Goal: Task Accomplishment & Management: Manage account settings

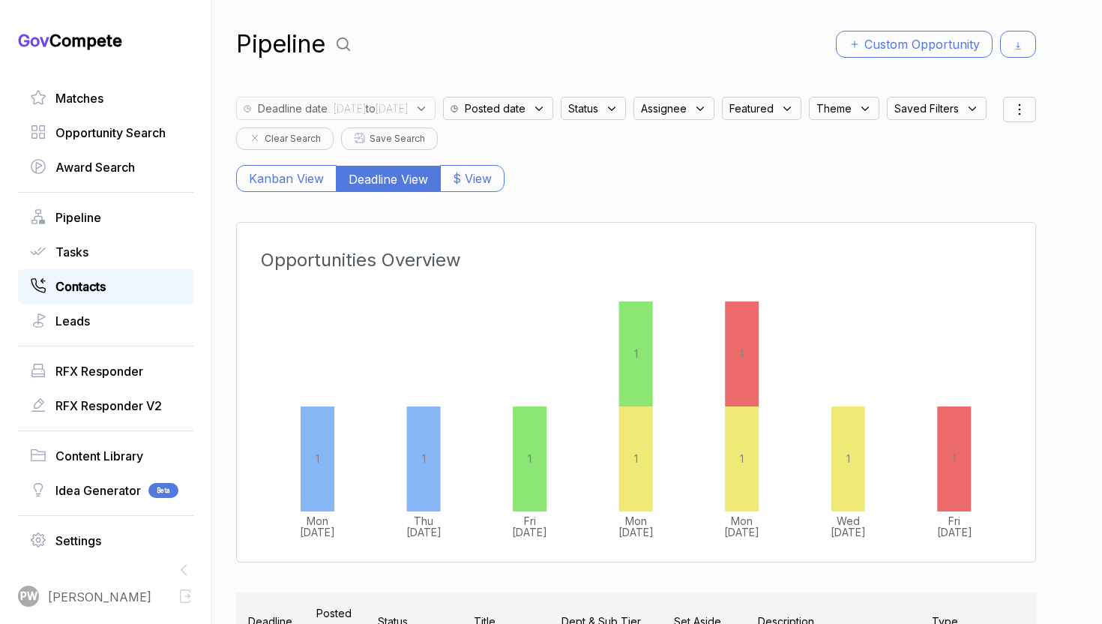
scroll to position [302, 0]
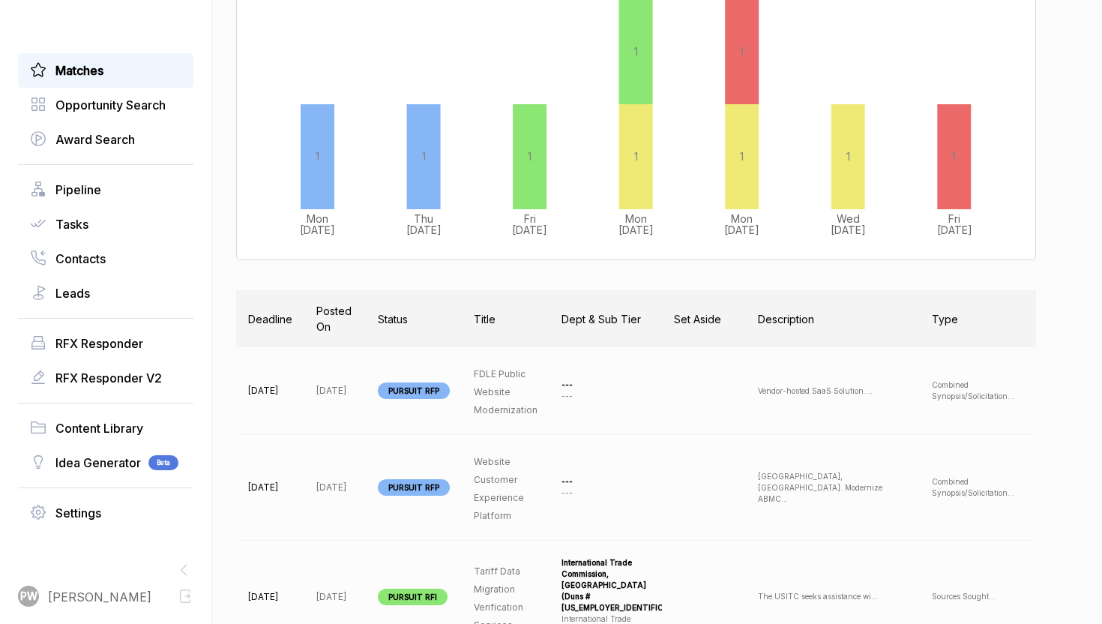
click at [139, 73] on link "Matches" at bounding box center [105, 70] width 151 height 18
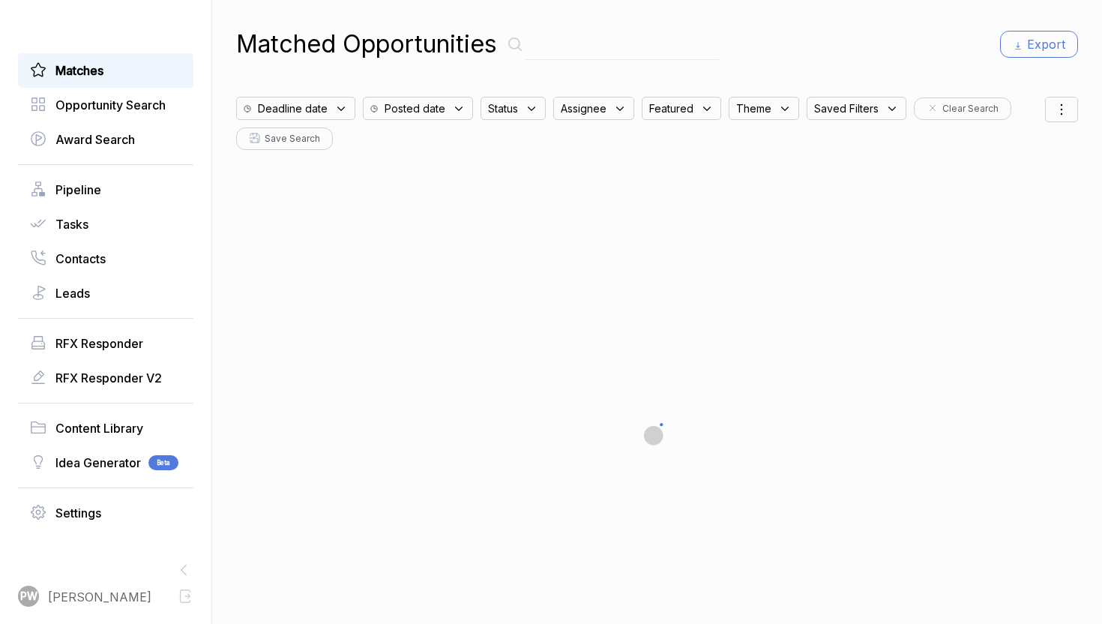
click at [329, 112] on div "Deadline date" at bounding box center [295, 108] width 119 height 23
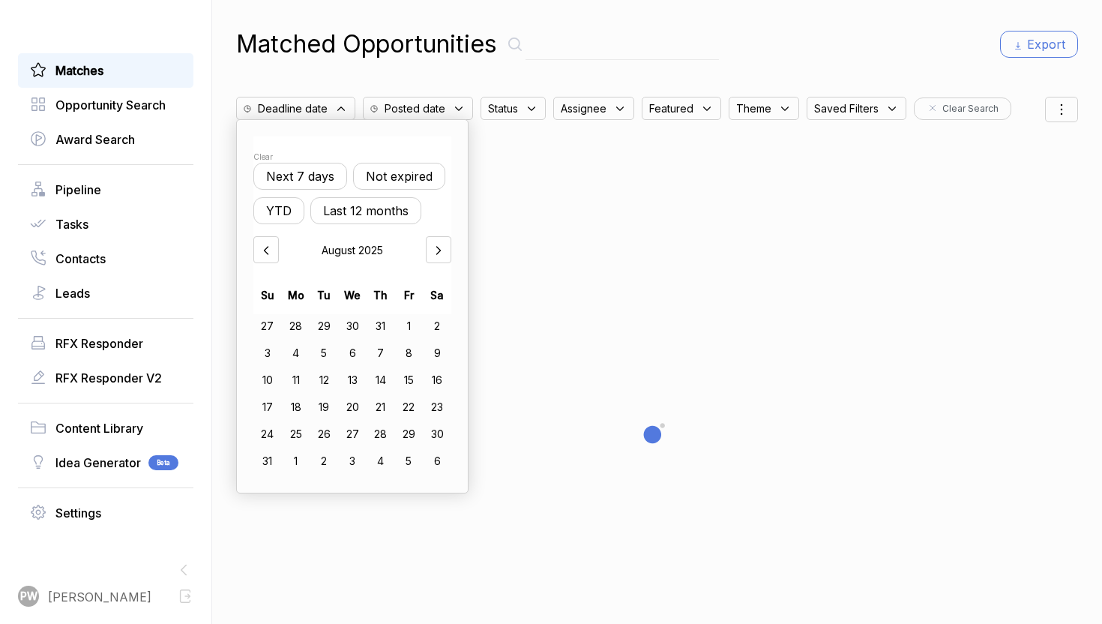
click at [418, 167] on button "Not expired" at bounding box center [399, 176] width 92 height 27
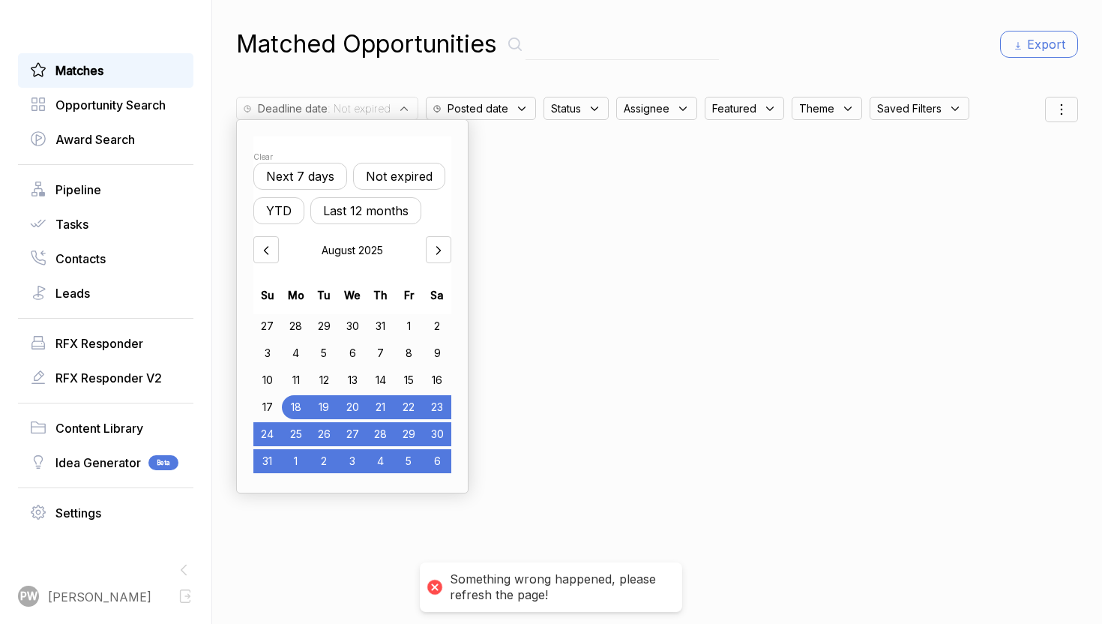
click at [892, 271] on div "Matched Opportunities Export Deadline date : Not expired Clear Next 7 days Not …" at bounding box center [657, 312] width 842 height 624
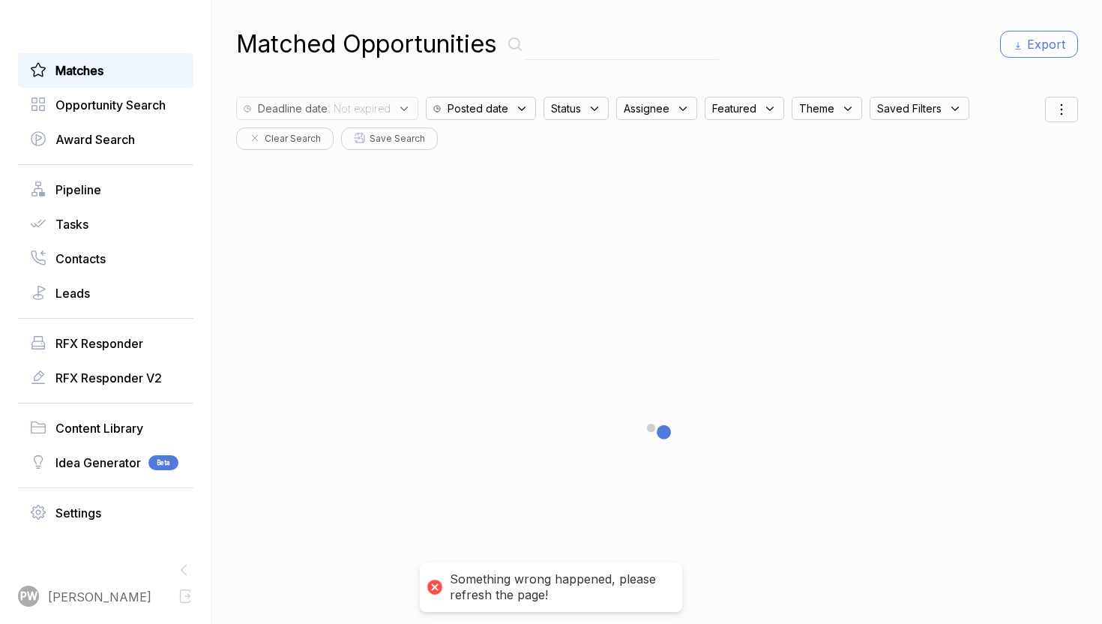
click at [566, 118] on div "Status" at bounding box center [576, 108] width 65 height 23
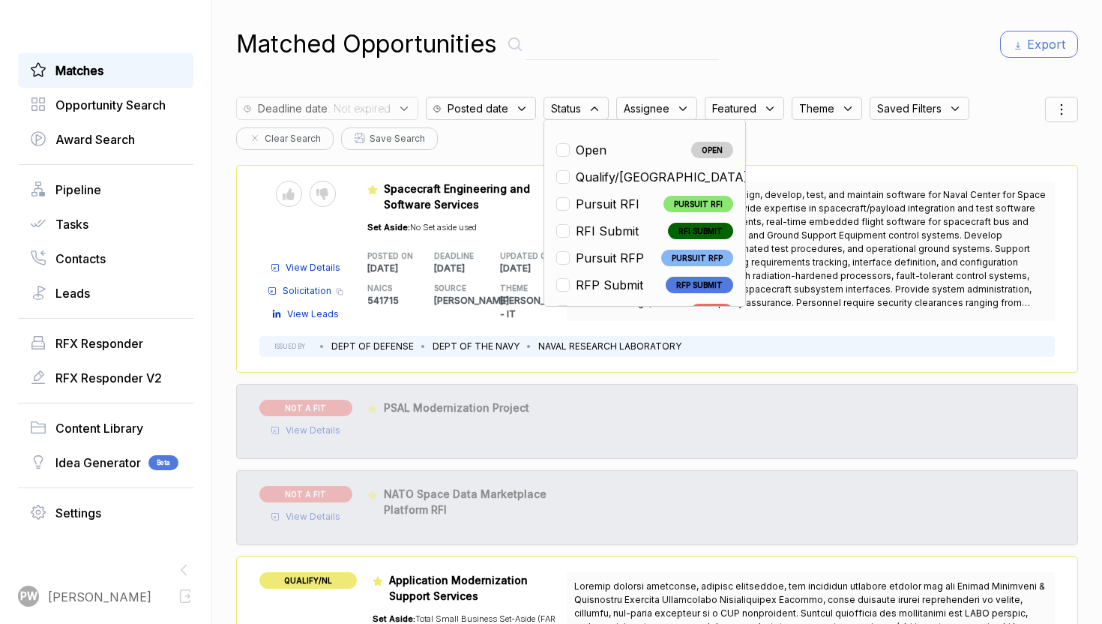
click at [576, 158] on span "Open" at bounding box center [591, 150] width 31 height 18
checkbox input "true"
click at [493, 126] on div "Deadline date : Not expired Posted date Status : open Open OPEN Qualify/NL QUAL…" at bounding box center [640, 119] width 809 height 61
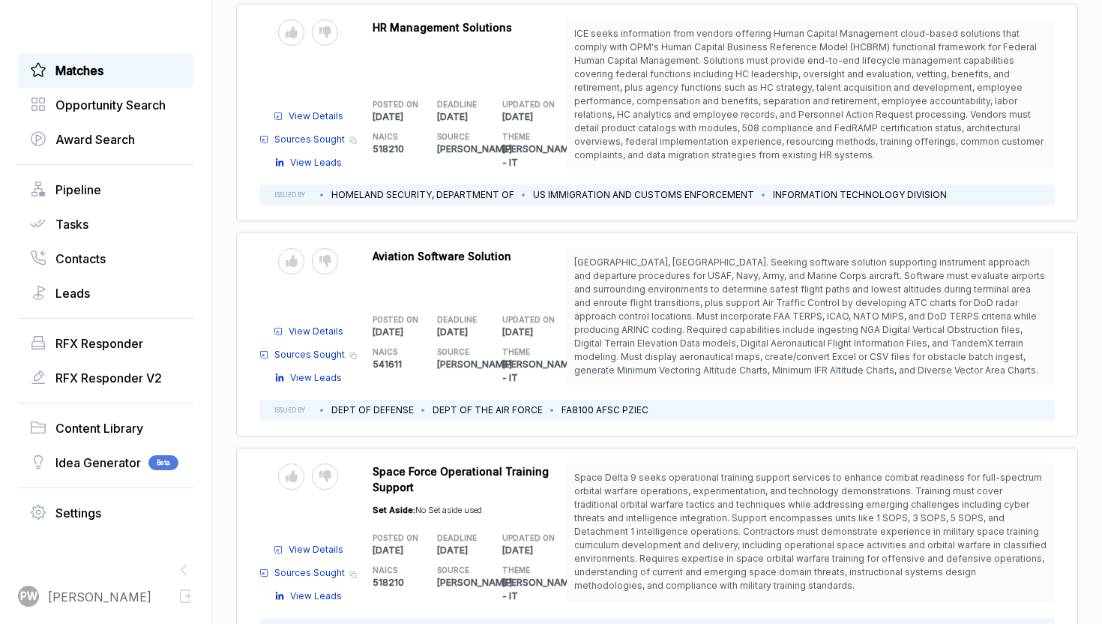
scroll to position [1741, 0]
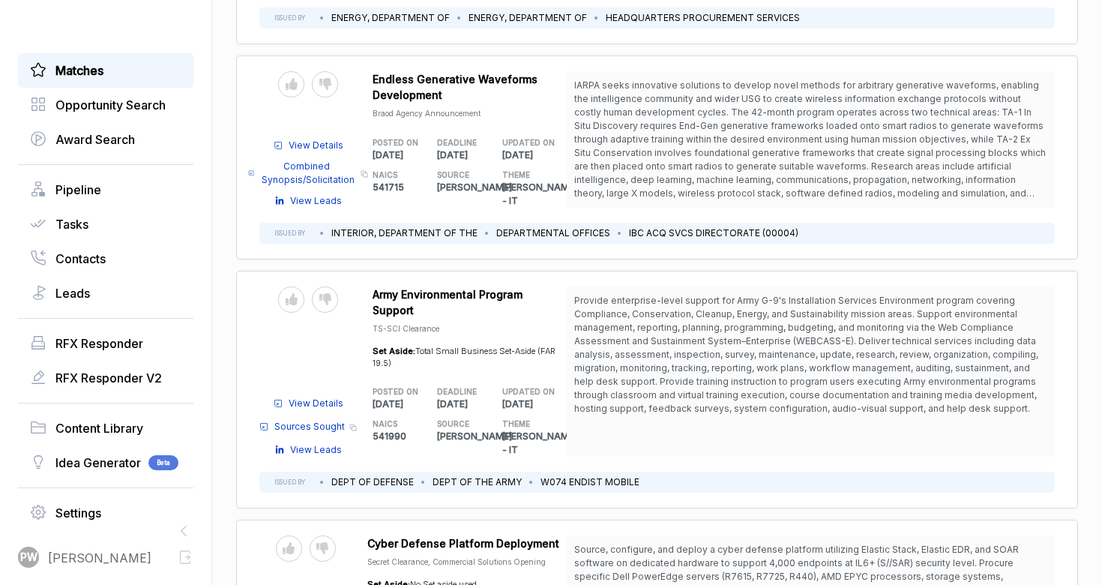
scroll to position [5844, 0]
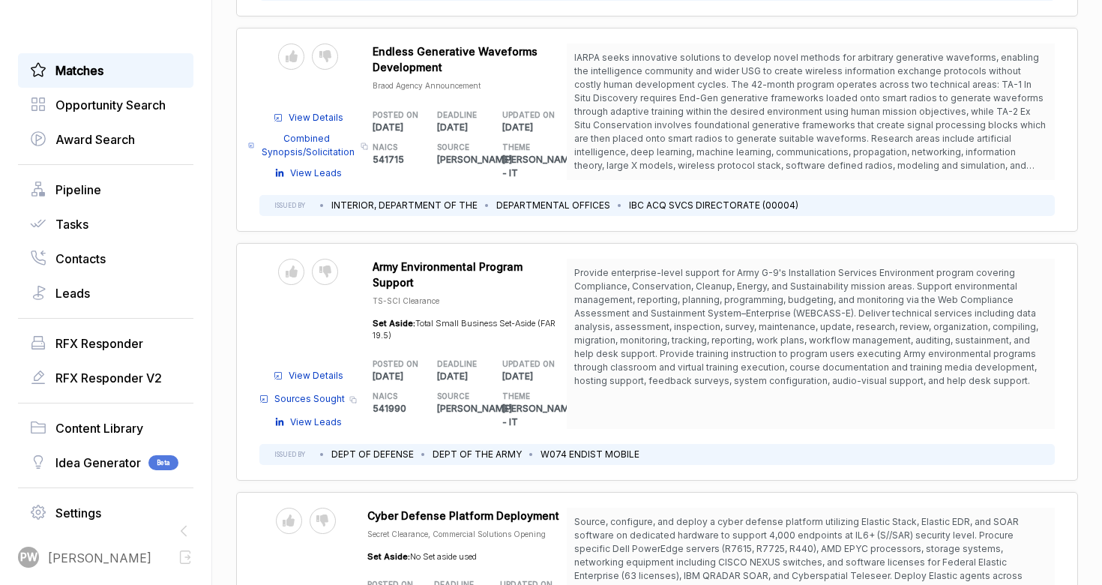
click at [313, 508] on div "Send to Pipeline Reject" at bounding box center [305, 545] width 93 height 75
click at [328, 514] on icon at bounding box center [322, 520] width 12 height 12
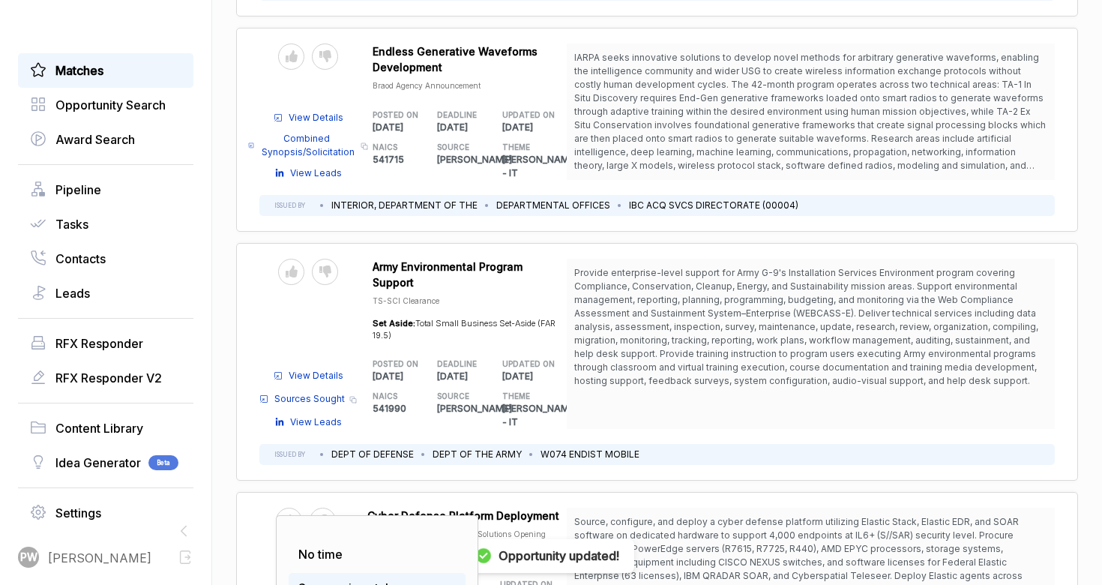
click at [369, 580] on span "Scope mismatch" at bounding box center [345, 587] width 94 height 15
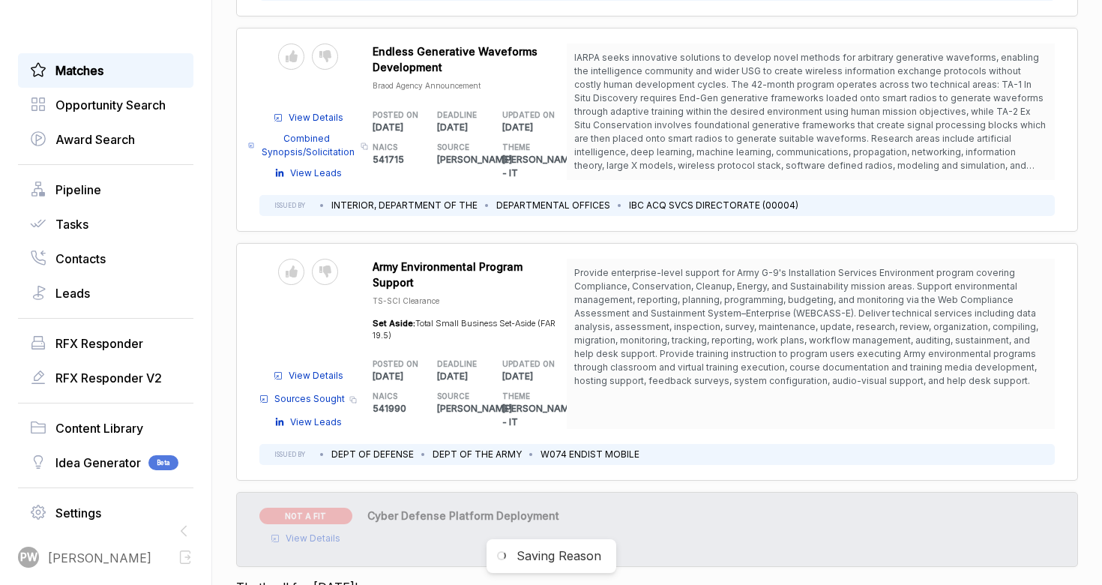
scroll to position [5724, 0]
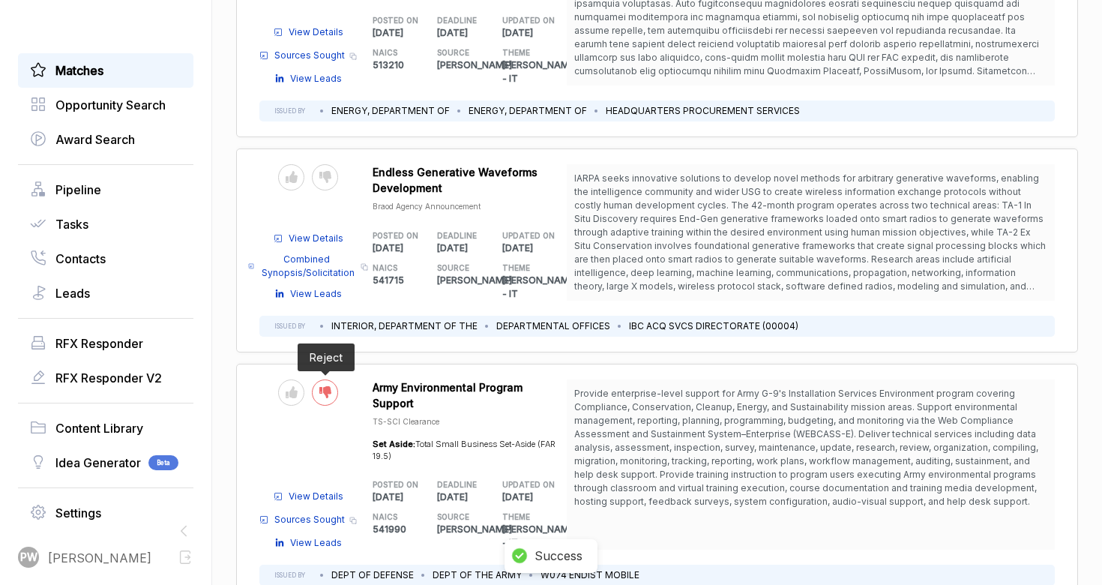
click at [324, 386] on icon at bounding box center [325, 392] width 12 height 12
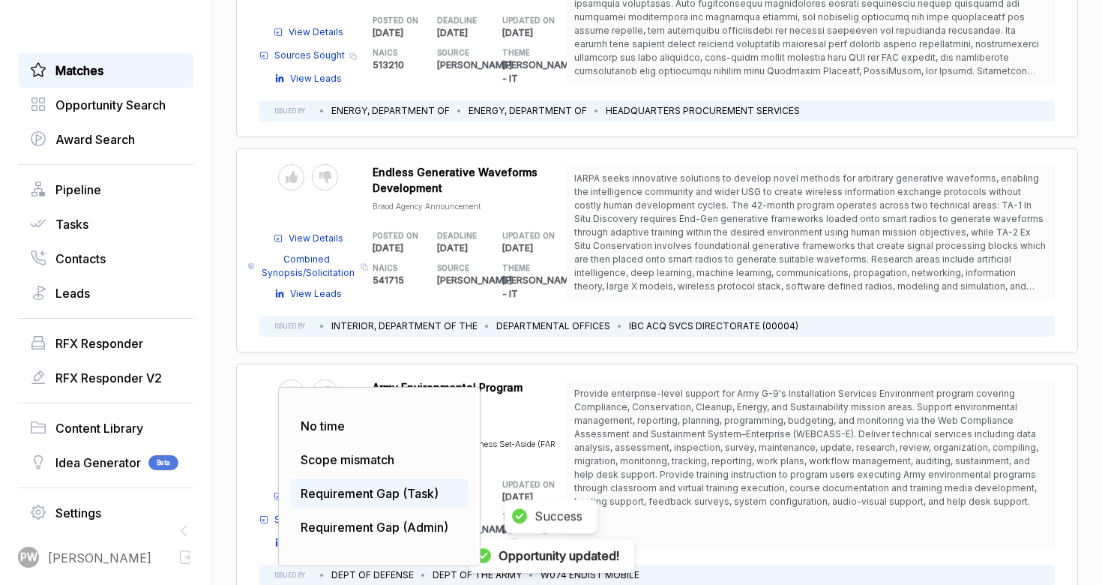
click at [325, 486] on span "Requirement Gap (Task)" at bounding box center [370, 493] width 138 height 15
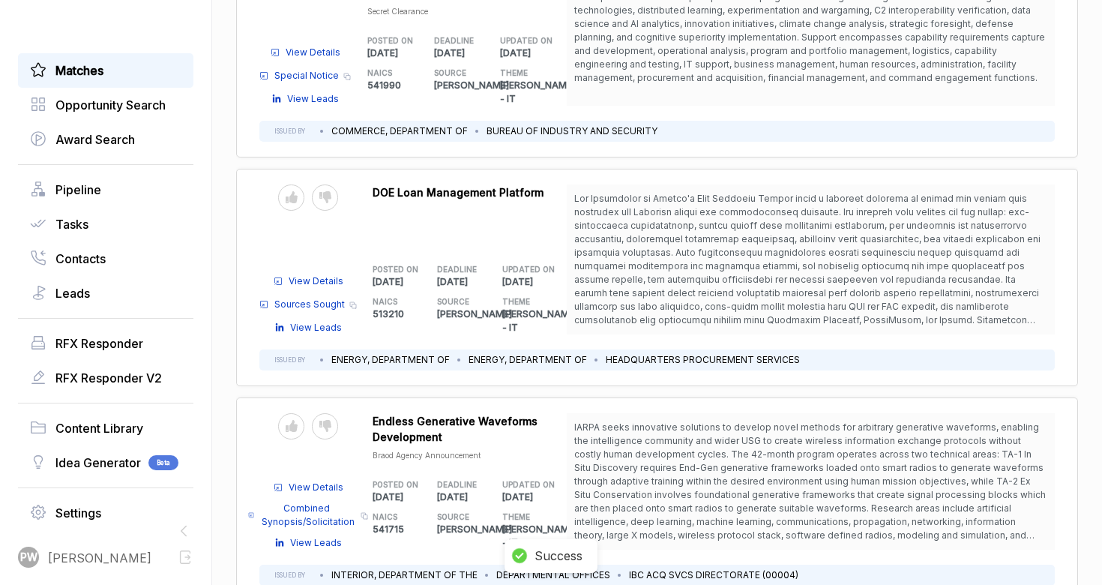
scroll to position [5475, 0]
click at [339, 412] on div "Send to Pipeline Reject" at bounding box center [307, 425] width 97 height 26
click at [319, 412] on div at bounding box center [325, 425] width 26 height 26
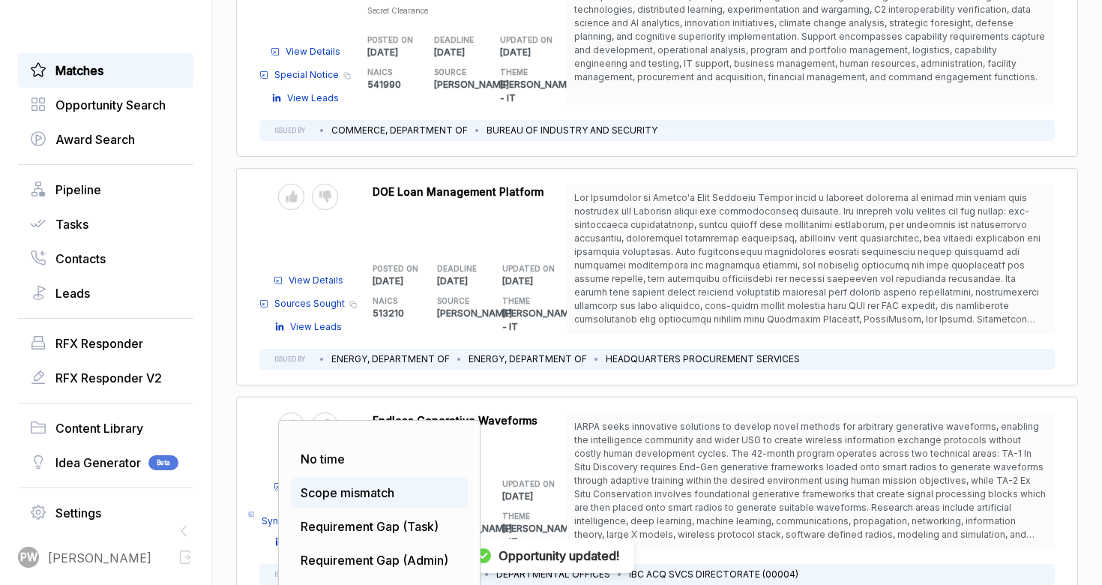
click at [361, 478] on div "Scope mismatch" at bounding box center [379, 493] width 177 height 30
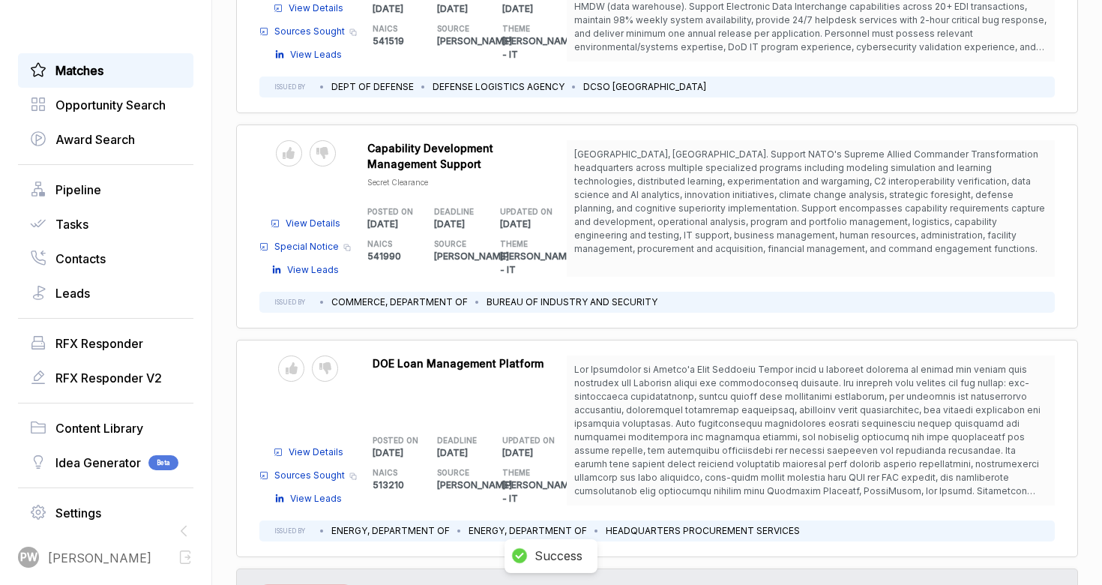
scroll to position [5296, 0]
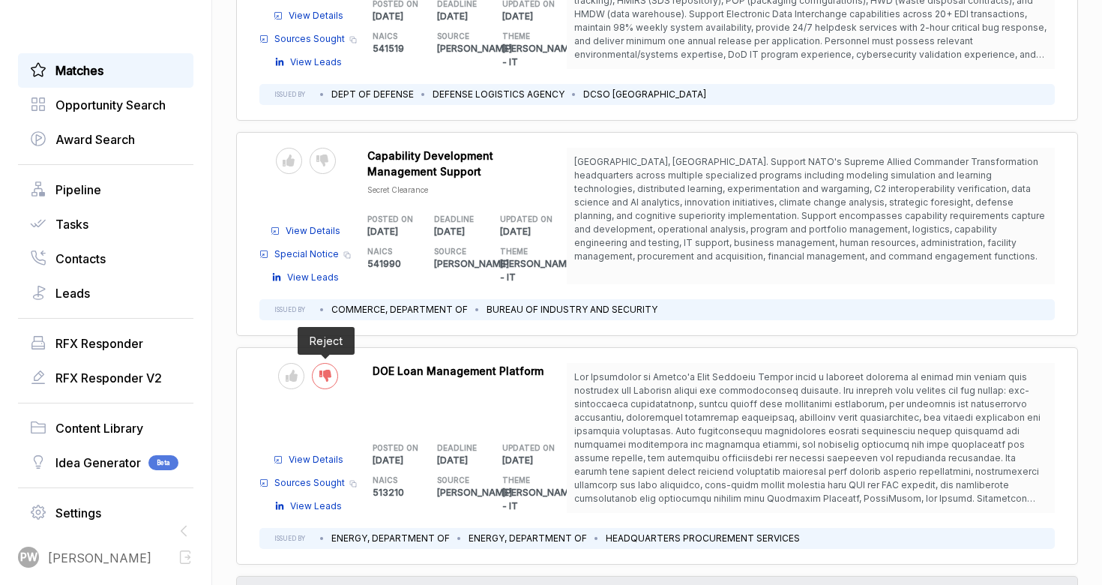
click at [319, 370] on icon at bounding box center [325, 376] width 12 height 12
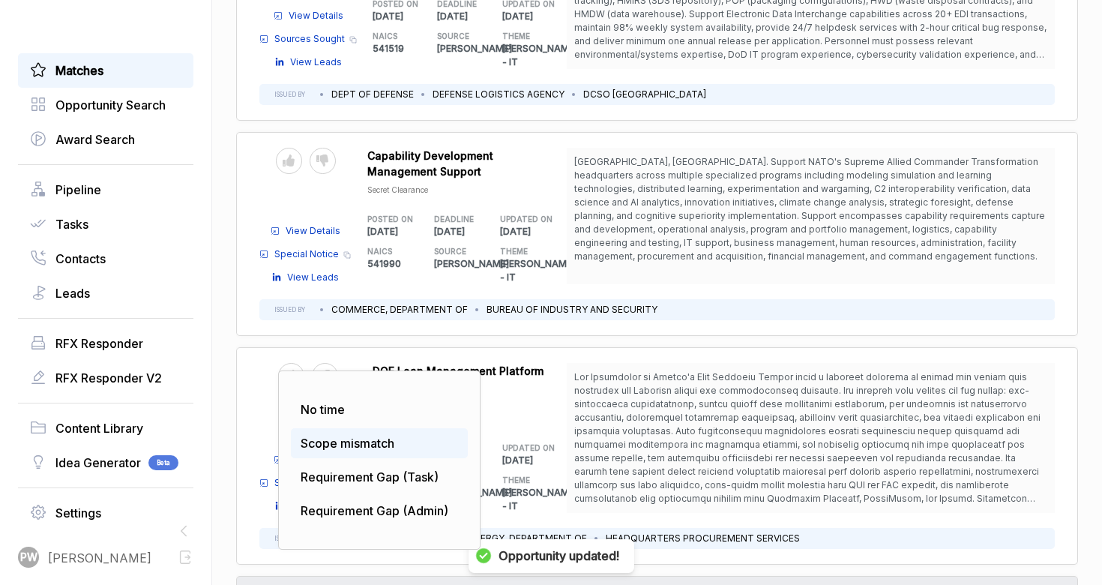
click at [345, 428] on div "Scope mismatch" at bounding box center [379, 443] width 177 height 30
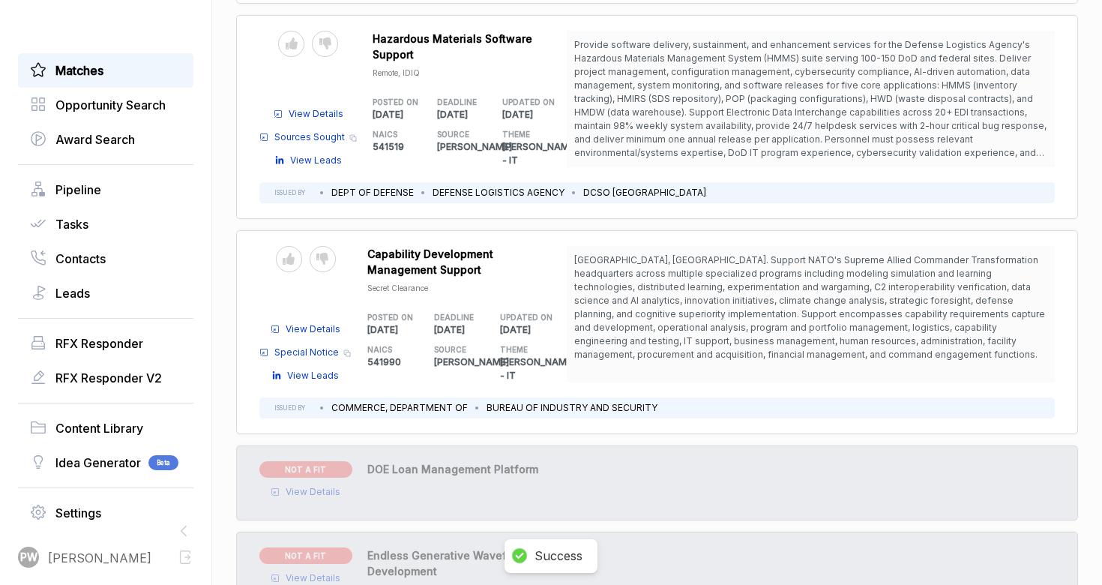
scroll to position [5132, 0]
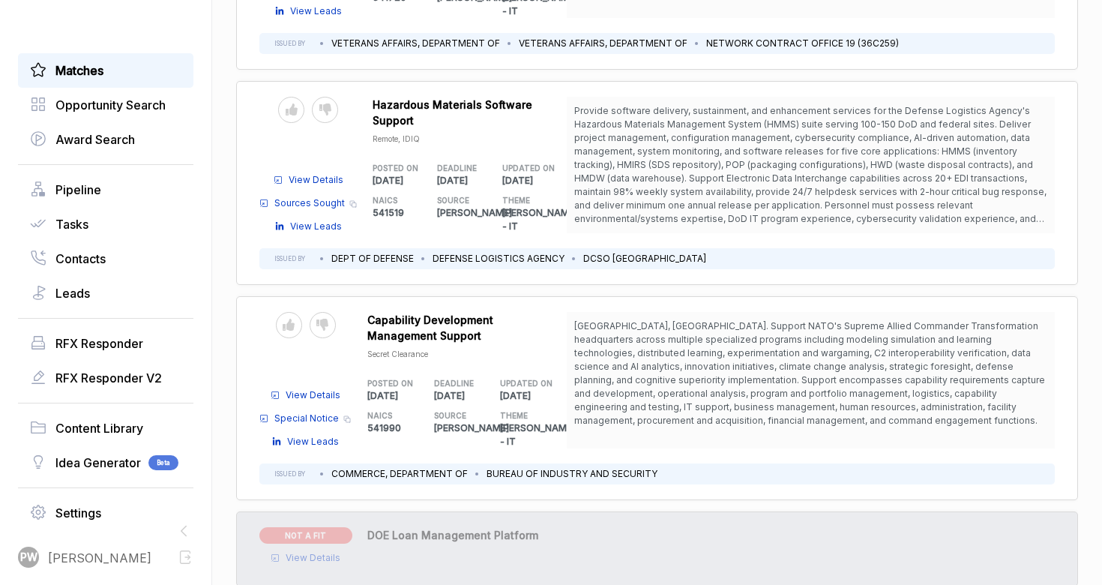
click at [333, 296] on div "Send to Pipeline Reject View Details Special Notice Copy link View Leads IFIB-A…" at bounding box center [657, 398] width 842 height 204
click at [329, 312] on div at bounding box center [323, 325] width 26 height 26
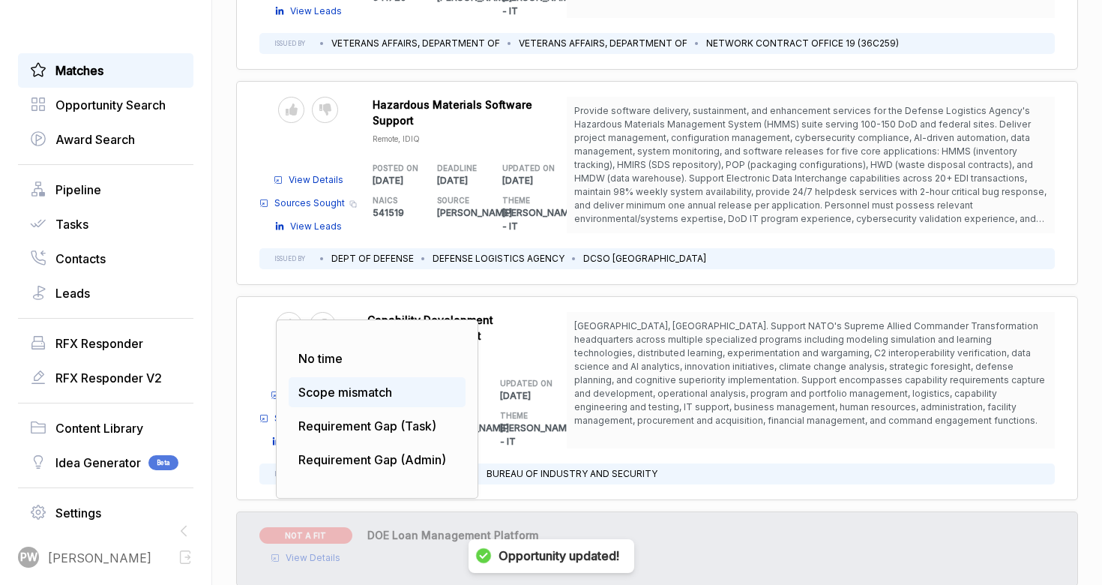
click at [338, 385] on span "Scope mismatch" at bounding box center [345, 392] width 94 height 15
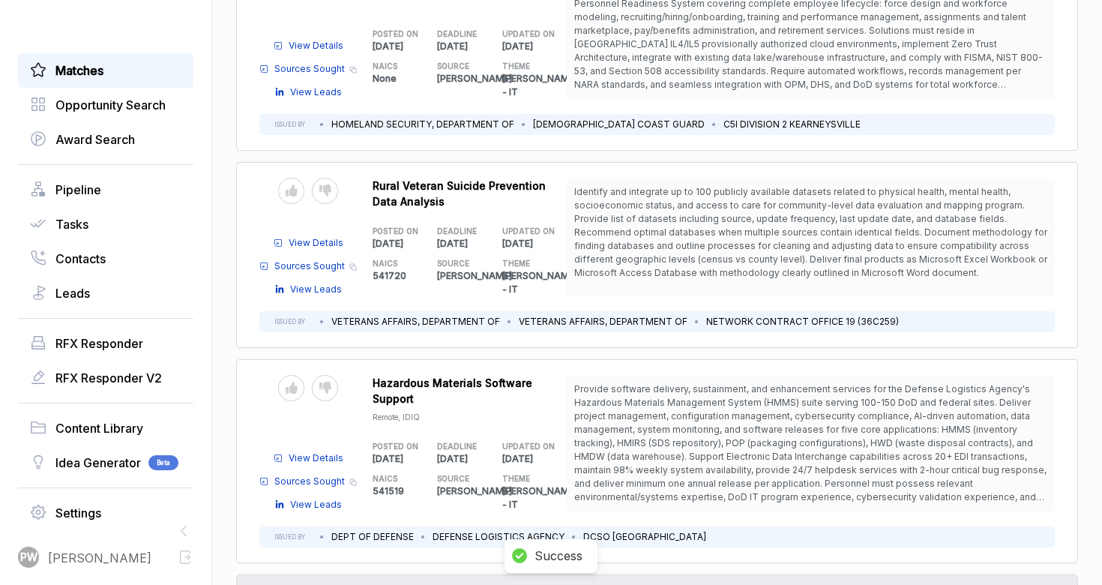
scroll to position [4723, 0]
click at [323, 383] on icon at bounding box center [325, 389] width 12 height 12
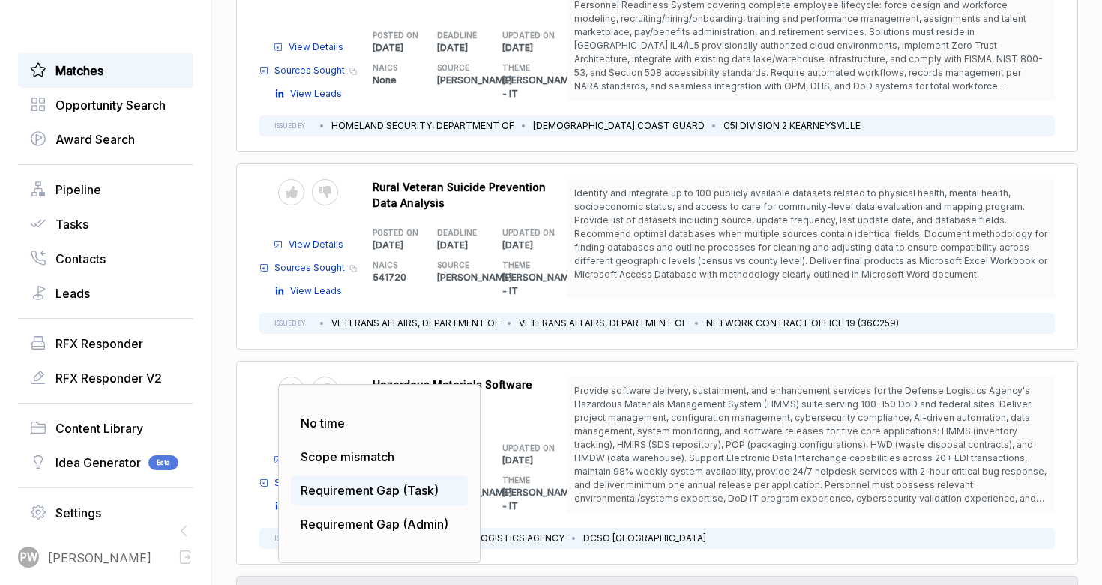
click at [341, 483] on span "Requirement Gap (Task)" at bounding box center [370, 490] width 138 height 15
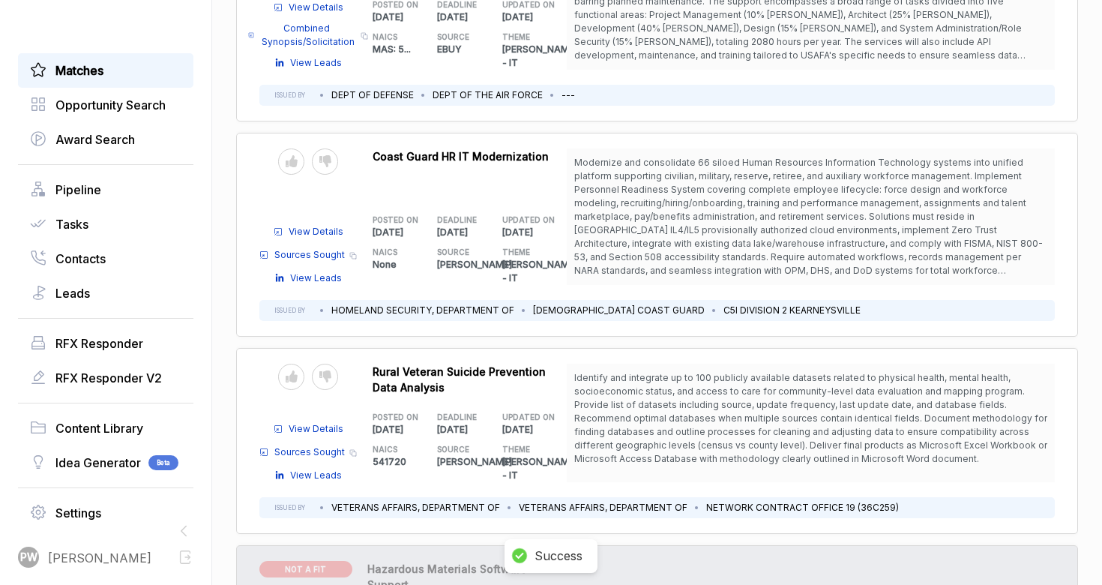
scroll to position [4401, 0]
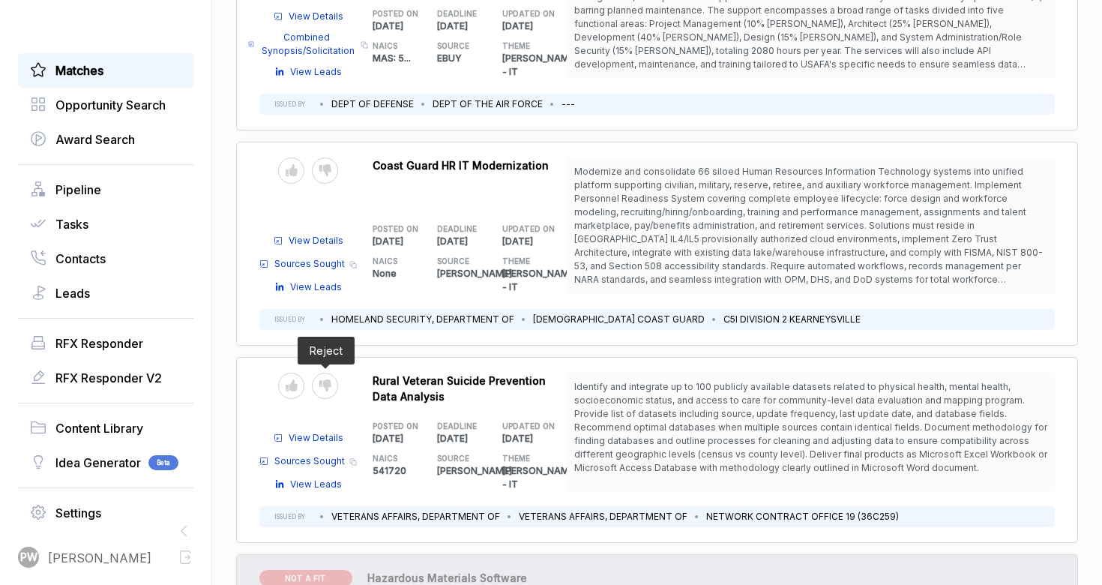
click at [314, 373] on span at bounding box center [325, 386] width 26 height 26
click at [324, 379] on icon at bounding box center [325, 385] width 12 height 12
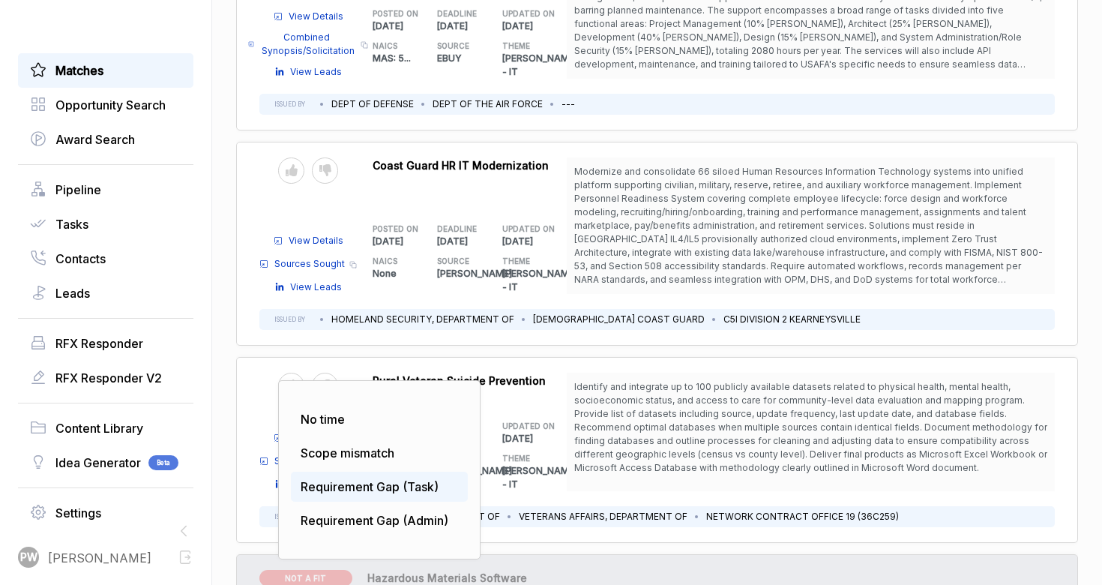
click at [341, 479] on span "Requirement Gap (Task)" at bounding box center [370, 486] width 138 height 15
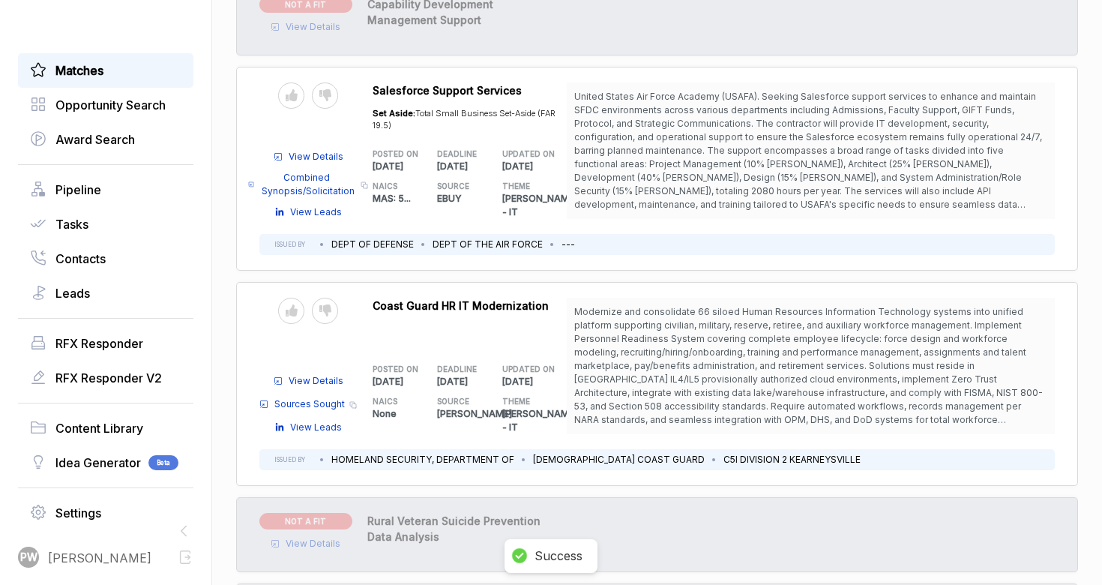
scroll to position [4147, 0]
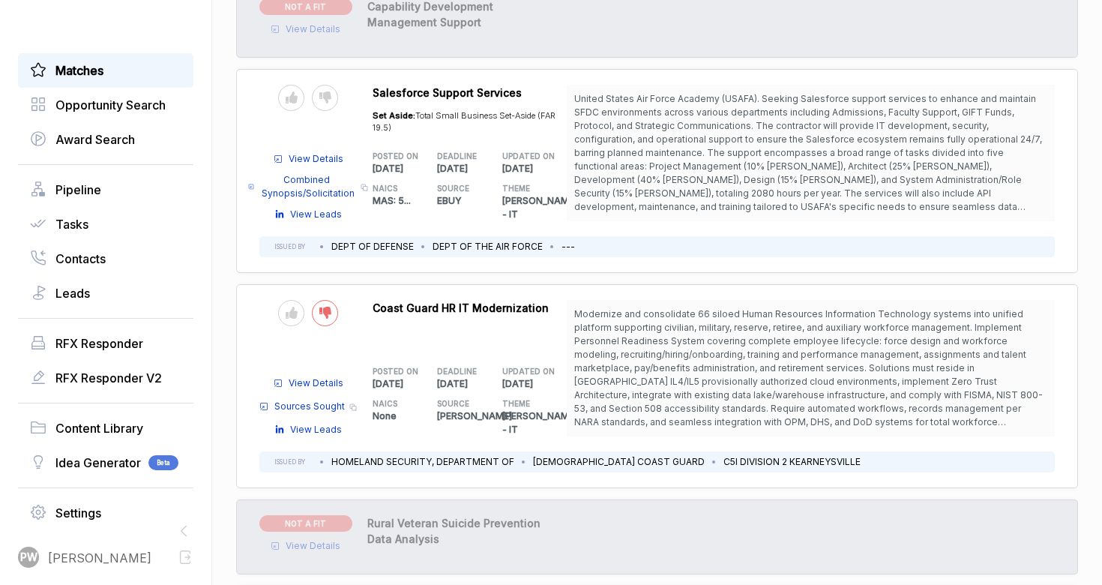
click at [322, 300] on div at bounding box center [325, 313] width 26 height 26
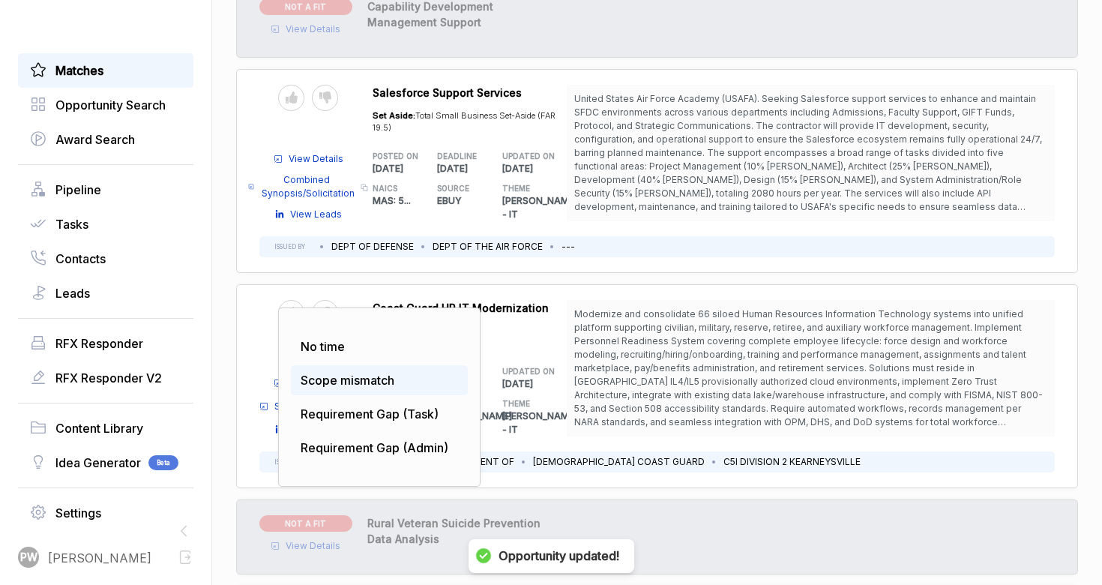
click at [342, 373] on span "Scope mismatch" at bounding box center [348, 380] width 94 height 15
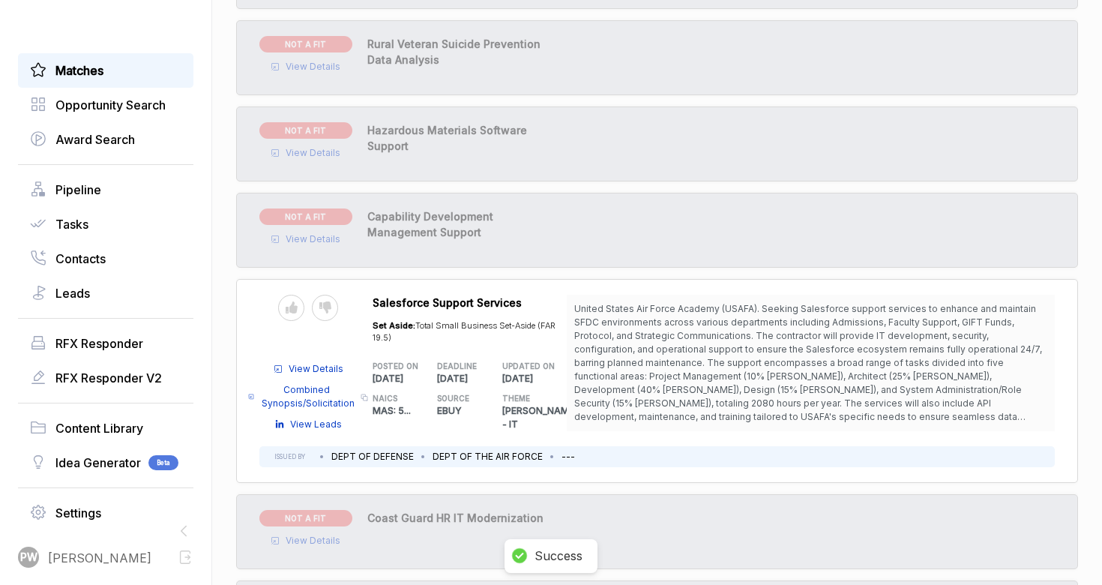
scroll to position [3743, 0]
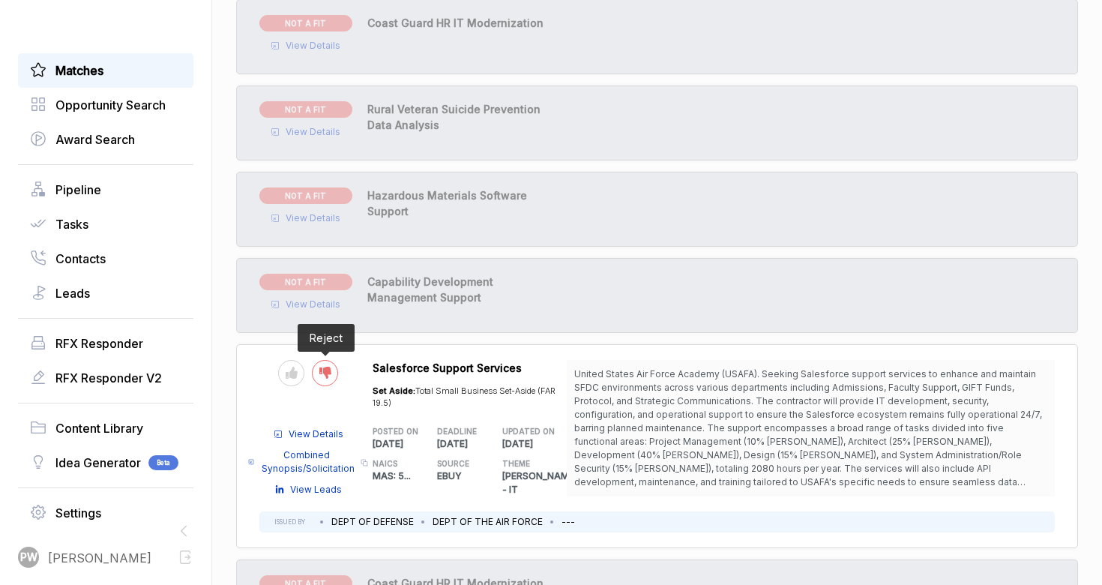
click at [328, 360] on div at bounding box center [325, 373] width 26 height 26
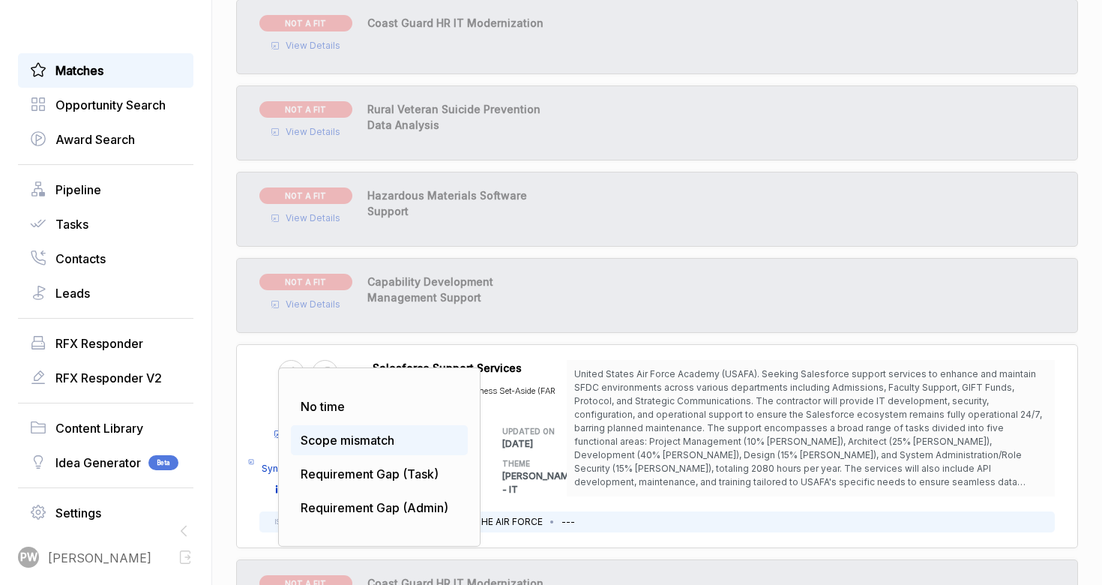
click at [367, 433] on span "Scope mismatch" at bounding box center [348, 440] width 94 height 15
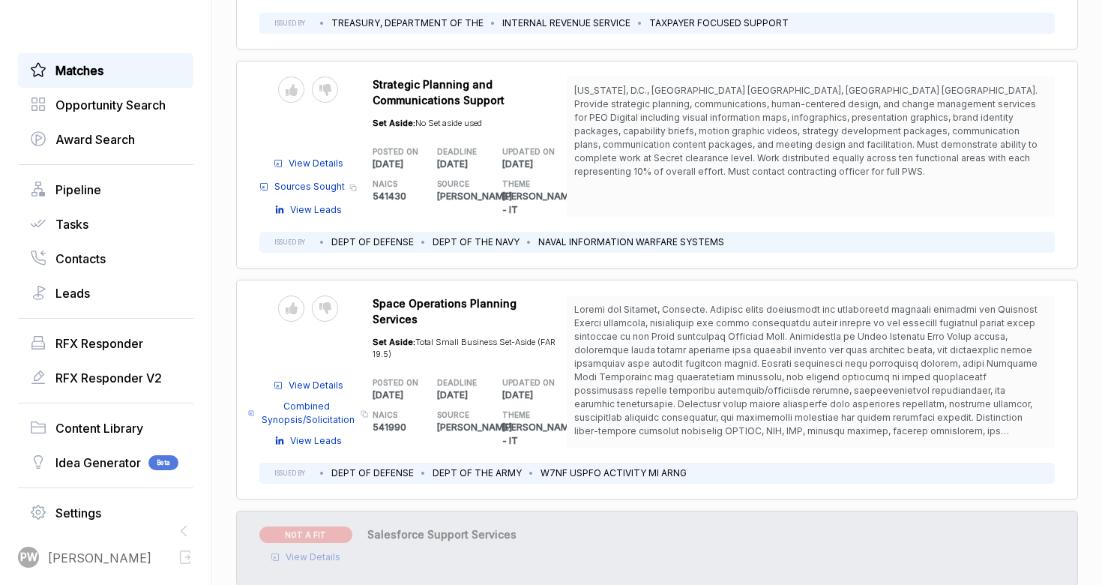
scroll to position [3018, 0]
click at [298, 294] on div at bounding box center [291, 307] width 26 height 26
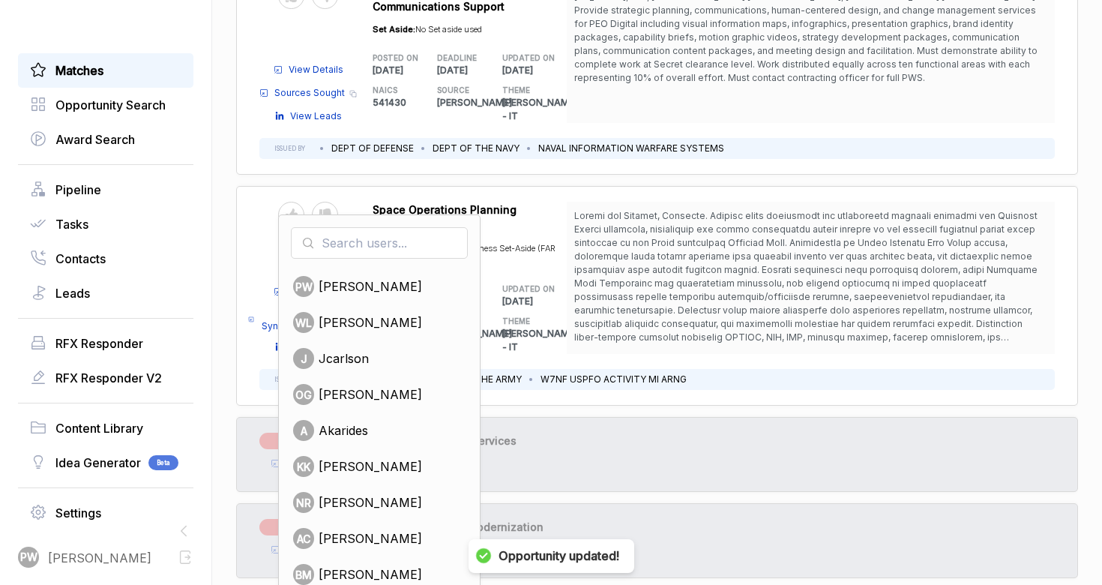
scroll to position [3186, 0]
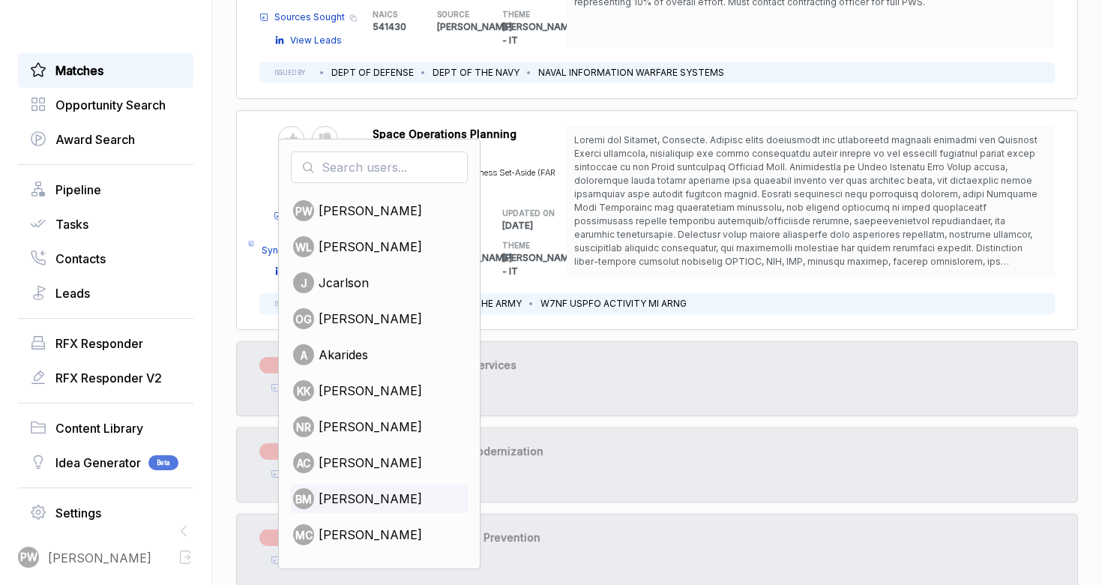
click at [379, 490] on span "[PERSON_NAME]" at bounding box center [370, 499] width 103 height 18
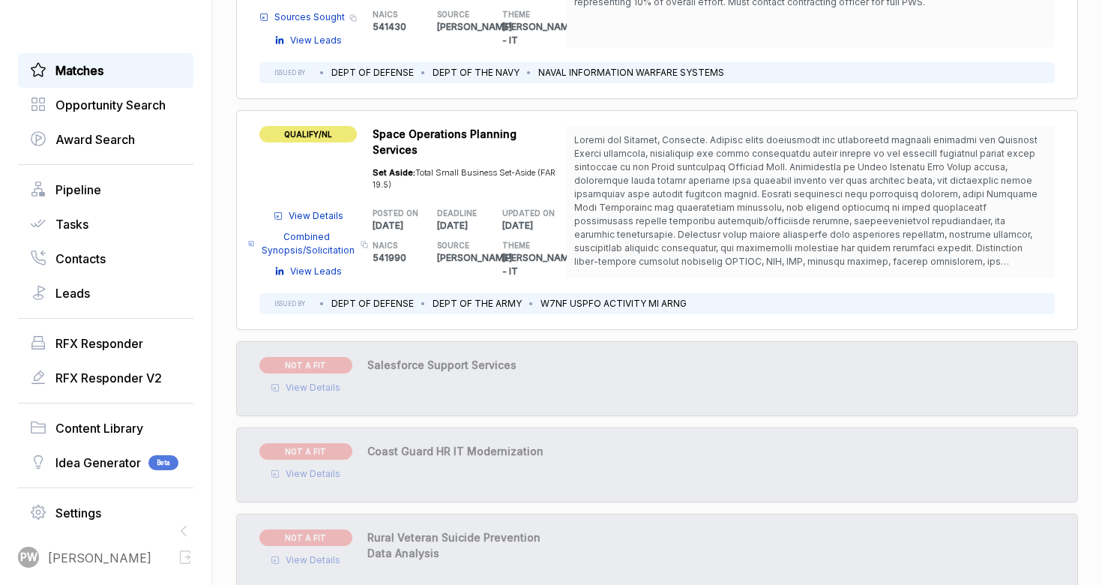
click at [315, 126] on span "QUALIFY/NL" at bounding box center [307, 134] width 97 height 16
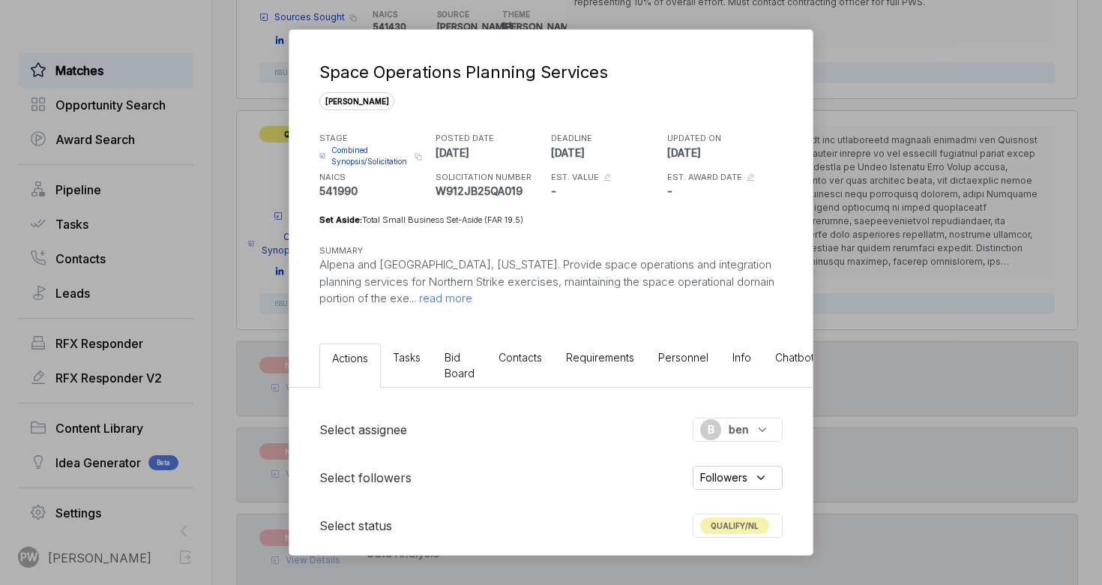
click at [712, 418] on div "B ben" at bounding box center [738, 430] width 90 height 24
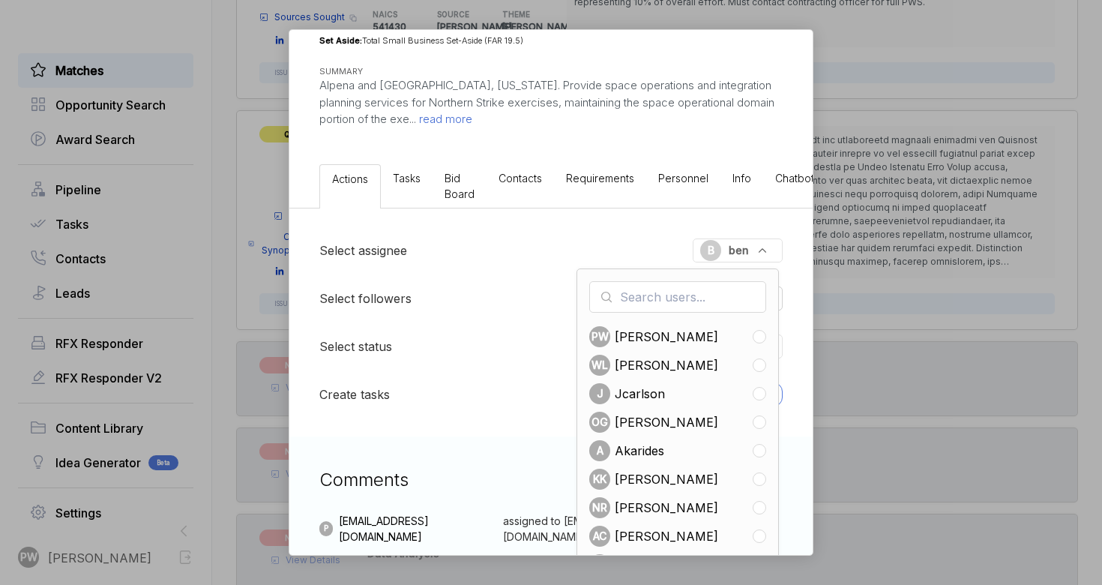
scroll to position [199, 0]
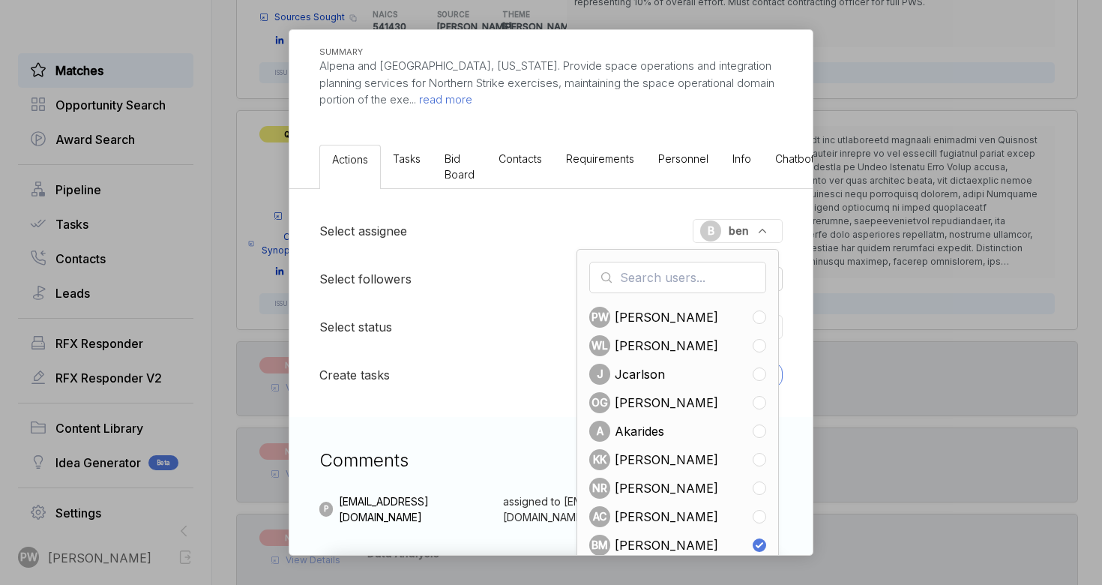
click at [662, 337] on span "[PERSON_NAME]" at bounding box center [666, 346] width 103 height 18
checkbox input "true"
checkbox input "false"
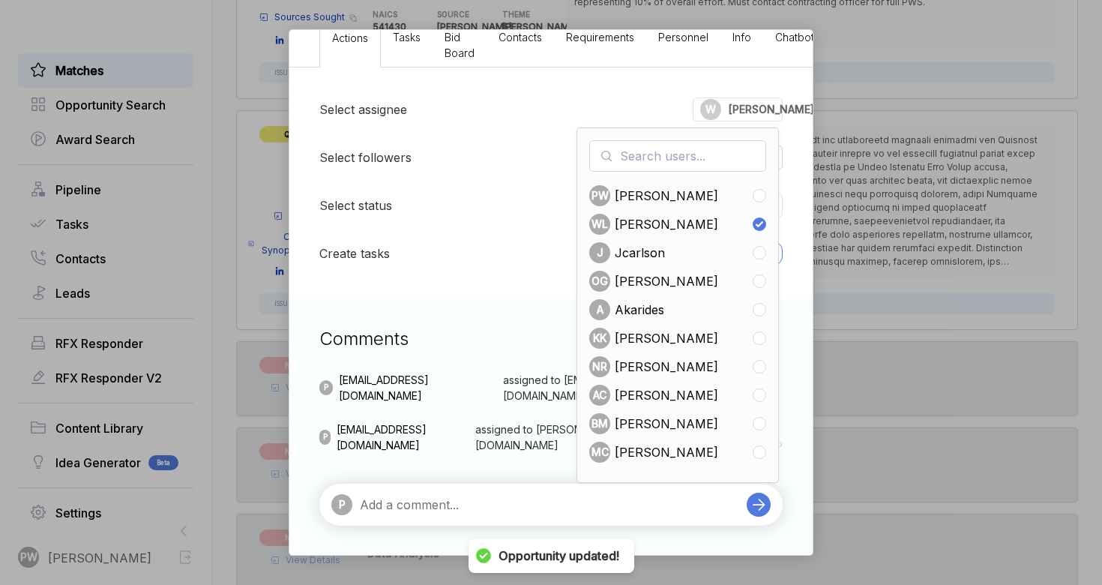
click at [444, 517] on div "P" at bounding box center [550, 505] width 463 height 42
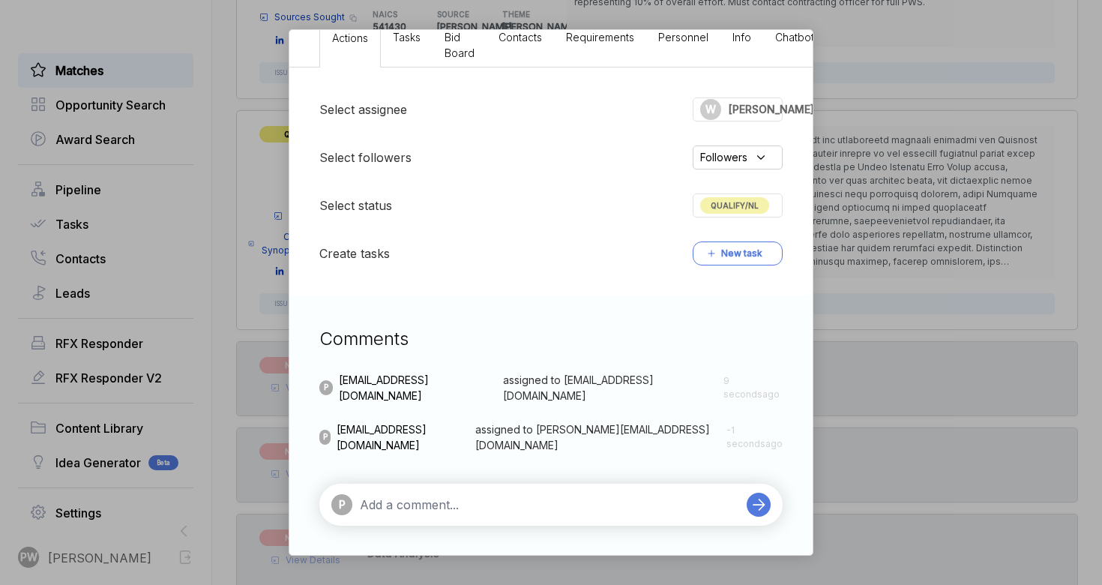
click at [451, 508] on textarea at bounding box center [549, 505] width 379 height 18
click at [456, 496] on textarea "@wa" at bounding box center [549, 505] width 379 height 18
click at [454, 491] on li "@ [PERSON_NAME]" at bounding box center [455, 477] width 132 height 35
type textarea "@[PERSON_NAME] any interest here ?"
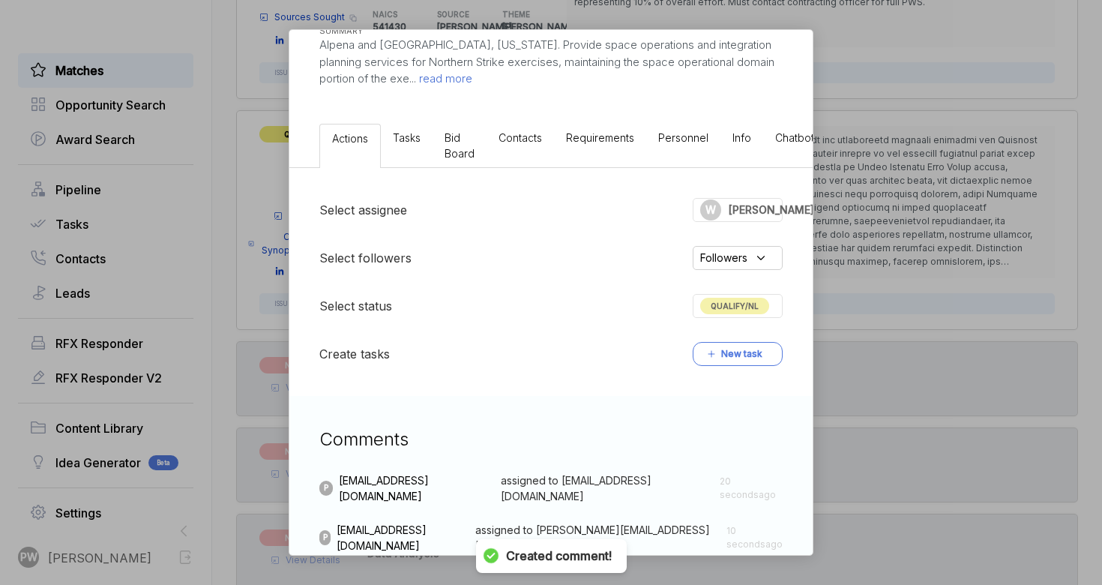
scroll to position [149, 0]
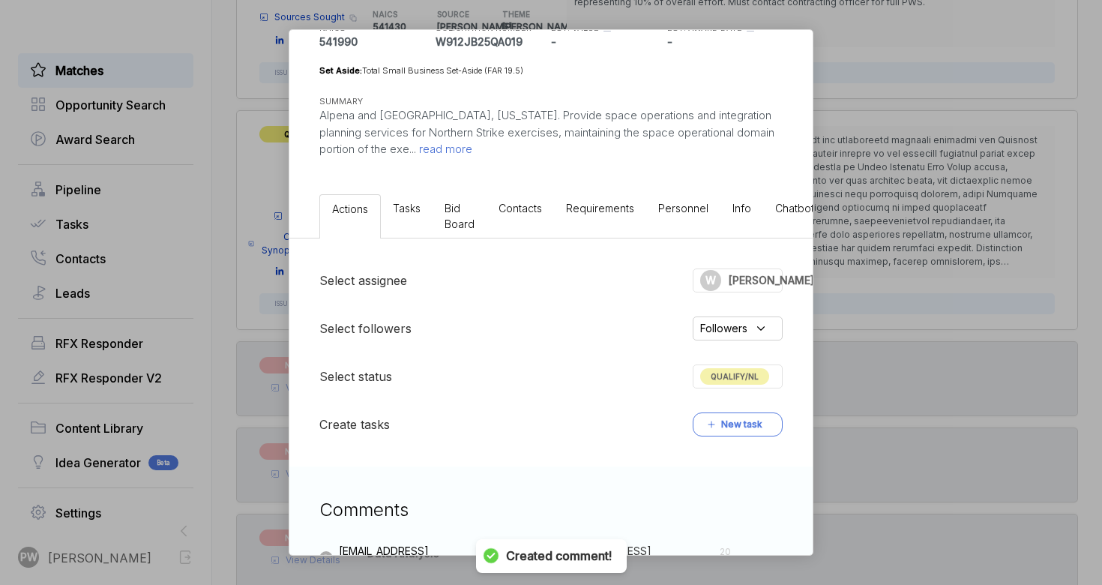
click at [944, 232] on div "Space Operations Planning Services [PERSON_NAME] STAGE Combined Synopsis/Solici…" at bounding box center [551, 292] width 1102 height 585
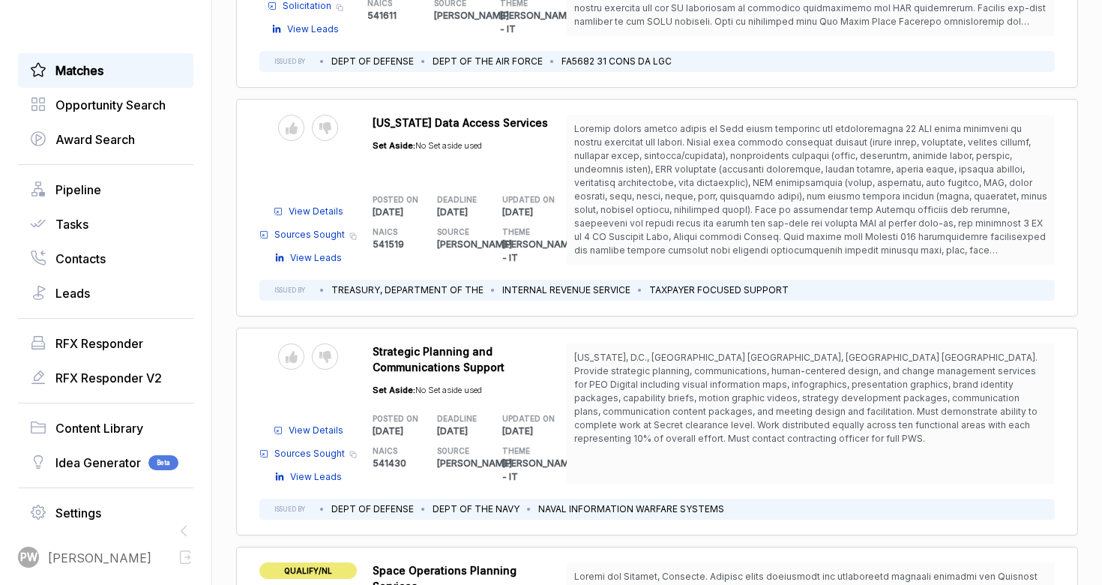
scroll to position [2744, 0]
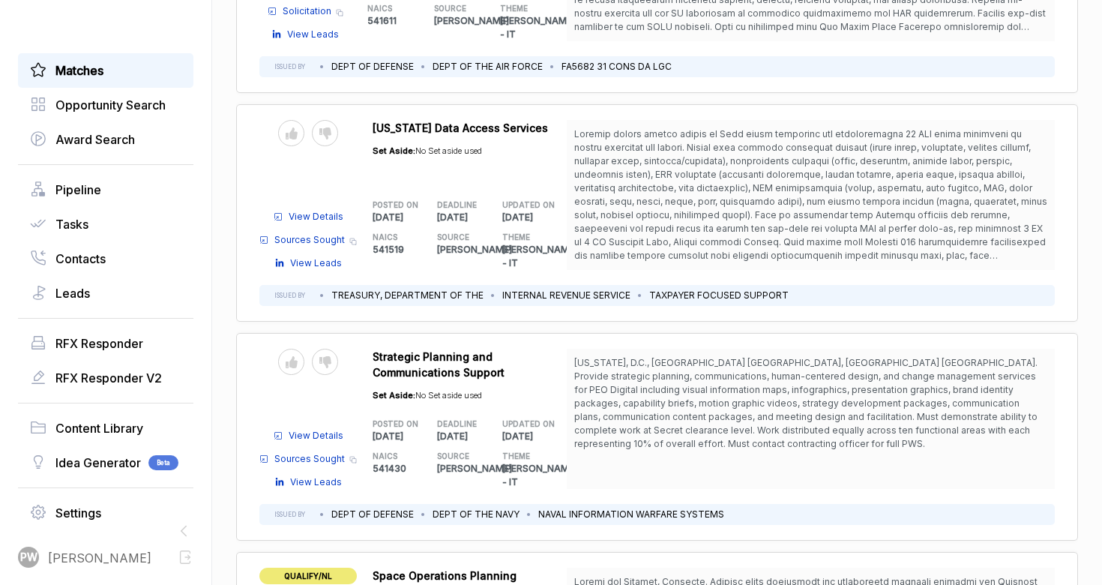
click at [329, 349] on div "Send to Pipeline Reject" at bounding box center [307, 385] width 97 height 73
click at [329, 356] on icon at bounding box center [325, 362] width 12 height 12
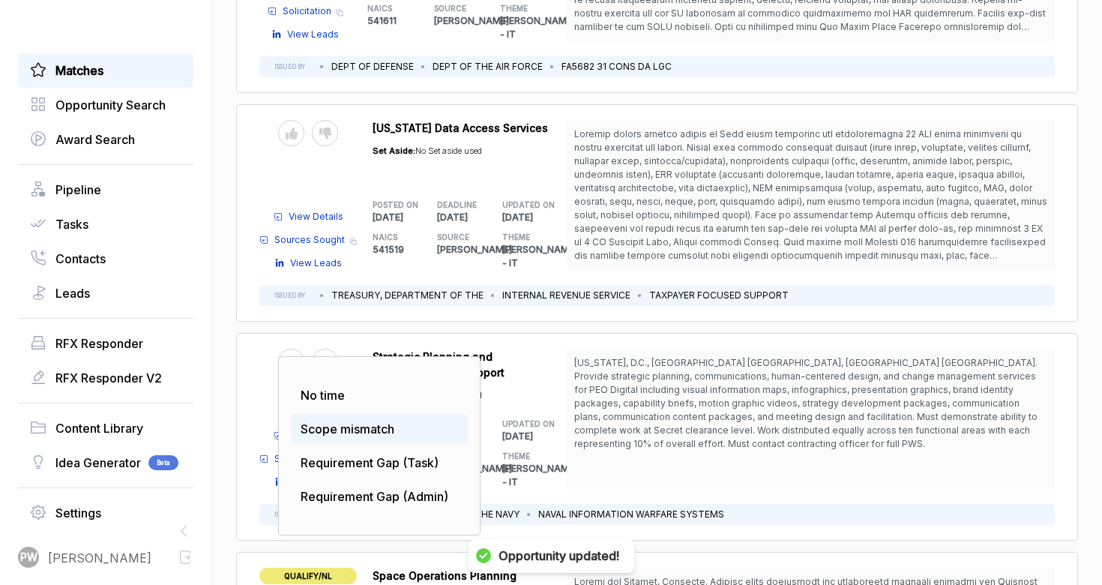
click at [376, 414] on div "Scope mismatch" at bounding box center [379, 429] width 177 height 30
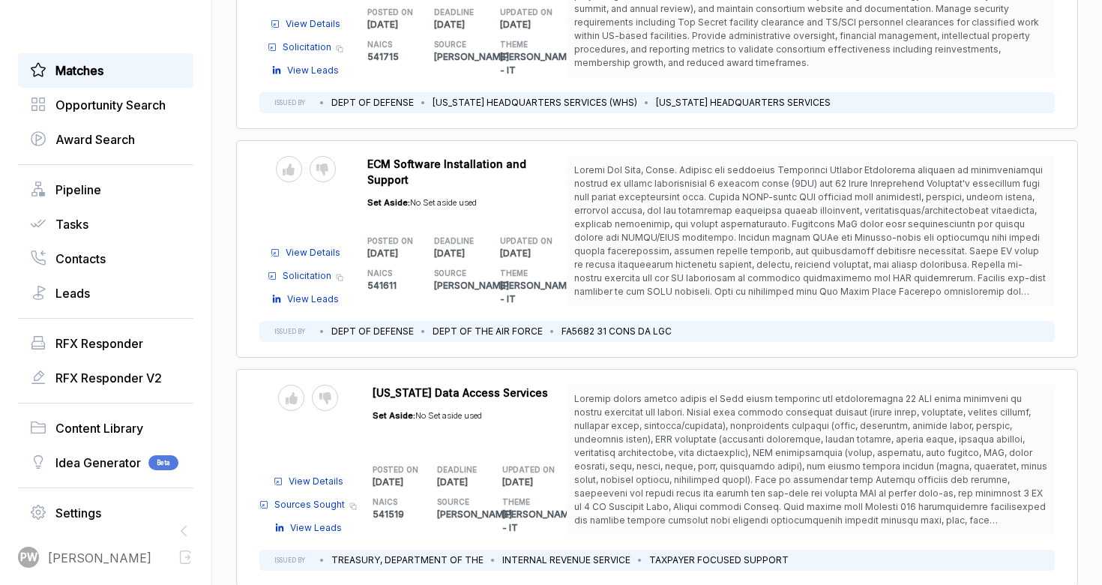
scroll to position [2493, 0]
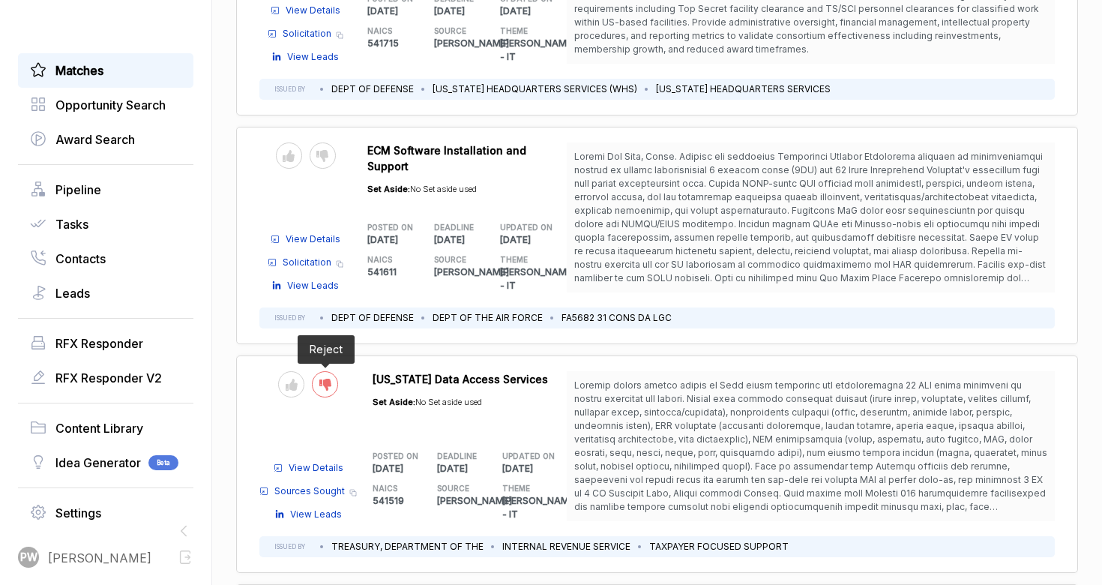
click at [318, 371] on div at bounding box center [325, 384] width 26 height 26
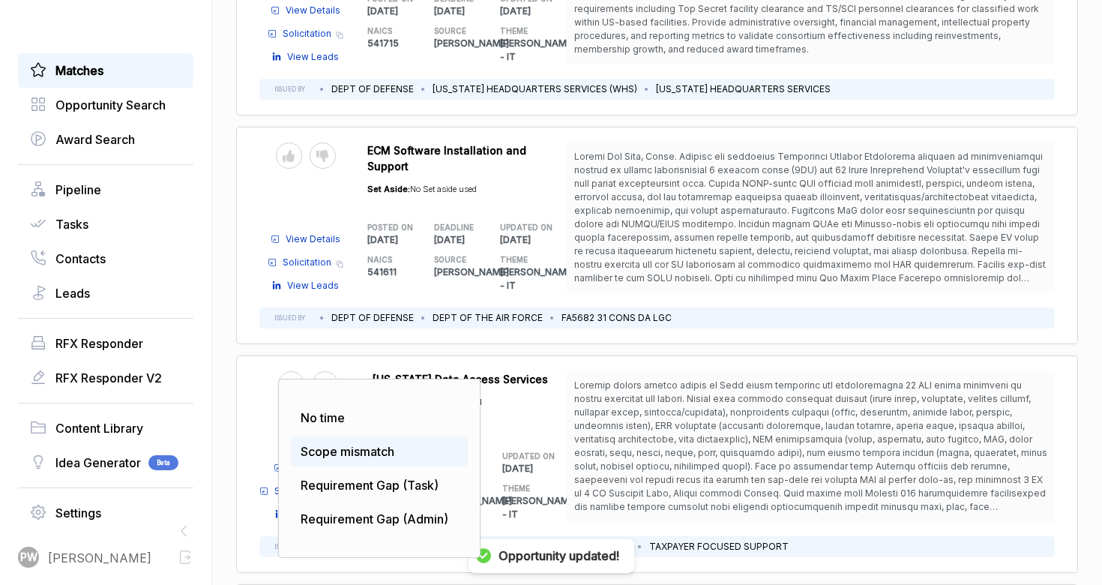
click at [346, 444] on span "Scope mismatch" at bounding box center [348, 451] width 94 height 15
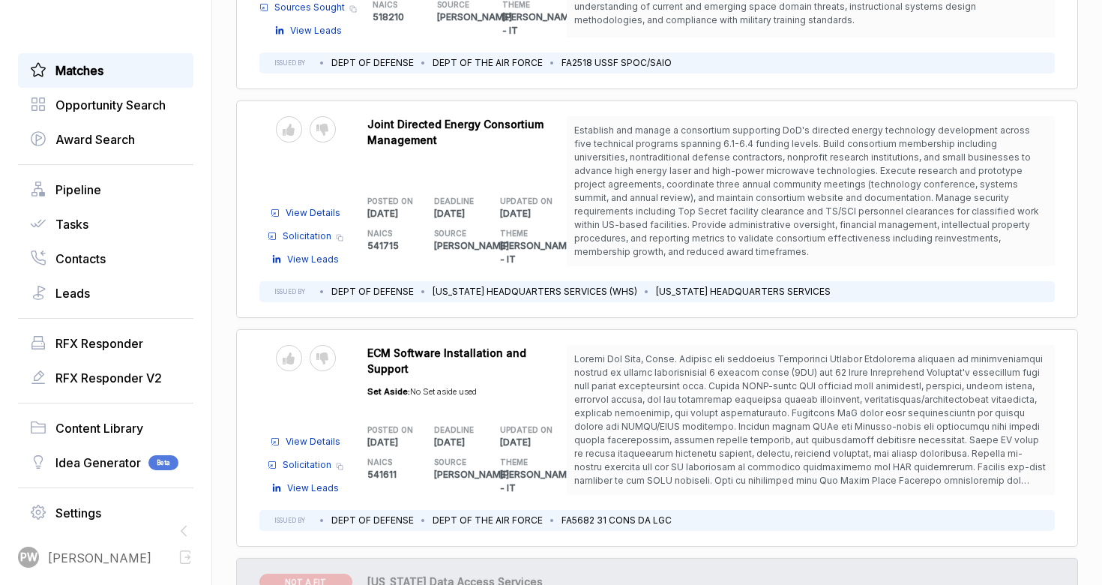
scroll to position [2276, 0]
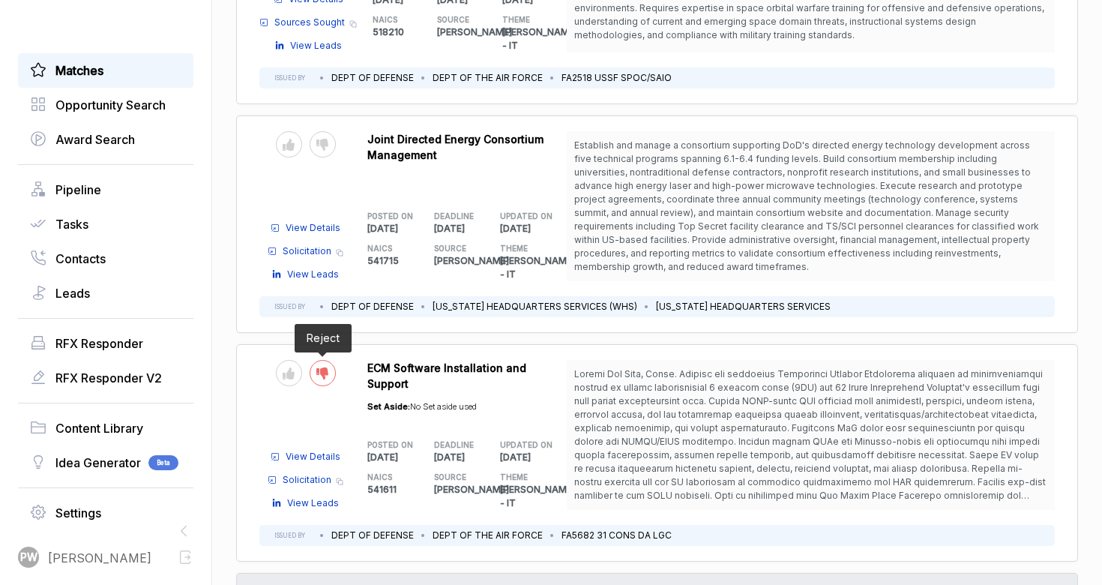
click at [322, 367] on icon at bounding box center [322, 373] width 12 height 12
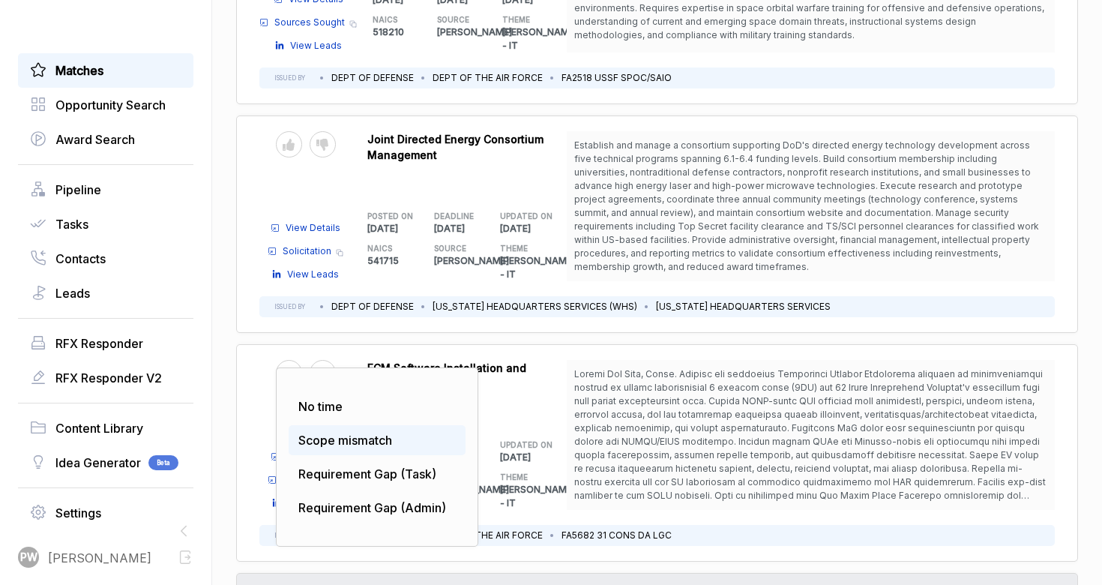
click at [364, 433] on span "Scope mismatch" at bounding box center [345, 440] width 94 height 15
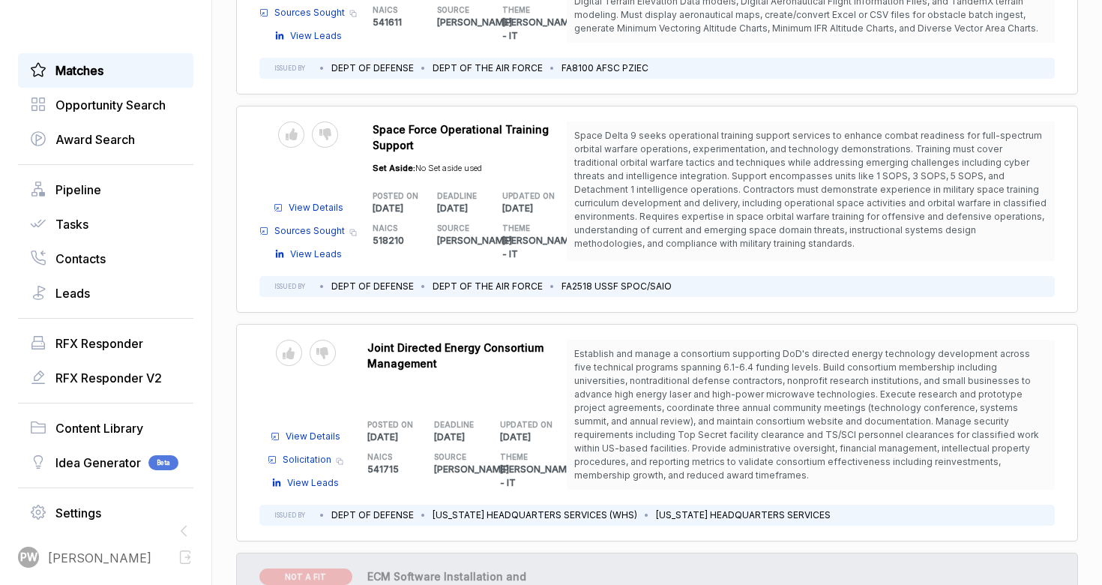
scroll to position [2058, 0]
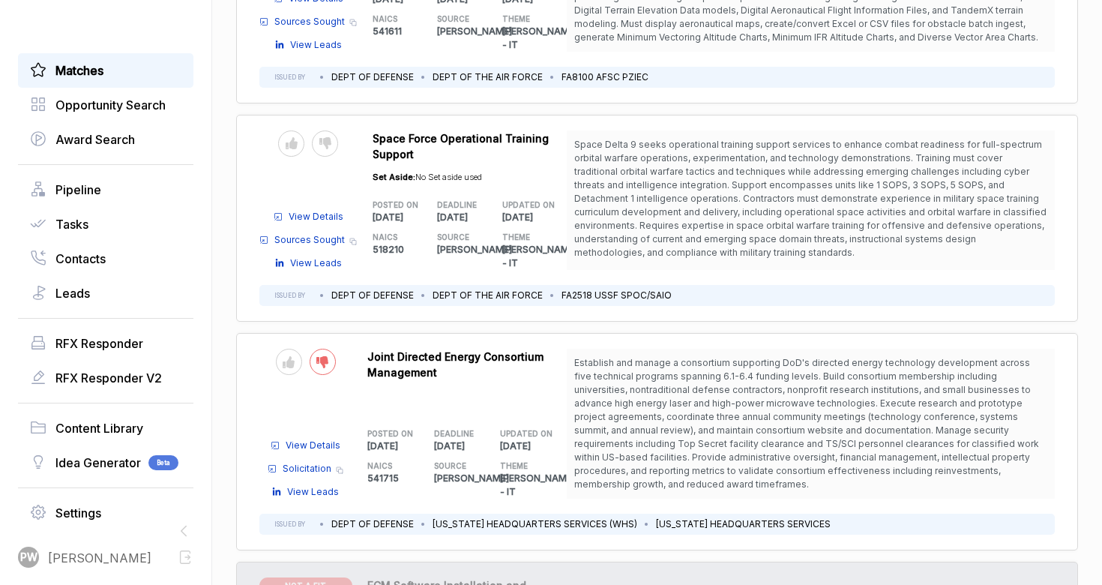
click at [328, 349] on div at bounding box center [323, 362] width 26 height 26
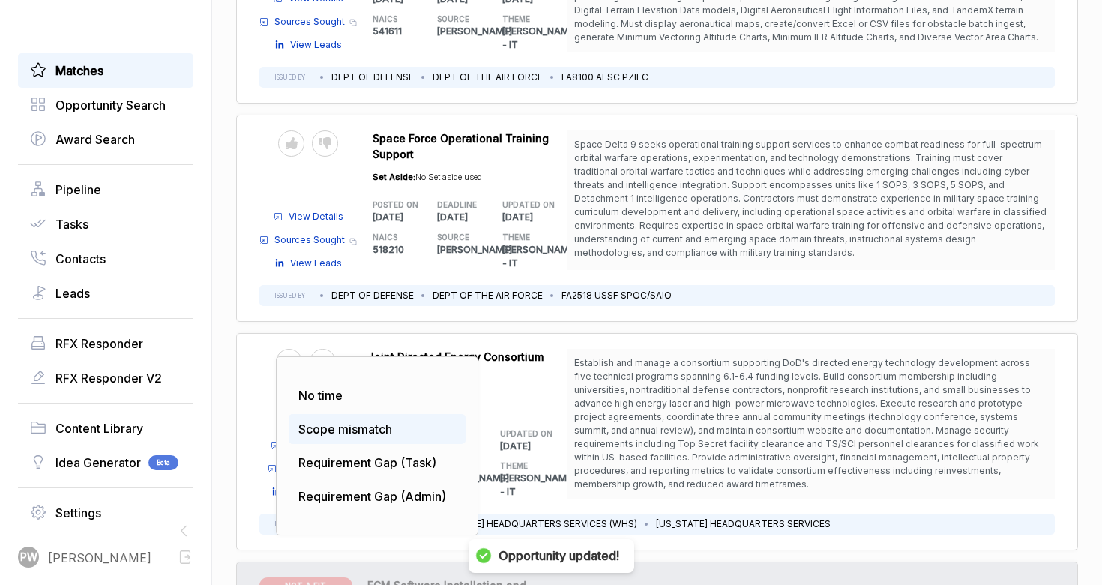
click at [382, 421] on span "Scope mismatch" at bounding box center [345, 428] width 94 height 15
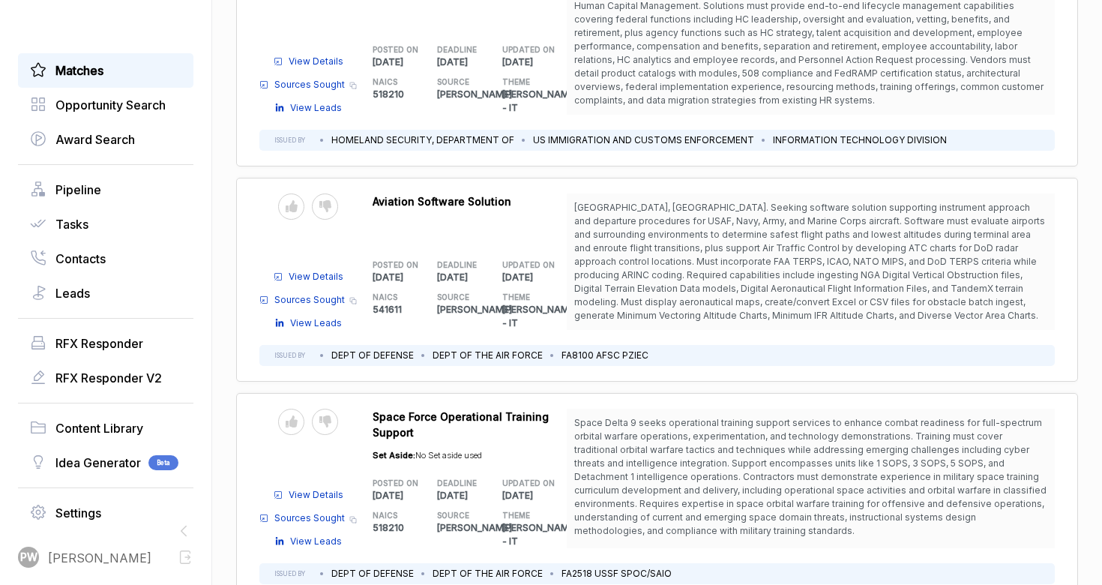
scroll to position [1776, 0]
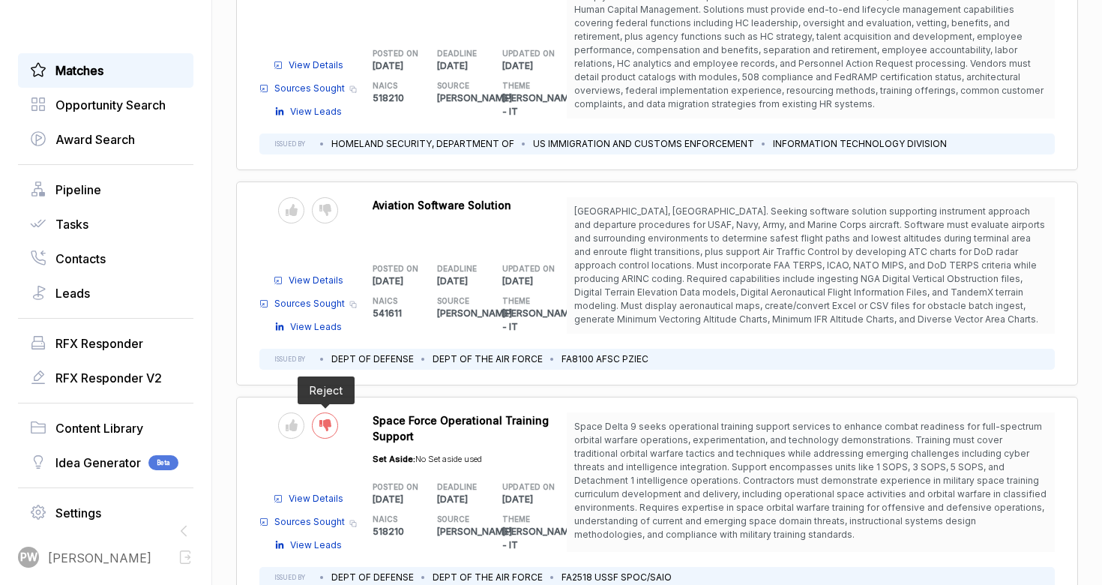
click at [323, 419] on icon at bounding box center [325, 425] width 12 height 12
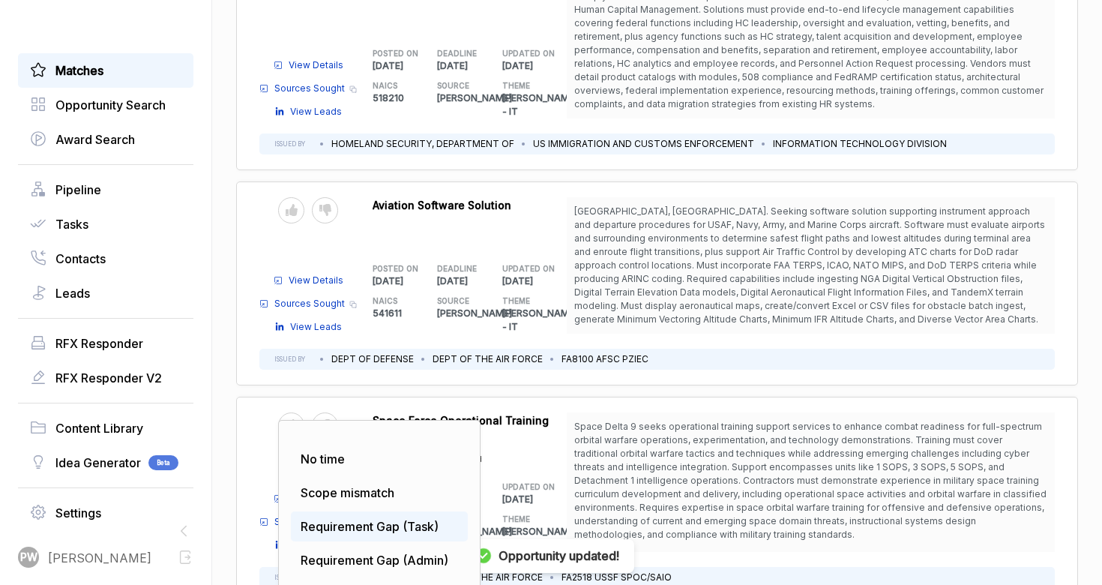
click at [399, 519] on span "Requirement Gap (Task)" at bounding box center [370, 526] width 138 height 15
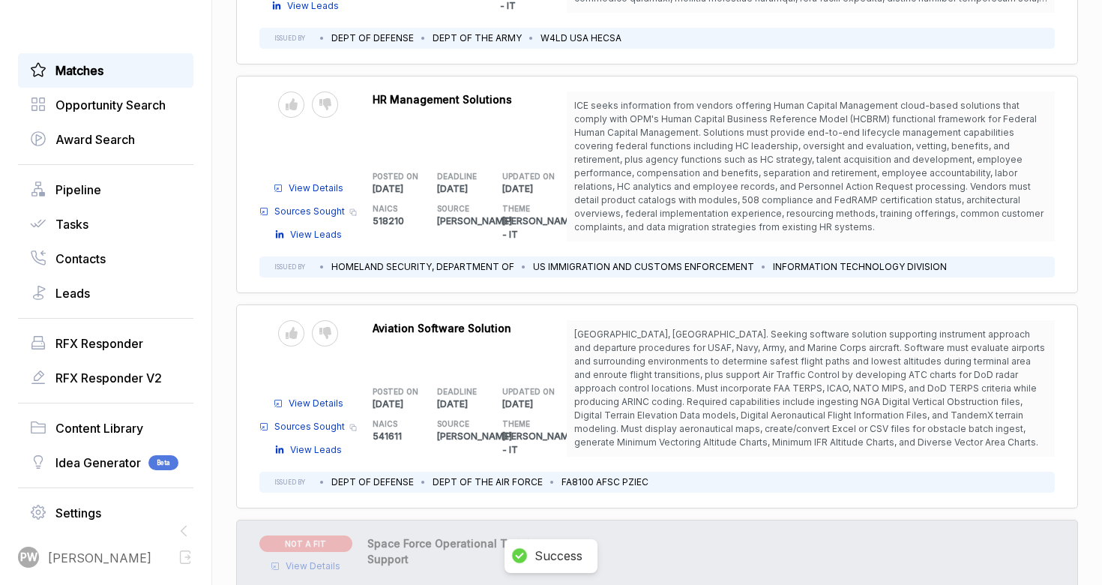
scroll to position [1651, 0]
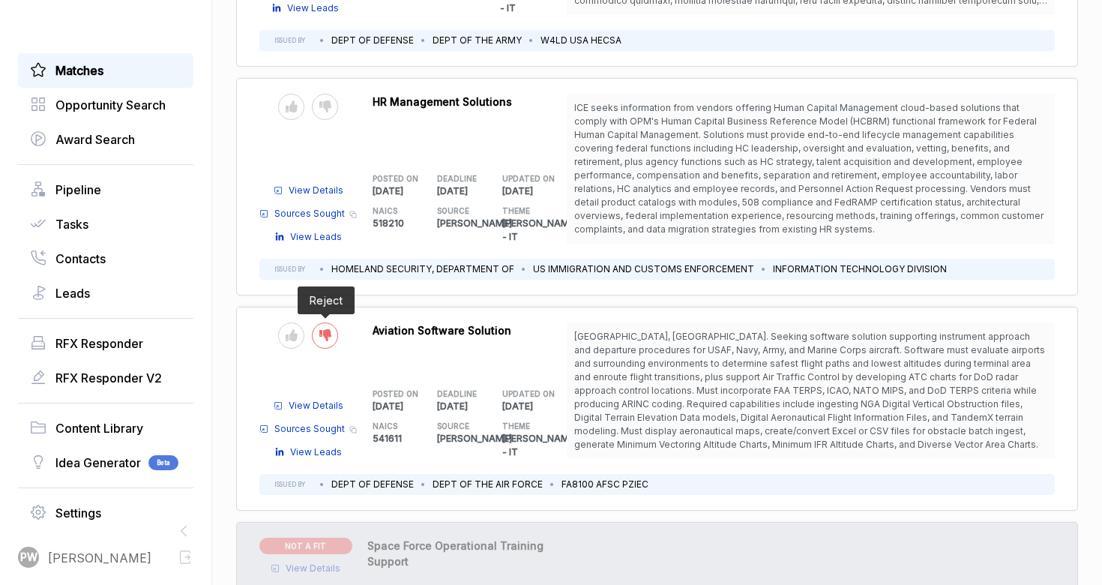
click at [330, 322] on div at bounding box center [325, 335] width 26 height 26
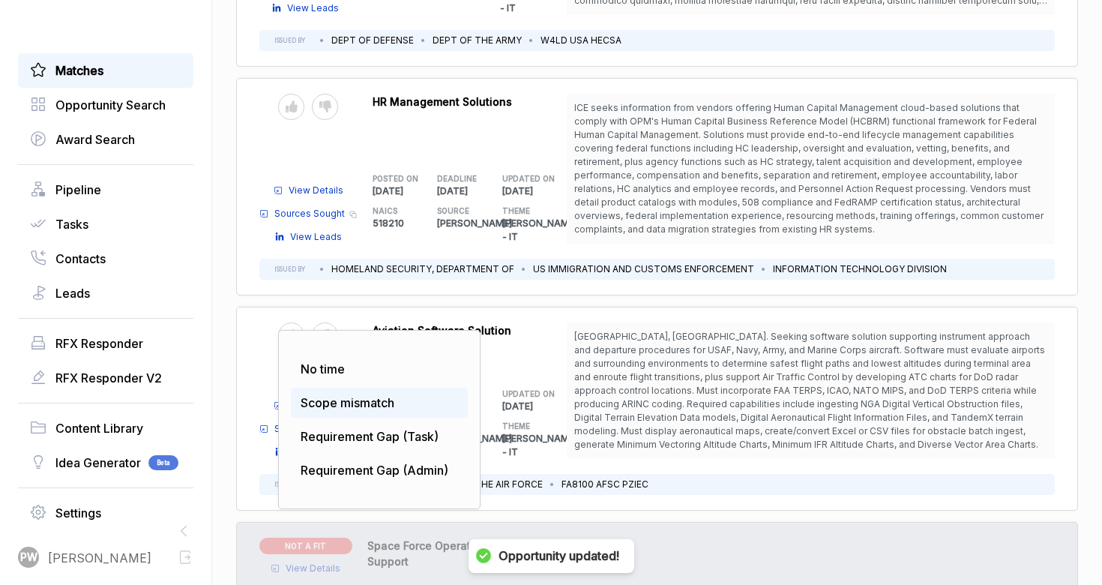
click at [355, 395] on span "Scope mismatch" at bounding box center [348, 402] width 94 height 15
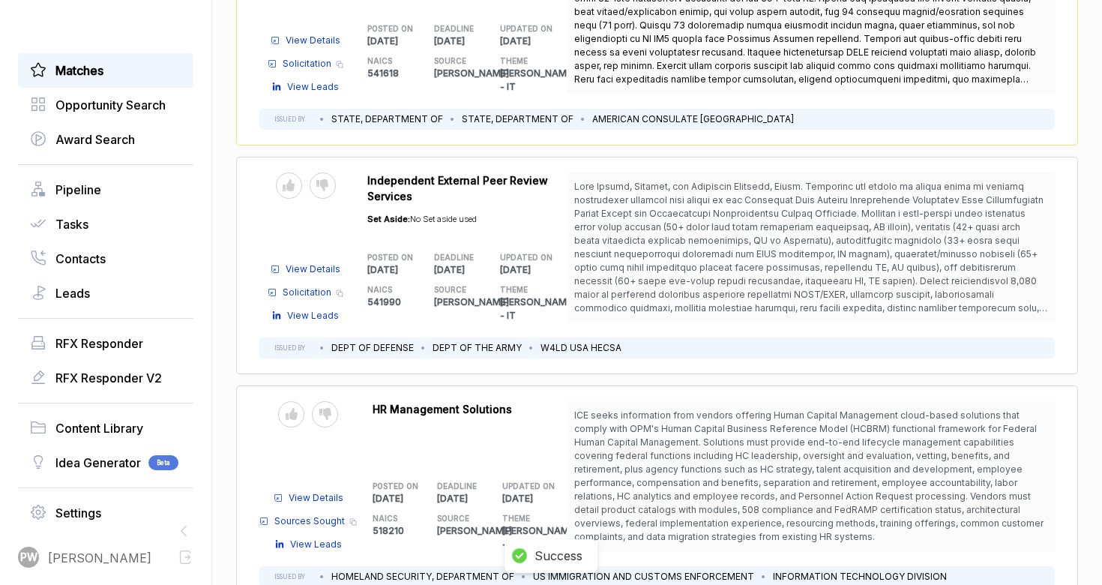
scroll to position [1343, 0]
click at [320, 402] on div "Send to Pipeline Reject" at bounding box center [307, 443] width 97 height 82
click at [320, 409] on icon at bounding box center [325, 415] width 12 height 12
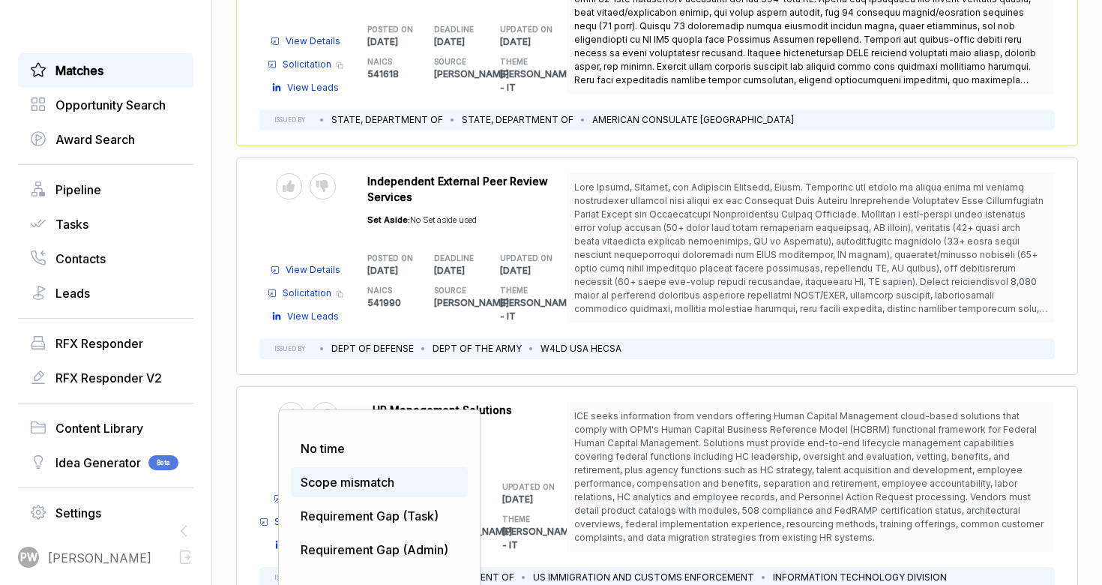
click at [351, 475] on span "Scope mismatch" at bounding box center [348, 482] width 94 height 15
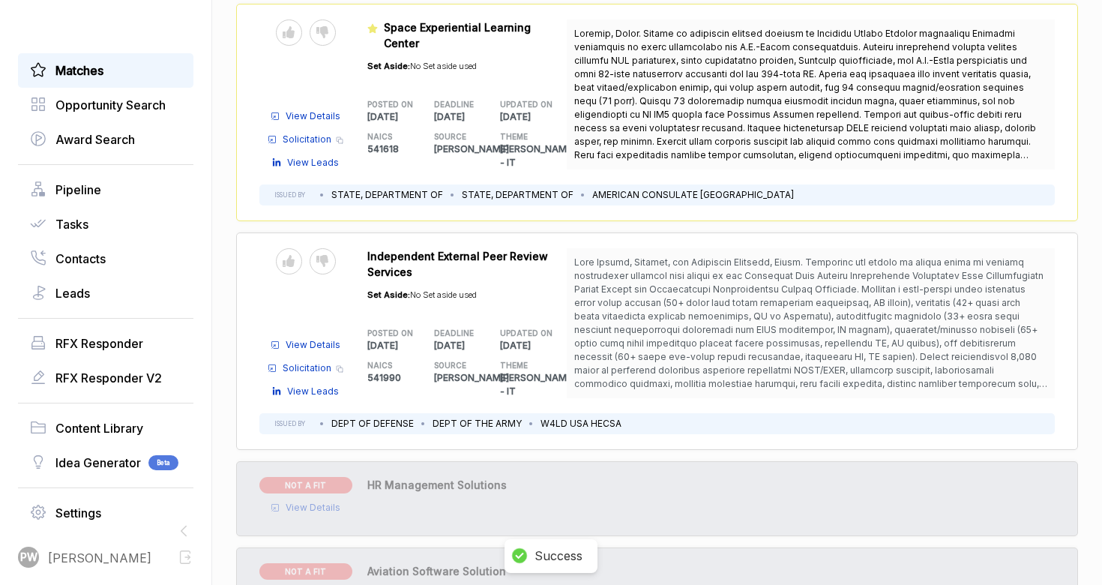
scroll to position [1266, 0]
click at [322, 256] on icon at bounding box center [322, 262] width 12 height 12
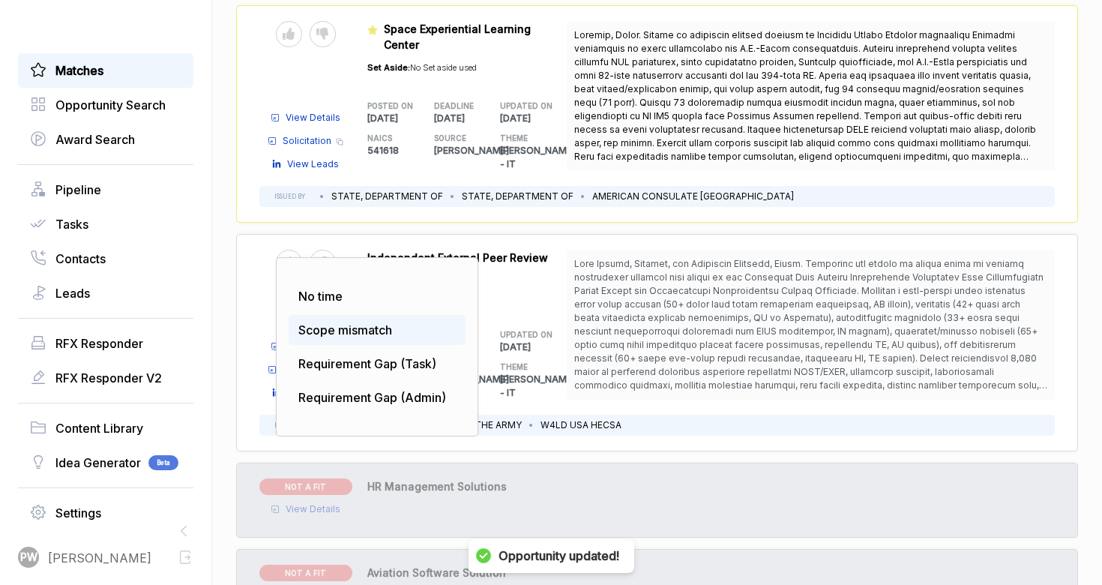
click at [340, 315] on div "Scope mismatch" at bounding box center [377, 330] width 177 height 30
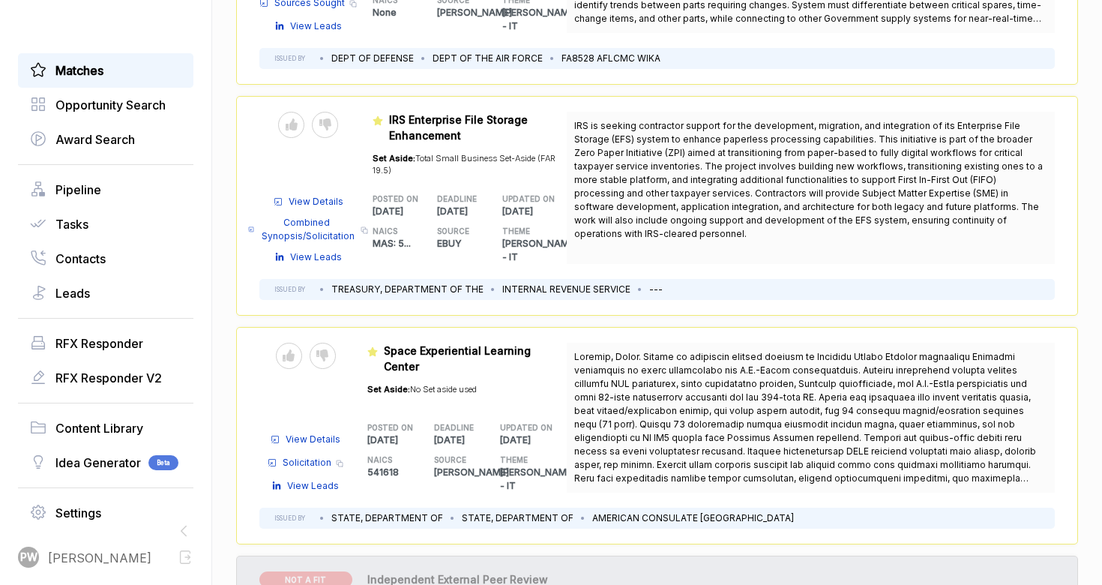
scroll to position [919, 0]
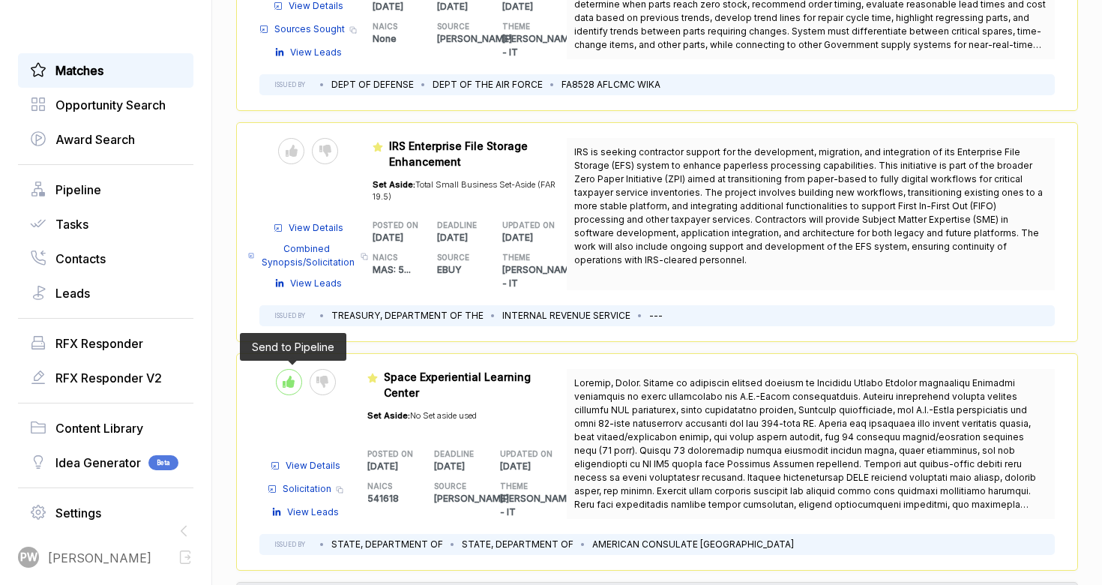
click at [292, 369] on div at bounding box center [289, 382] width 26 height 26
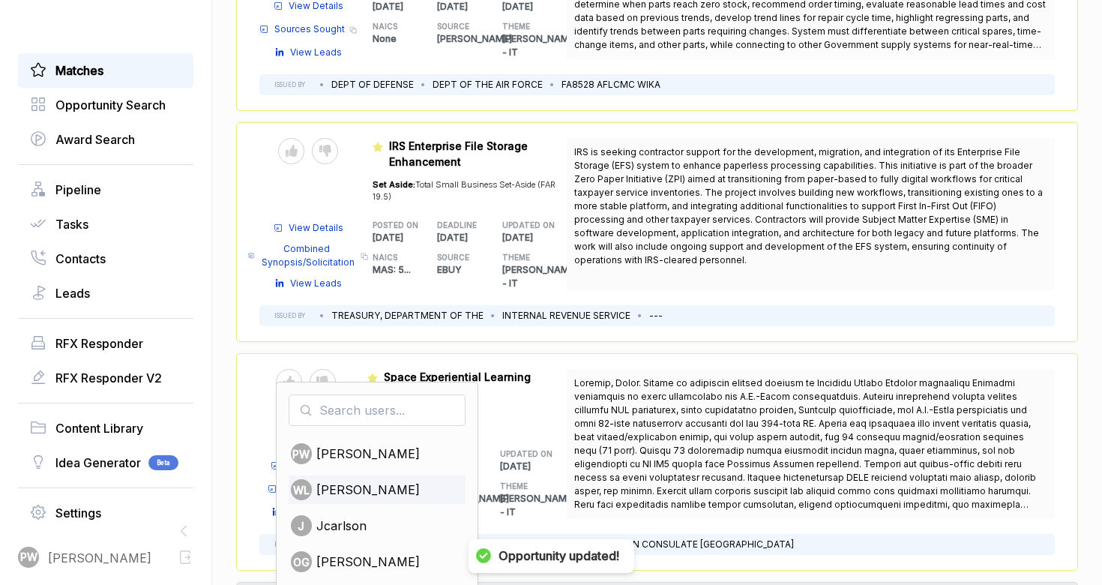
click at [381, 479] on div "[PERSON_NAME]" at bounding box center [358, 489] width 135 height 21
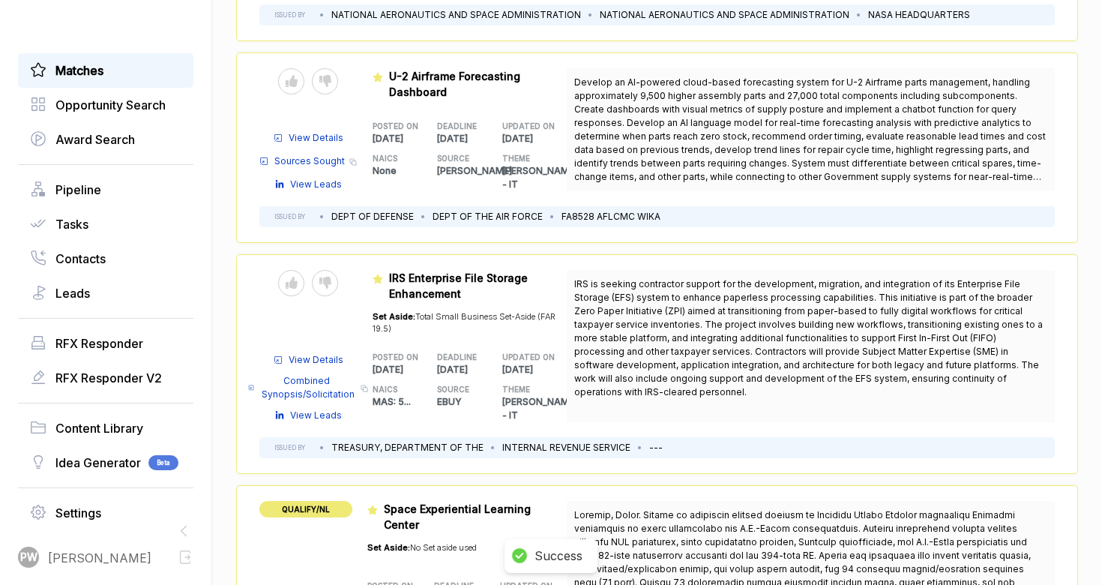
scroll to position [784, 0]
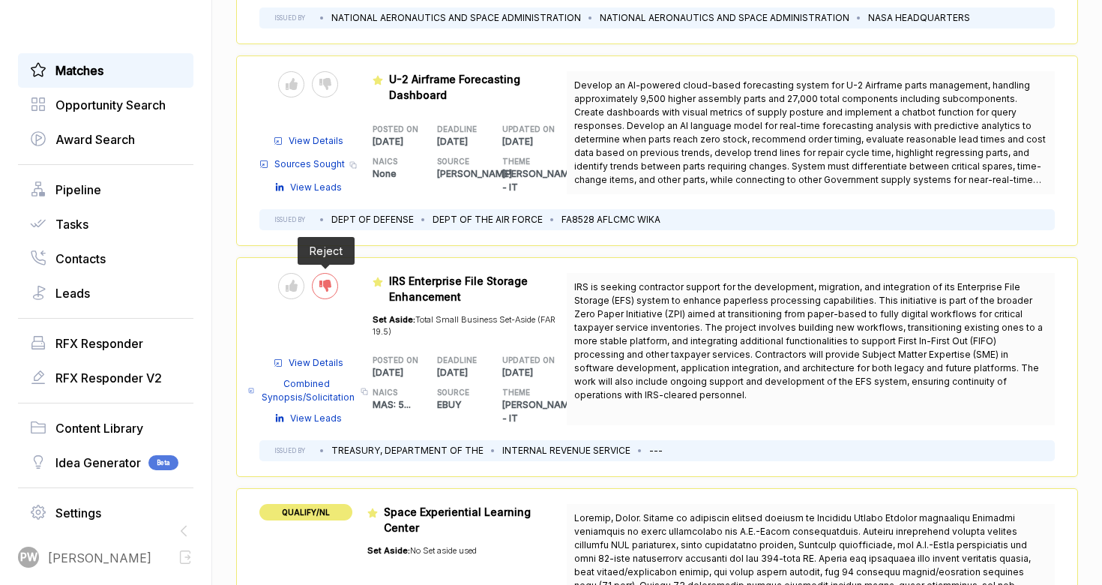
click at [328, 280] on icon at bounding box center [325, 286] width 12 height 12
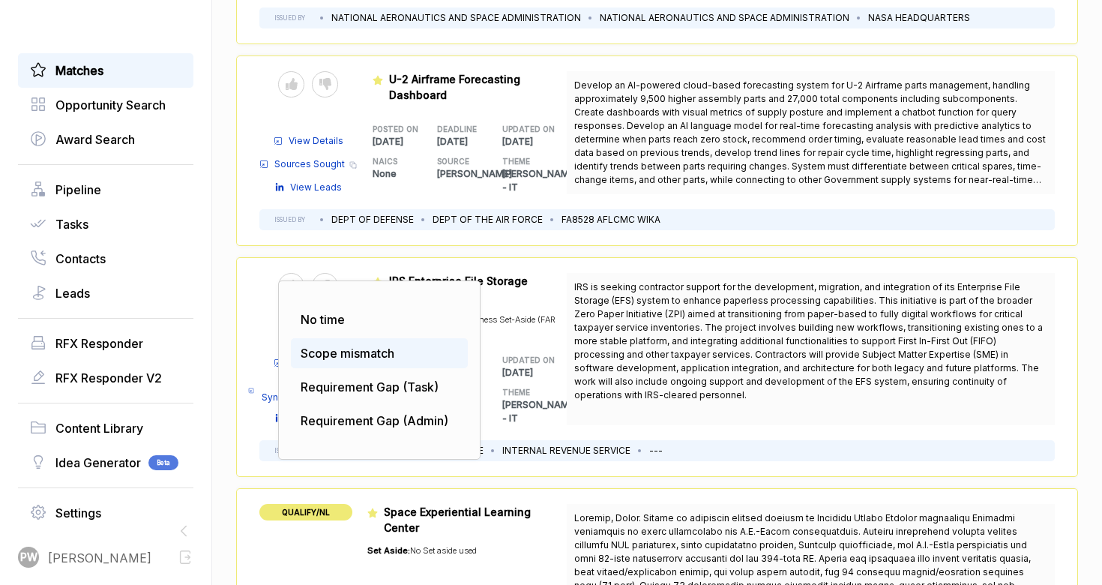
click at [360, 346] on span "Scope mismatch" at bounding box center [348, 353] width 94 height 15
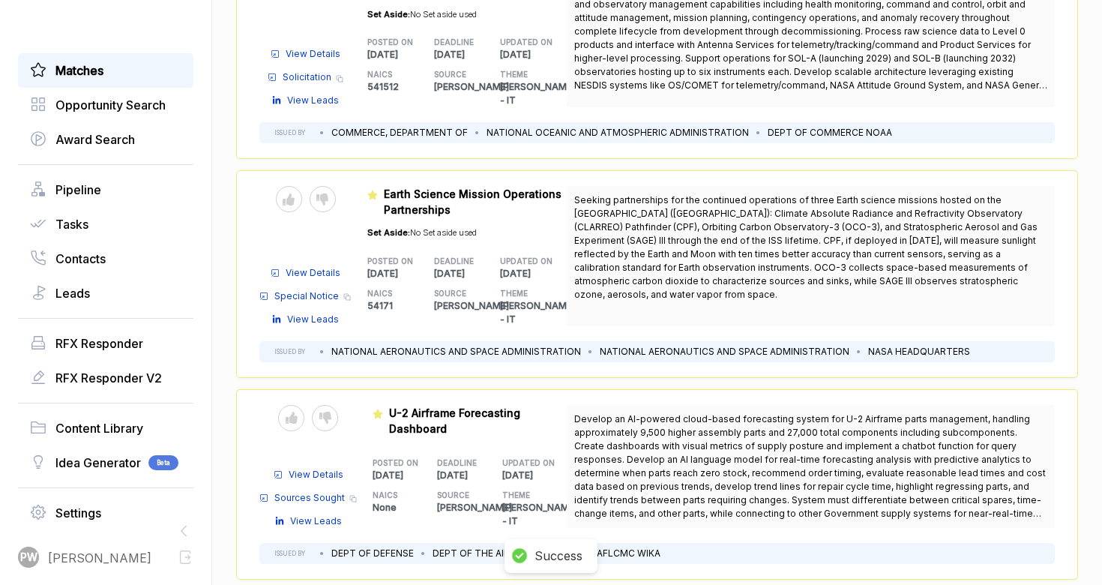
scroll to position [448, 0]
drag, startPoint x: 850, startPoint y: 396, endPoint x: 960, endPoint y: 397, distance: 110.2
click at [960, 415] on span "Develop an AI-powered cloud-based forecasting system for U-2 Airframe parts man…" at bounding box center [810, 474] width 472 height 119
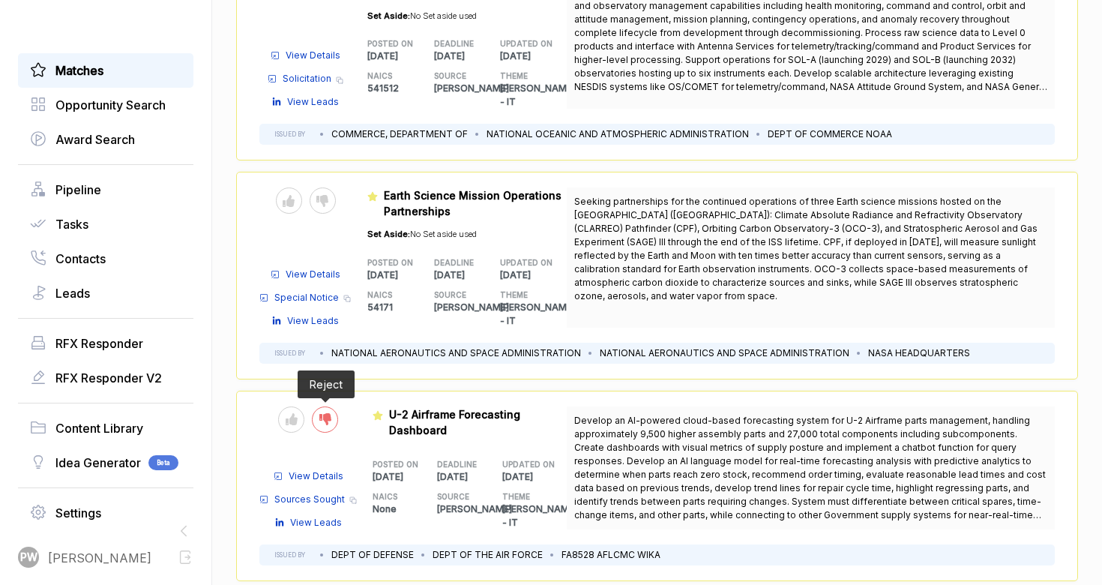
click at [324, 413] on icon at bounding box center [325, 419] width 12 height 12
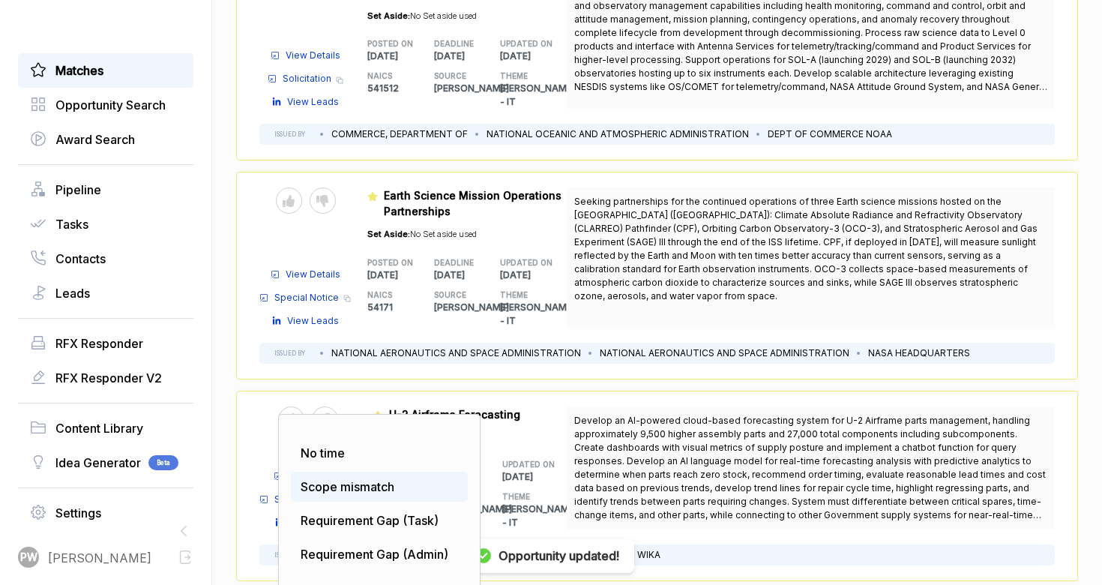
click at [342, 472] on div "Scope mismatch" at bounding box center [379, 487] width 177 height 30
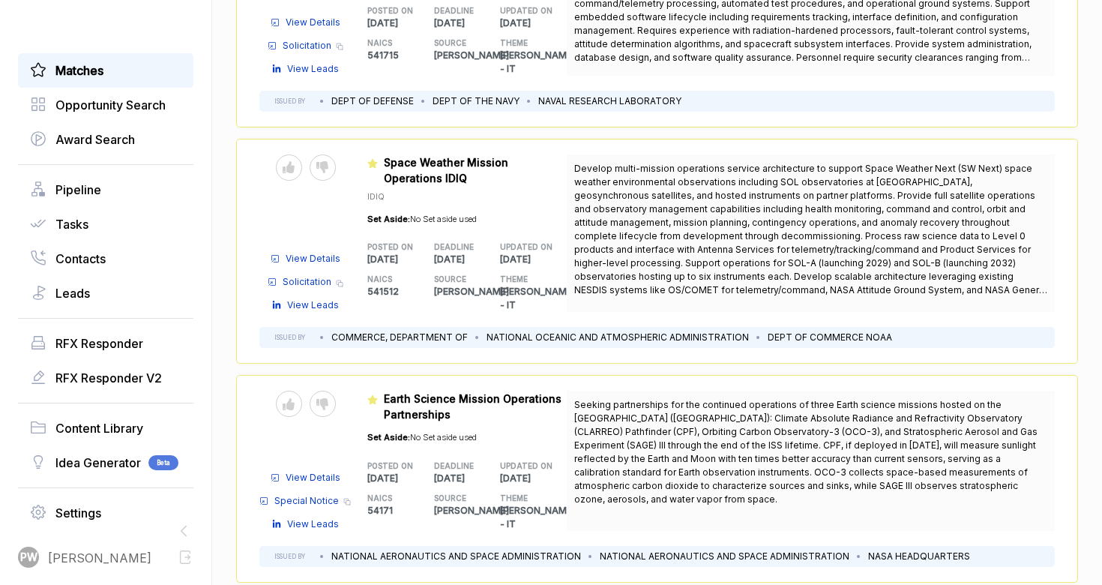
scroll to position [247, 0]
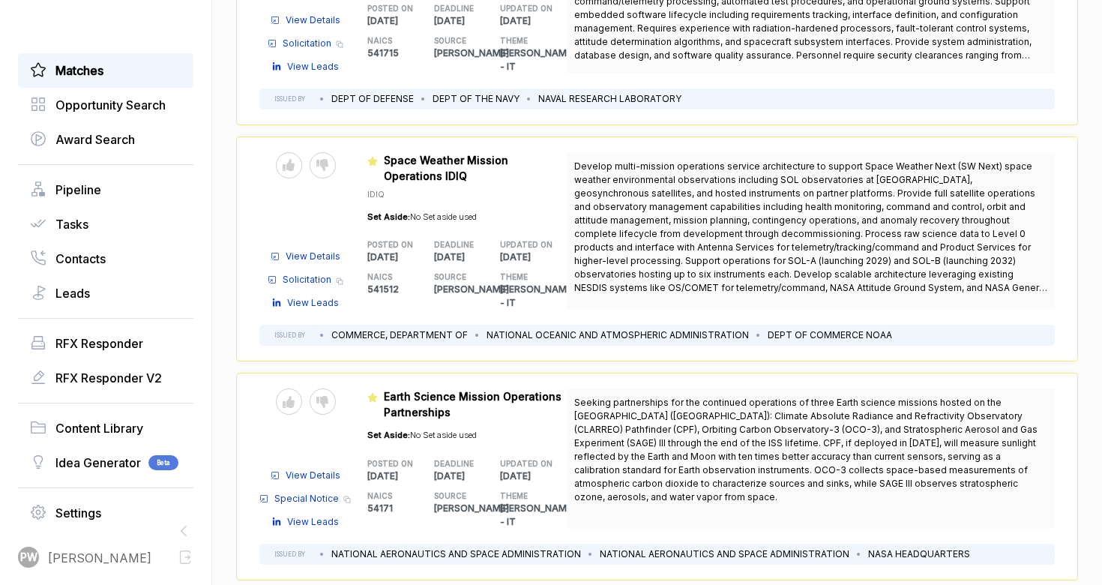
click at [341, 400] on div "Send to Pipeline Reject" at bounding box center [305, 401] width 93 height 26
click at [330, 398] on div at bounding box center [323, 401] width 26 height 26
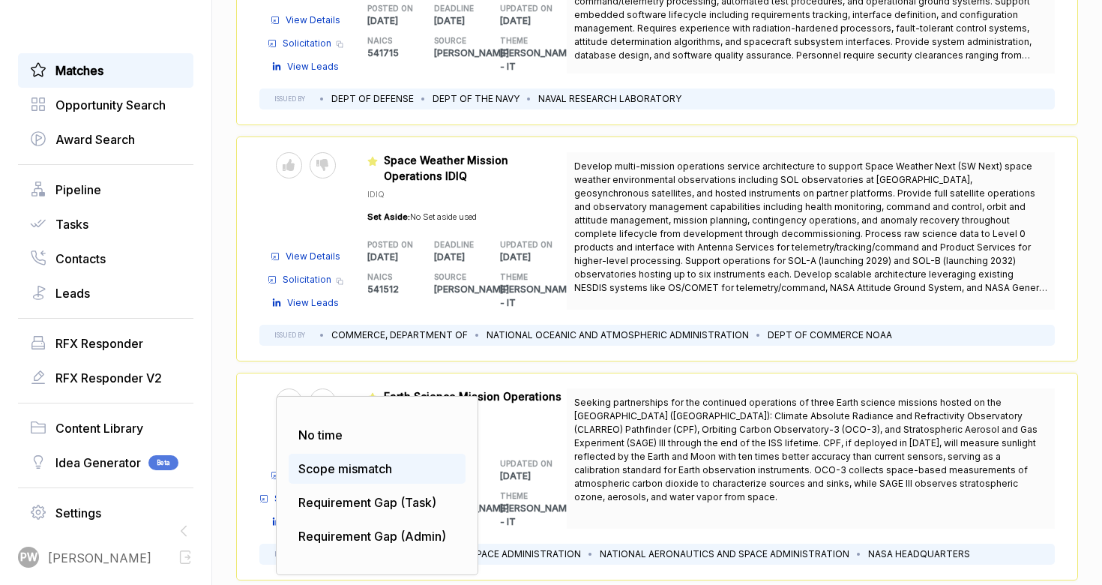
click at [343, 466] on div "Scope mismatch" at bounding box center [377, 469] width 177 height 30
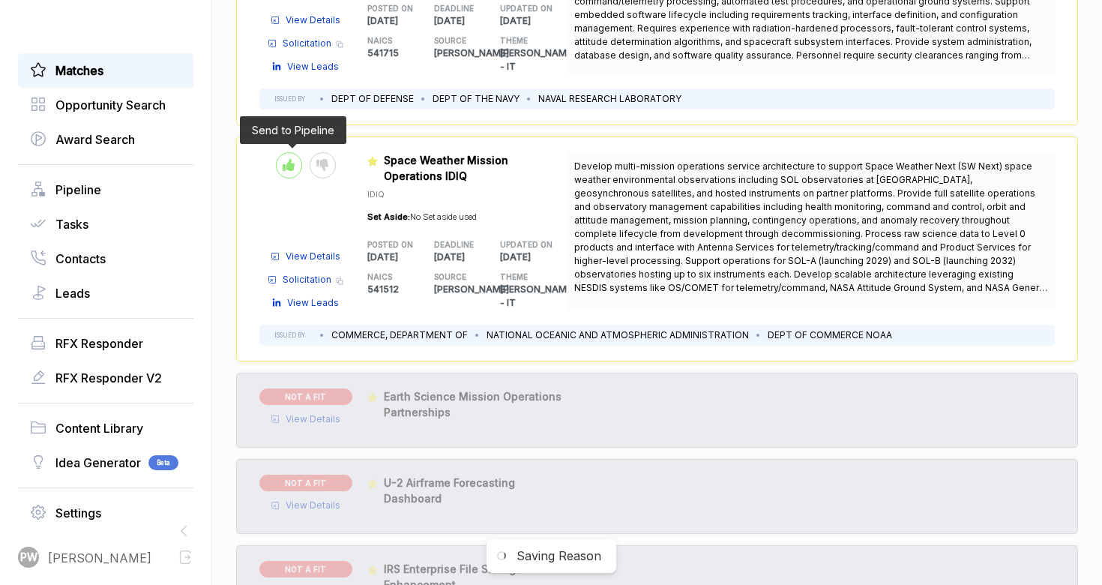
click at [292, 171] on div at bounding box center [289, 165] width 26 height 26
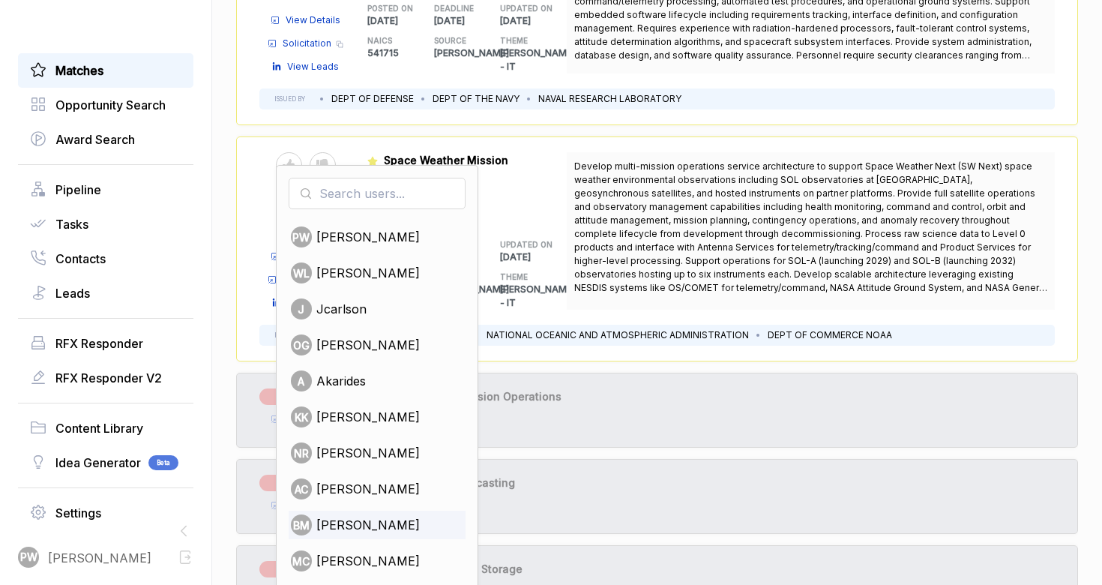
click at [358, 523] on span "[PERSON_NAME]" at bounding box center [367, 525] width 103 height 18
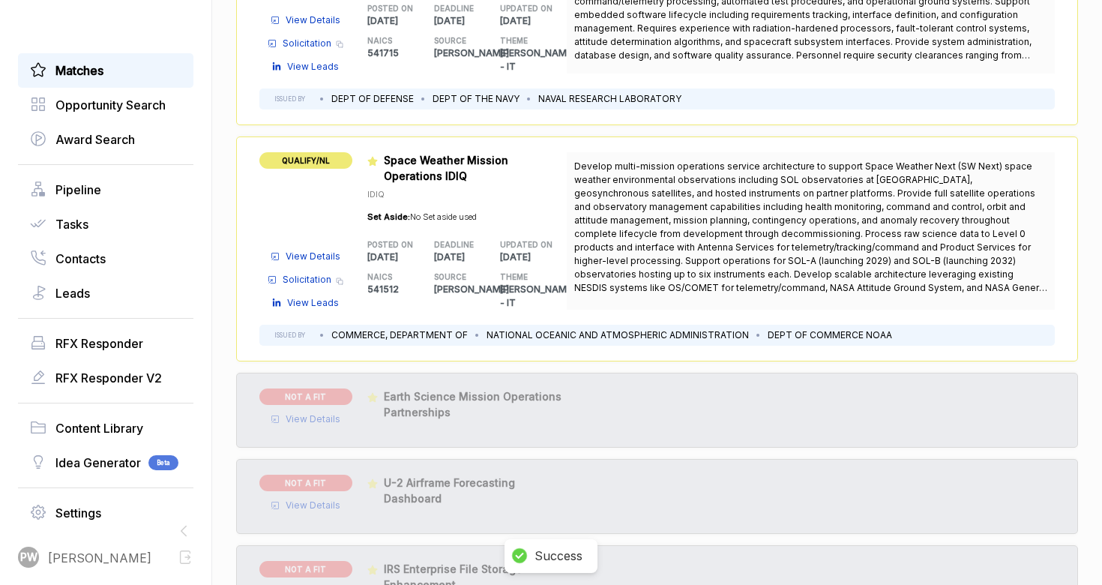
click at [323, 250] on span "View Details" at bounding box center [313, 256] width 55 height 13
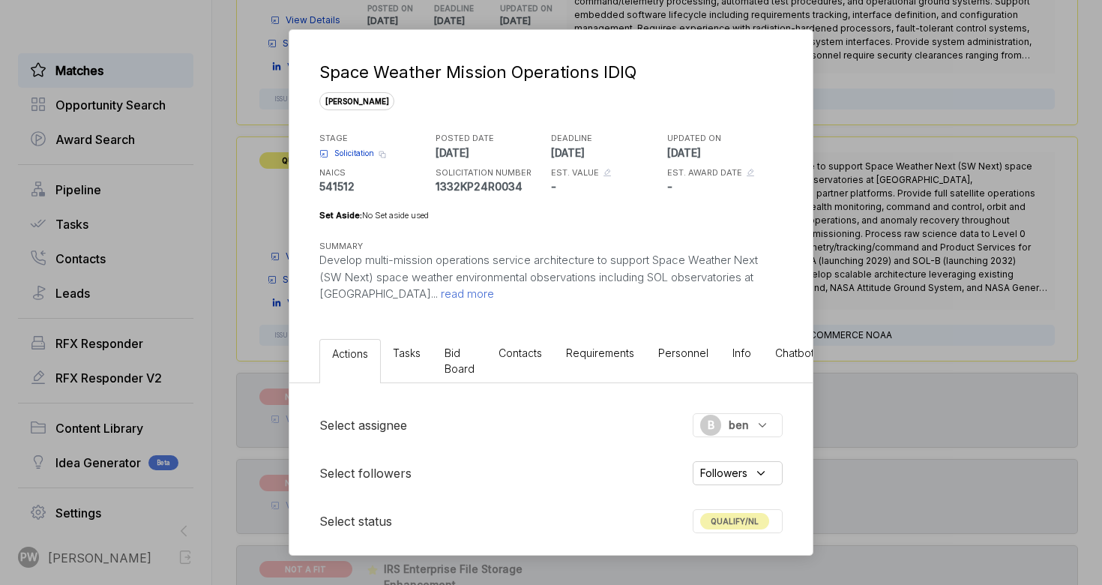
click at [726, 519] on span "QUALIFY/NL" at bounding box center [734, 521] width 69 height 16
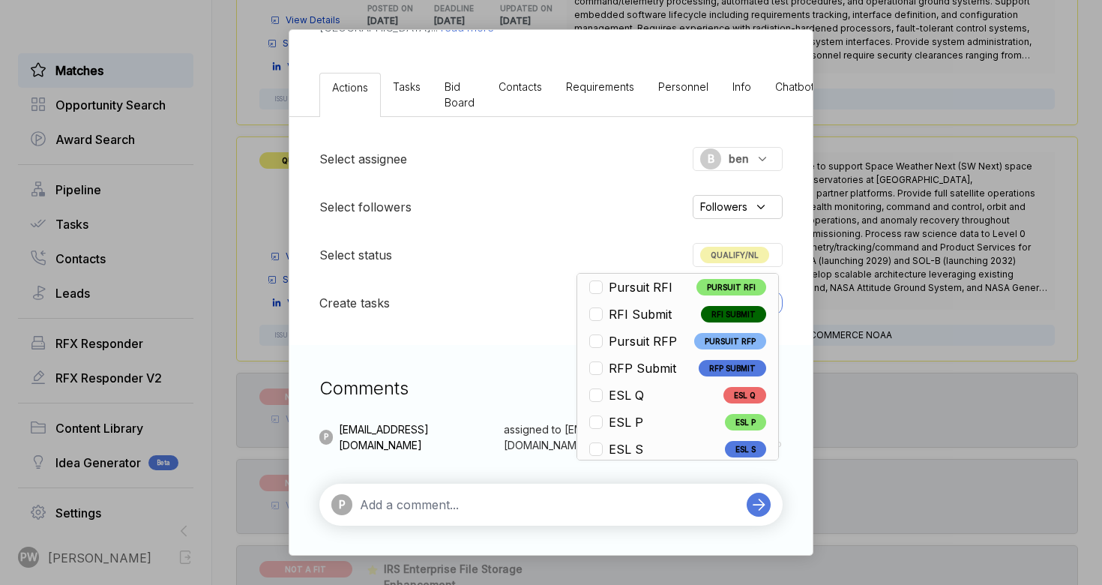
scroll to position [69, 0]
click at [673, 399] on li "ESL Q ESL Q" at bounding box center [677, 397] width 177 height 18
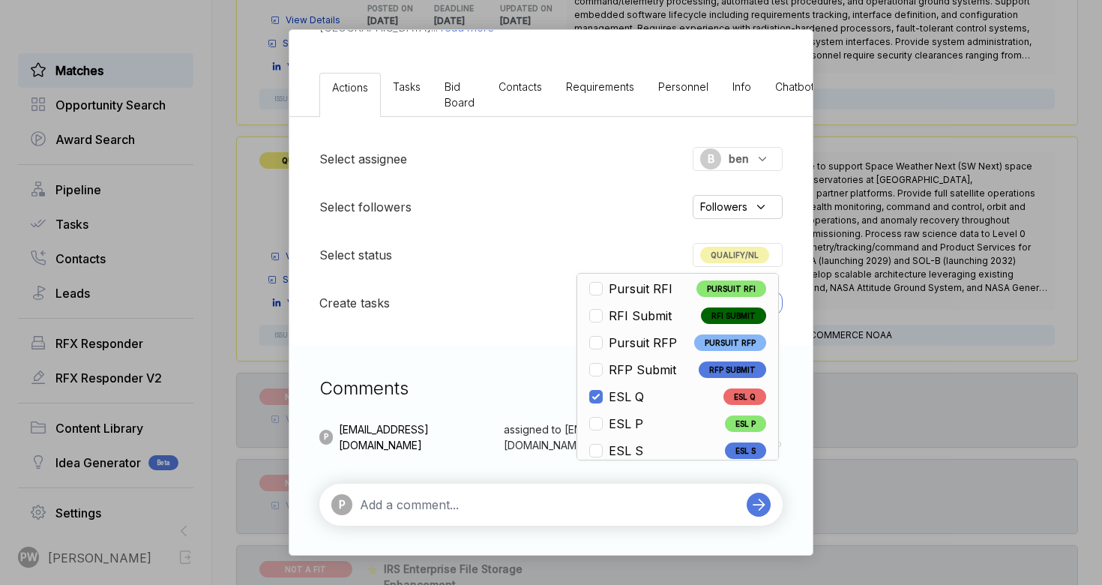
checkbox input "false"
checkbox input "true"
click at [902, 199] on div "Space Weather Mission Operations IDIQ [PERSON_NAME] STAGE Solicitation Copy lin…" at bounding box center [551, 292] width 1102 height 585
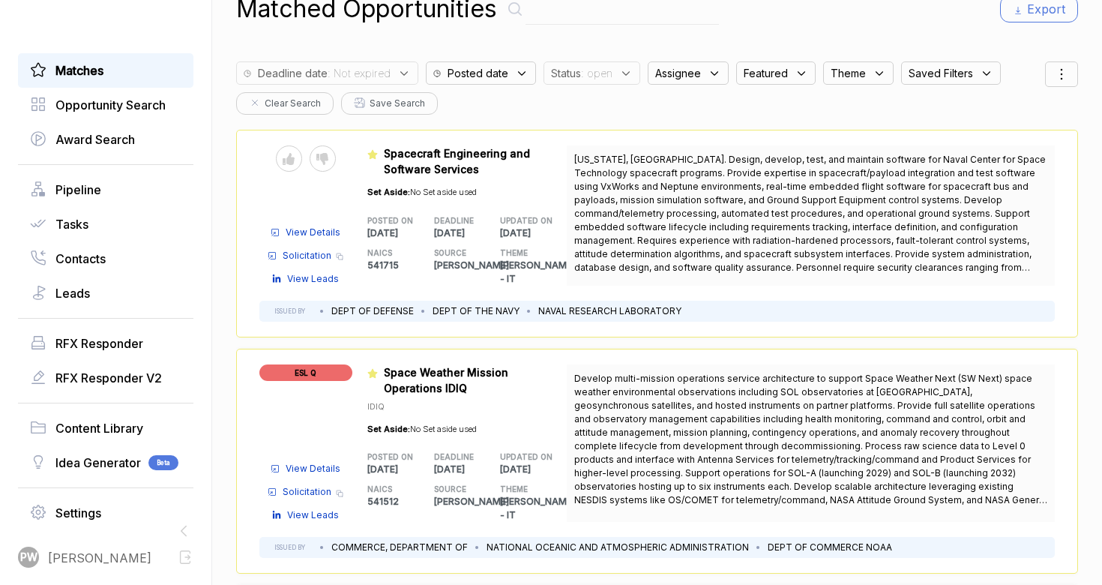
scroll to position [28, 0]
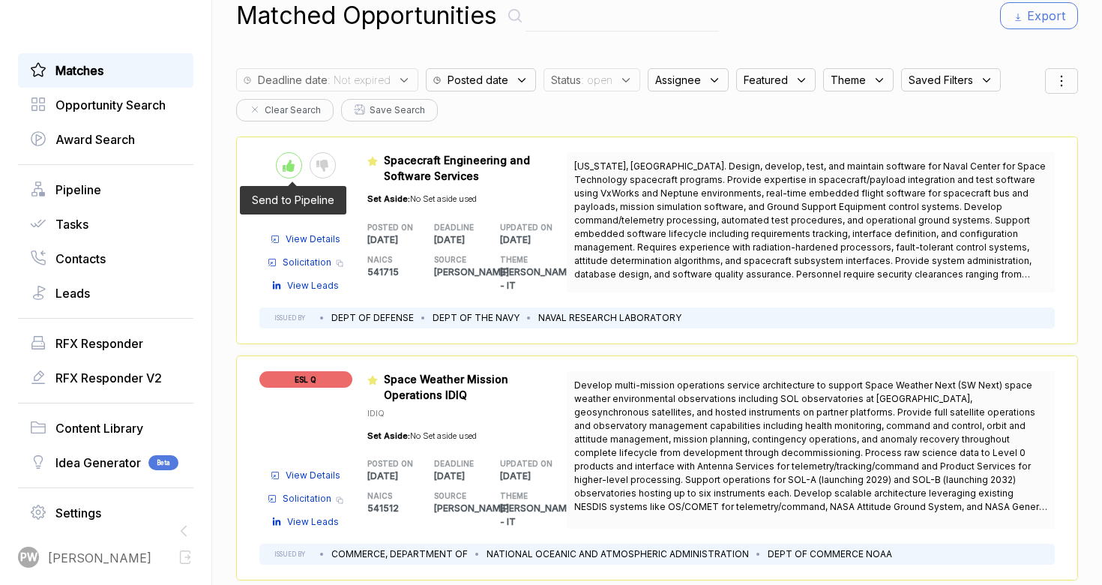
click at [295, 171] on icon at bounding box center [289, 166] width 12 height 12
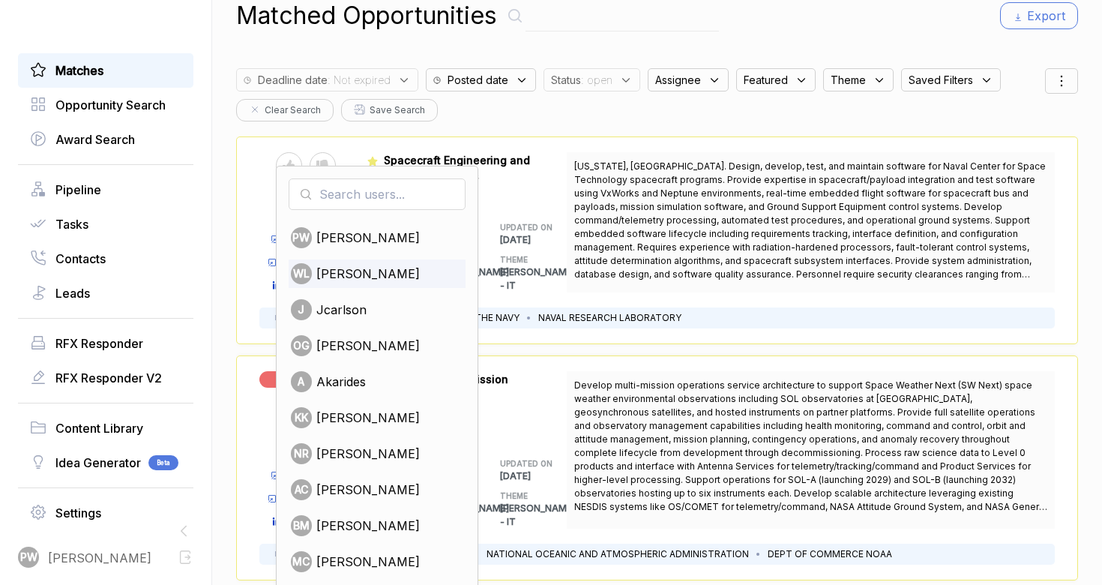
click at [374, 272] on span "[PERSON_NAME]" at bounding box center [367, 274] width 103 height 18
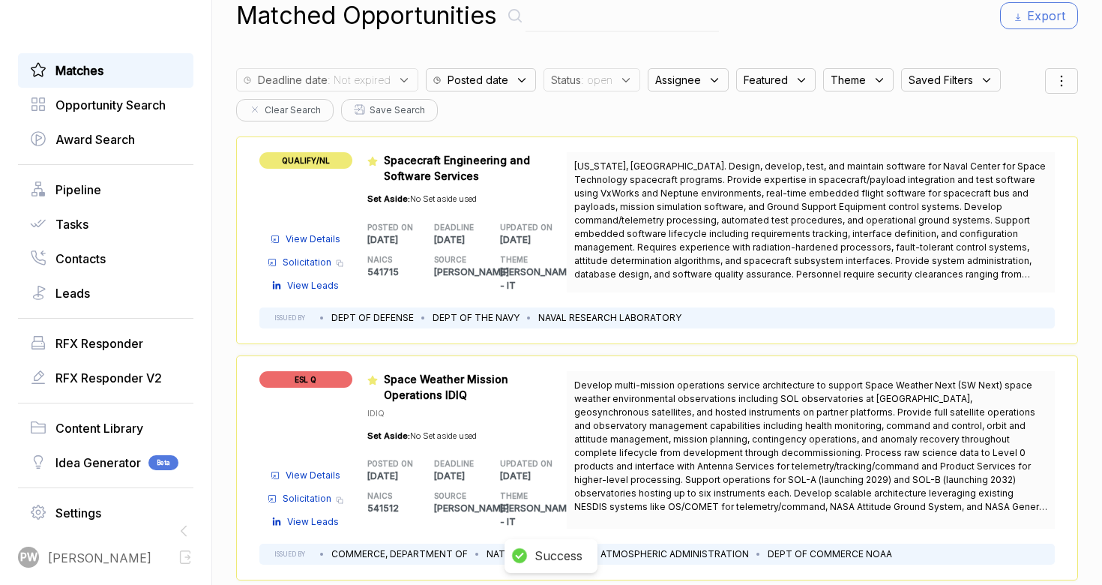
click at [323, 232] on span "View Details" at bounding box center [313, 238] width 55 height 13
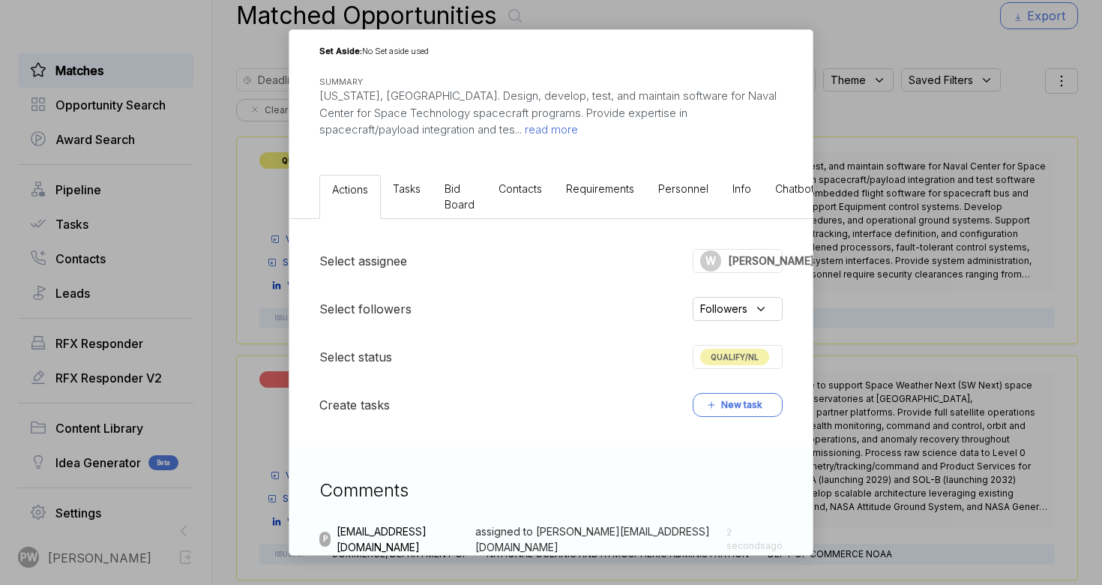
scroll to position [266, 0]
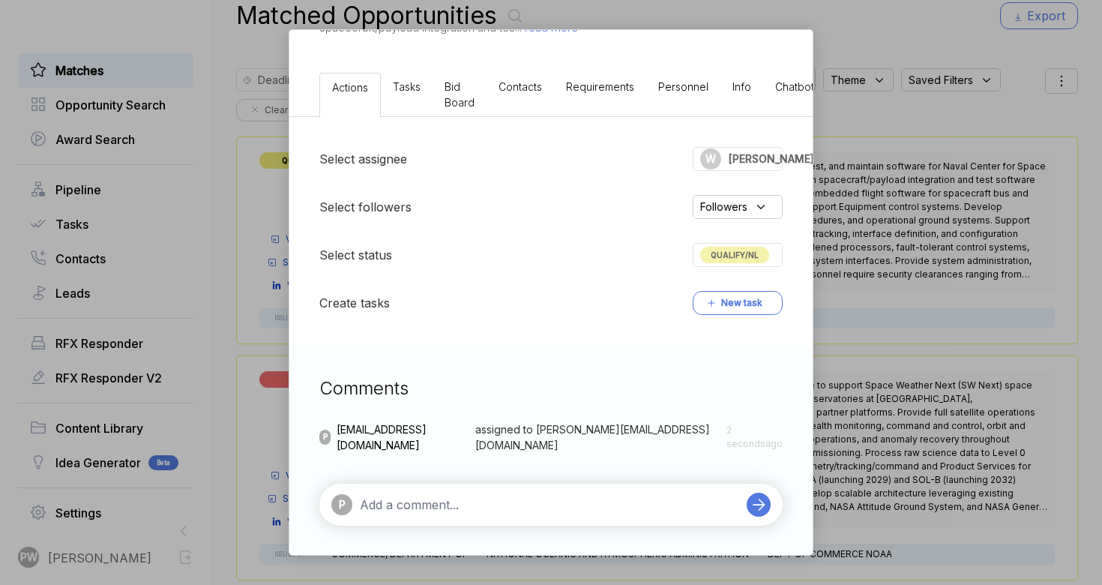
click at [401, 526] on div "Comments P [EMAIL_ADDRESS][DOMAIN_NAME] assigned to [PERSON_NAME][EMAIL_ADDRESS…" at bounding box center [550, 450] width 523 height 211
click at [400, 513] on div "P" at bounding box center [535, 504] width 408 height 21
click at [384, 507] on textarea at bounding box center [549, 505] width 379 height 18
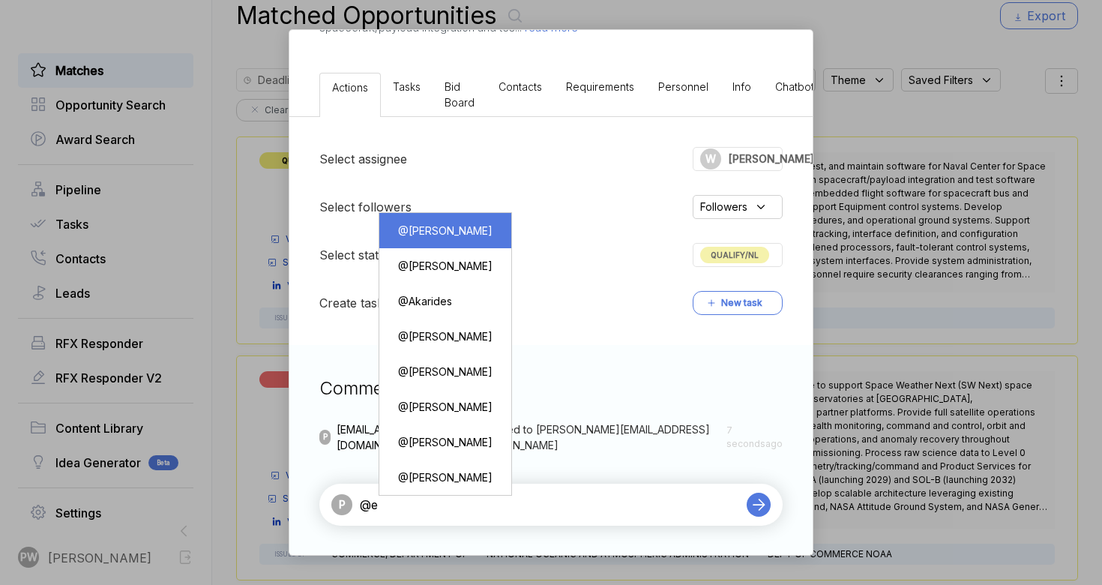
type textarea "@"
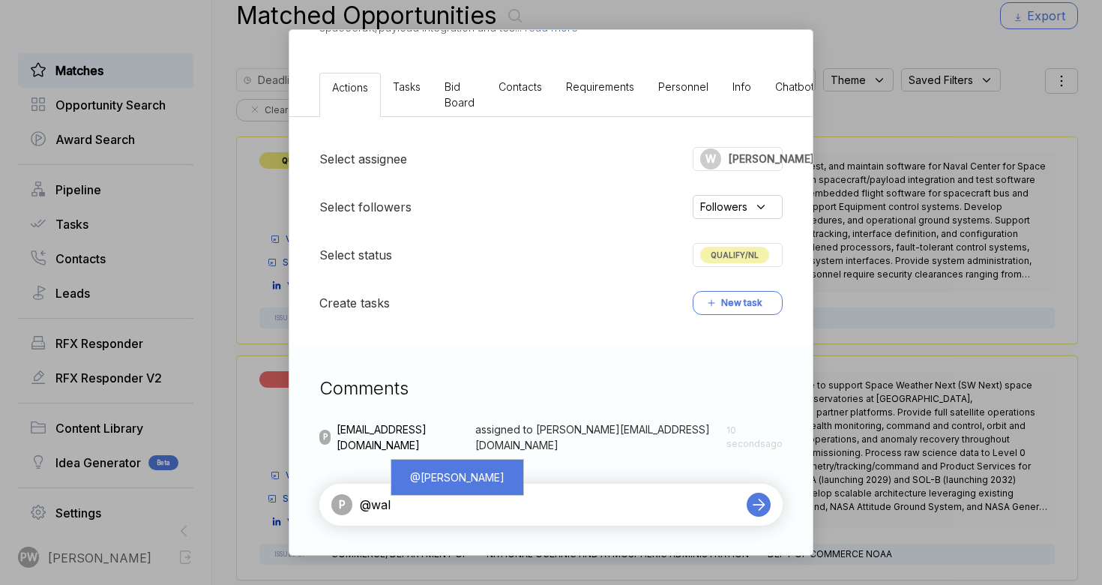
click at [443, 460] on li "@ [PERSON_NAME]" at bounding box center [457, 477] width 132 height 35
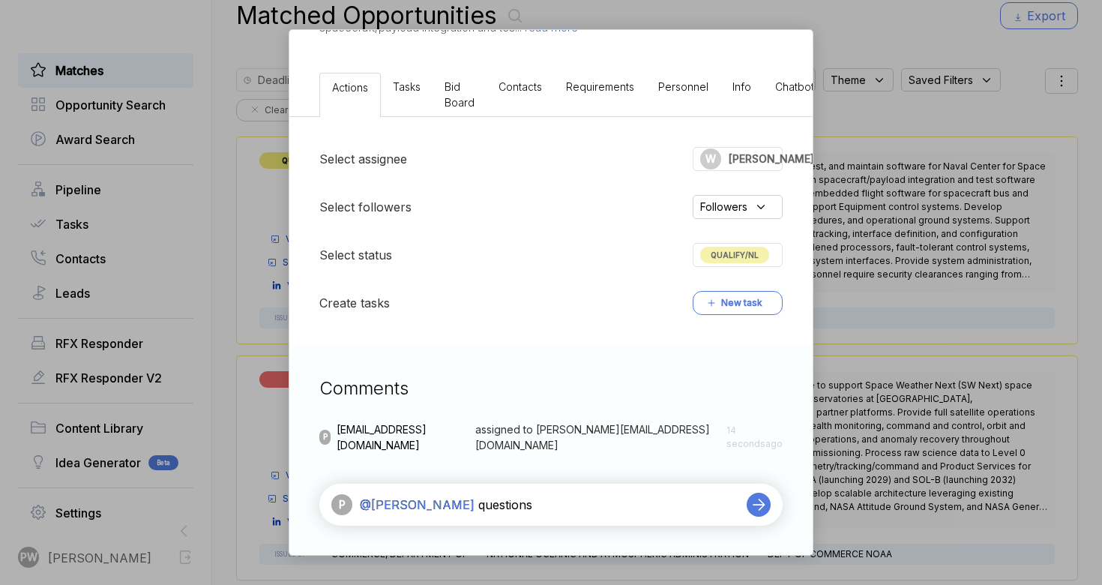
type textarea "@[PERSON_NAME] questions"
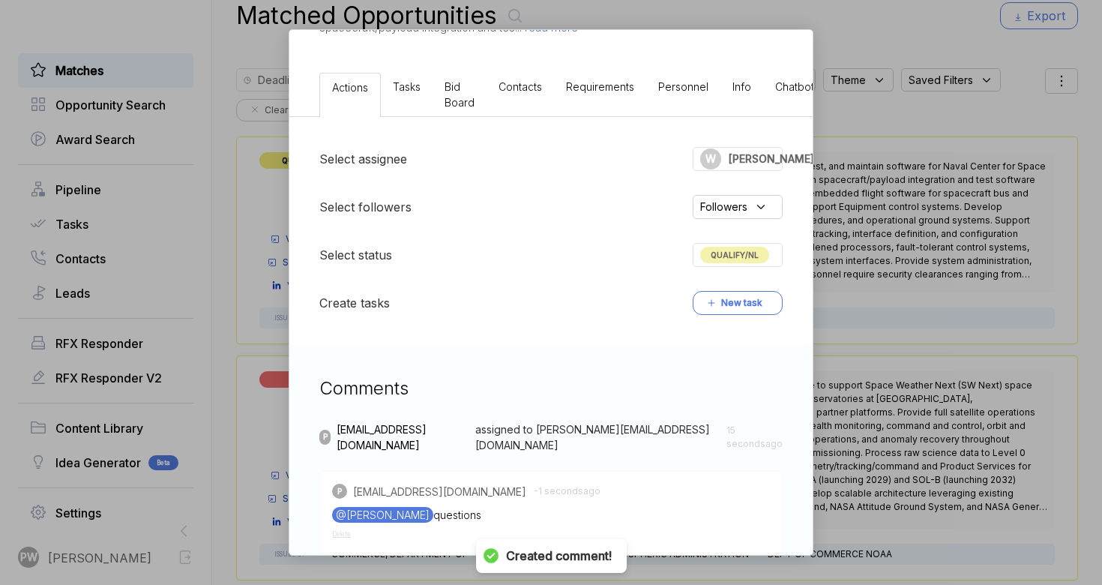
click at [173, 273] on div "Spacecraft Engineering and Software Services [PERSON_NAME] STAGE Solicitation C…" at bounding box center [551, 292] width 1102 height 585
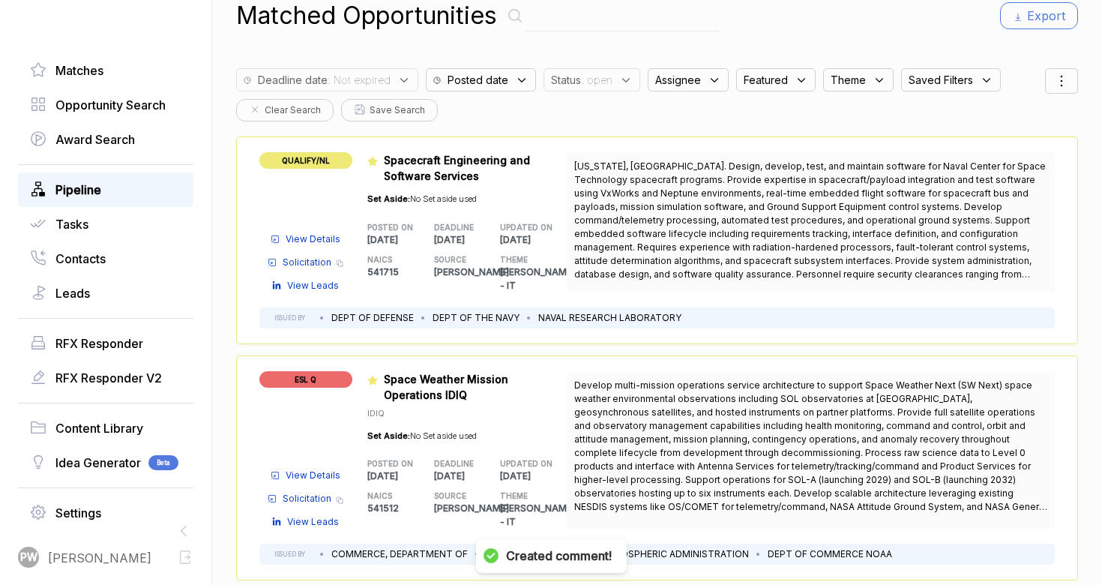
click at [122, 188] on link "Pipeline" at bounding box center [105, 190] width 151 height 18
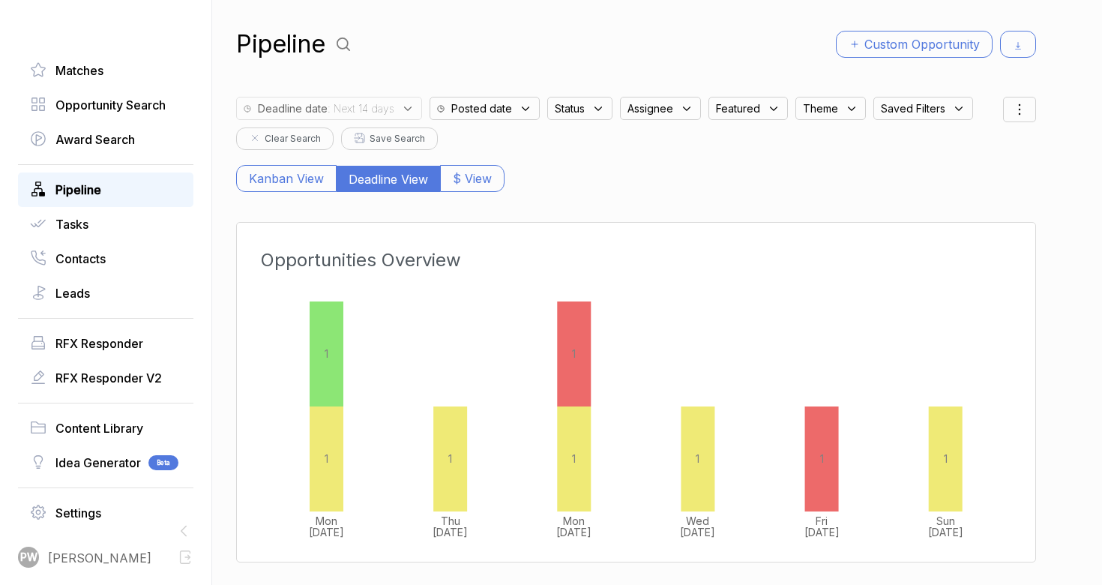
click at [150, 183] on link "Pipeline" at bounding box center [105, 190] width 151 height 18
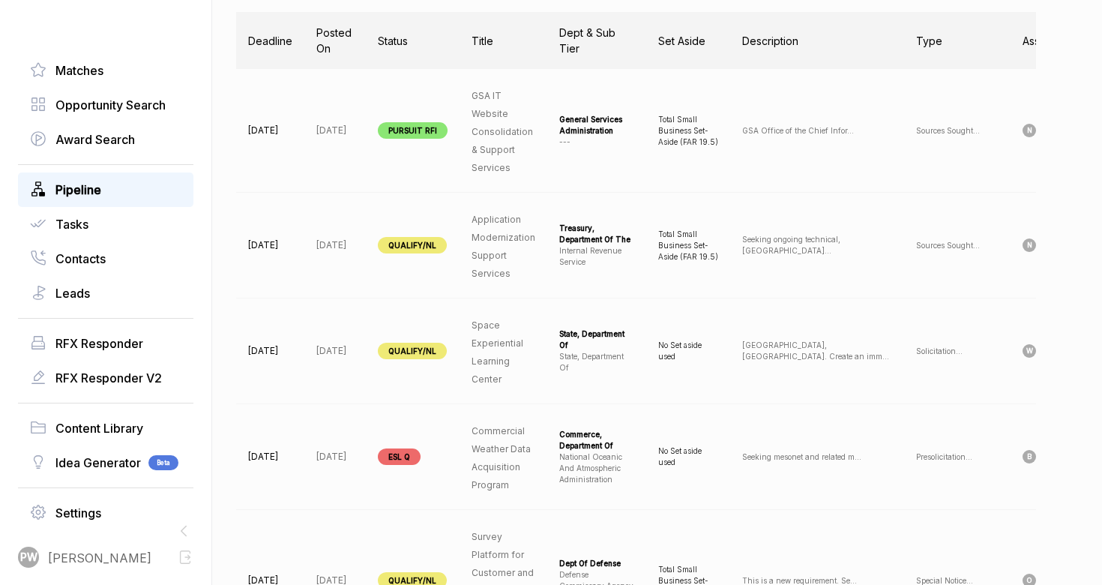
scroll to position [0, 157]
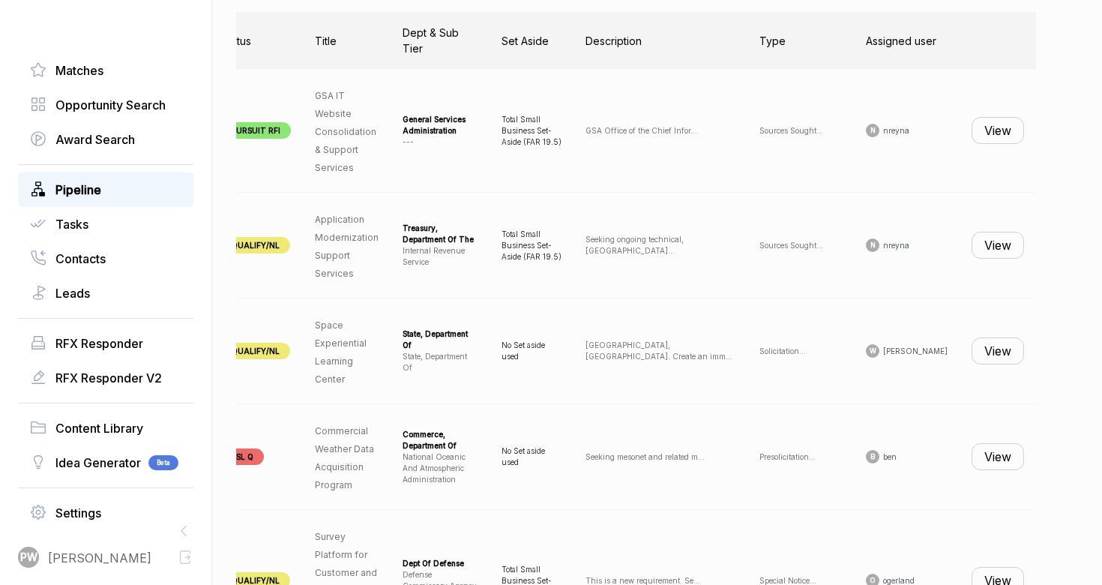
click at [1005, 346] on button "View" at bounding box center [998, 350] width 52 height 27
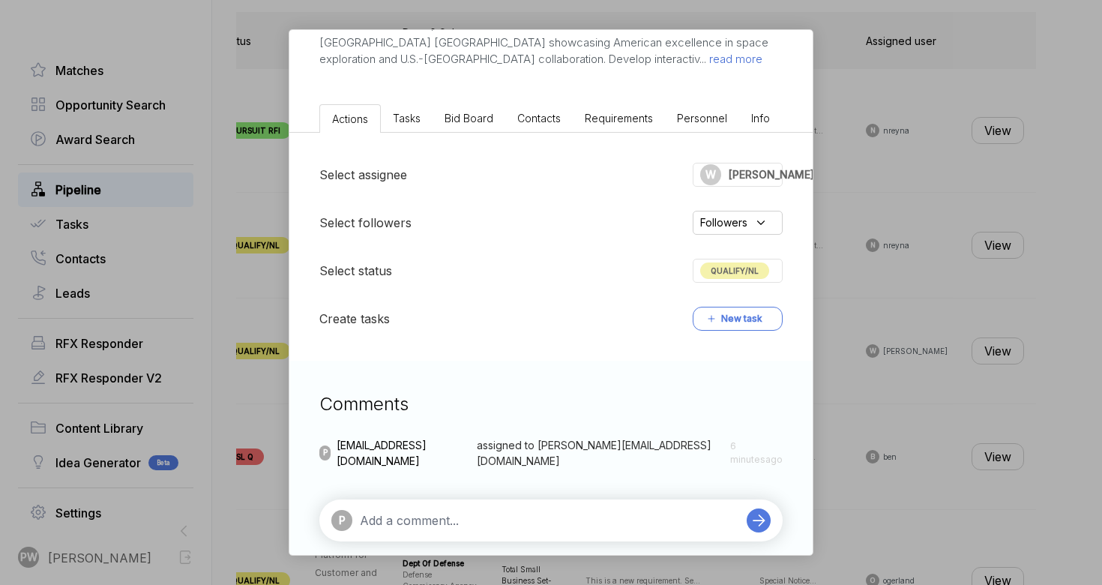
scroll to position [228, 0]
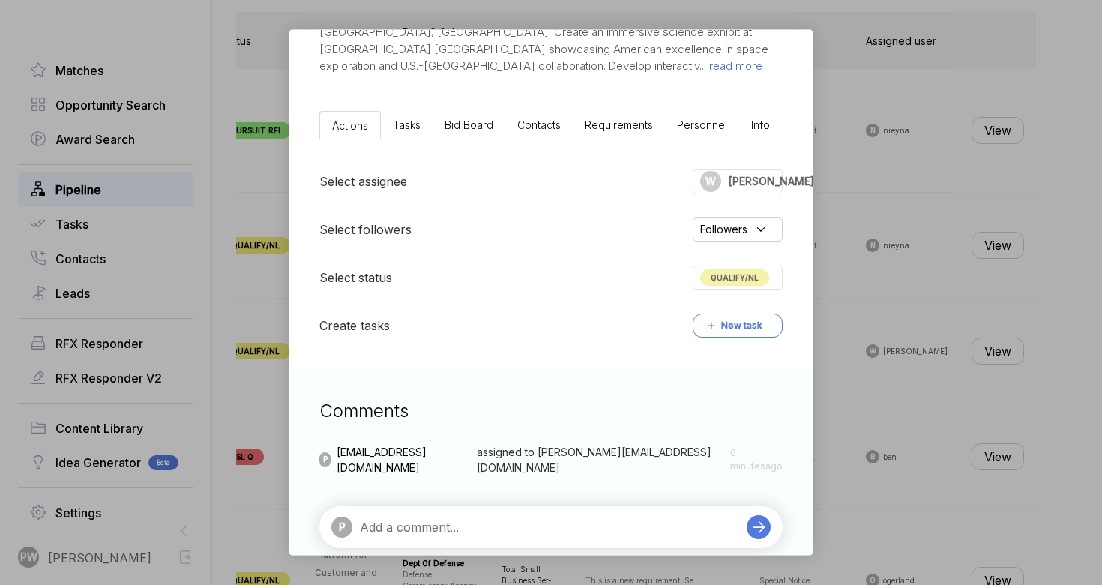
click at [757, 195] on div "Select assignee W [PERSON_NAME] Select followers Followers Select status QUALIF…" at bounding box center [550, 253] width 523 height 228
click at [720, 200] on div "Select assignee W [PERSON_NAME] Select followers Followers Select status QUALIF…" at bounding box center [550, 253] width 523 height 228
click at [504, 511] on div "P" at bounding box center [550, 527] width 463 height 42
click at [464, 520] on textarea at bounding box center [549, 527] width 379 height 18
type textarea "sorry not enough time on this one gonna DQ"
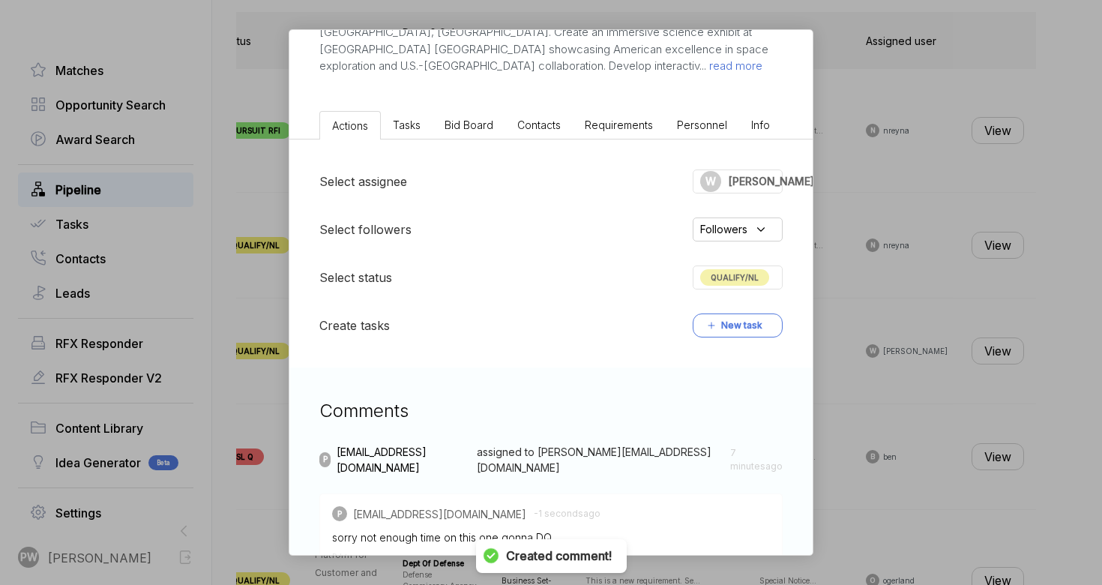
click at [727, 285] on div "QUALIFY/NL" at bounding box center [738, 277] width 90 height 24
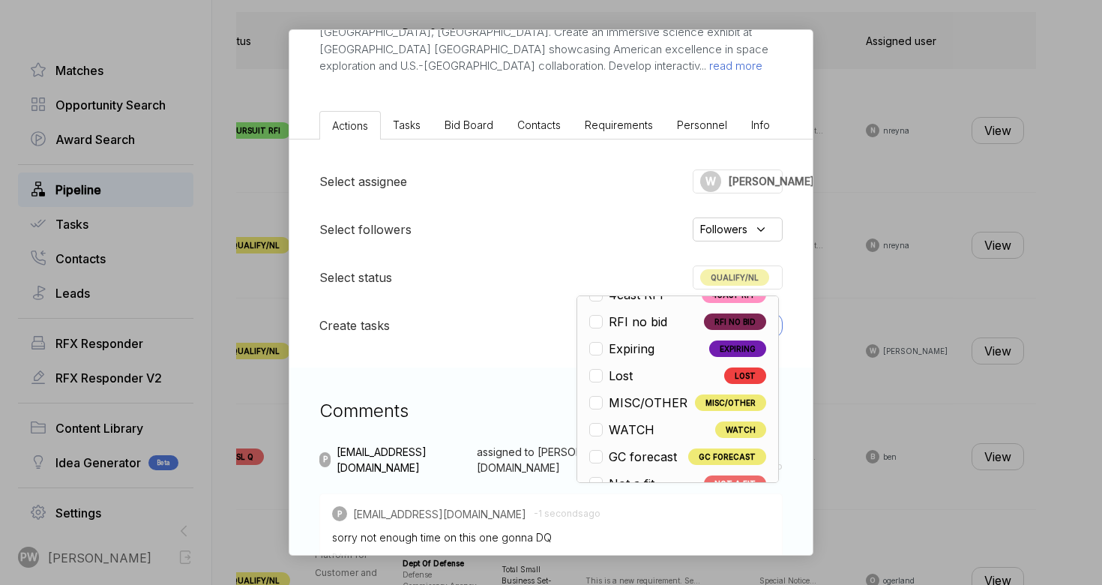
scroll to position [351, 0]
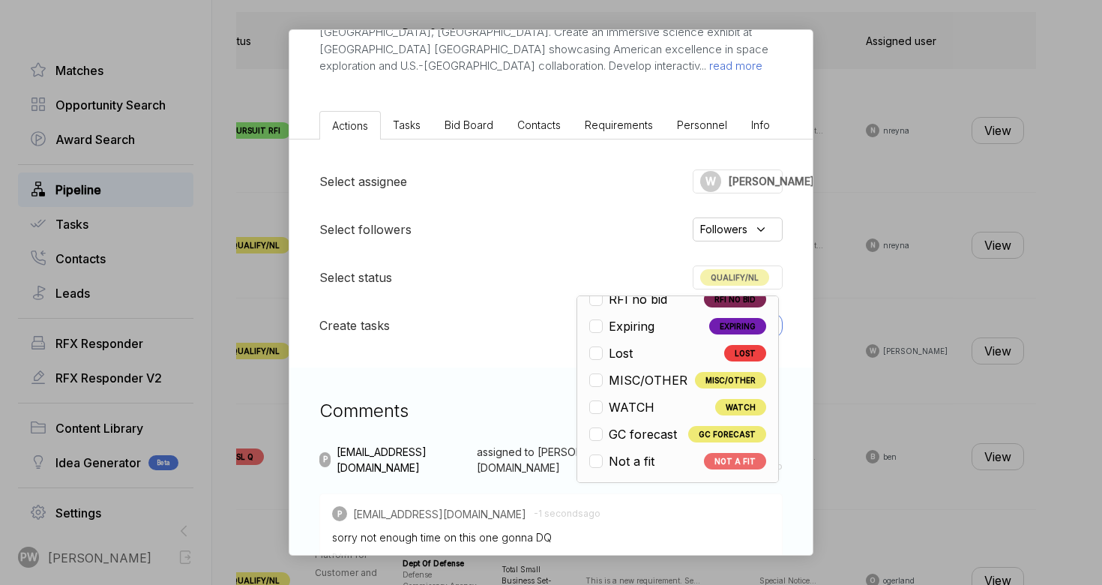
click at [672, 471] on div "Open OPEN Qualify/NL QUALIFY/NL Pursuit RFI PURSUIT RFI RFI Submit RFI SUBMIT P…" at bounding box center [678, 388] width 202 height 187
click at [636, 466] on span "Not a fit" at bounding box center [632, 461] width 46 height 18
checkbox input "false"
checkbox input "true"
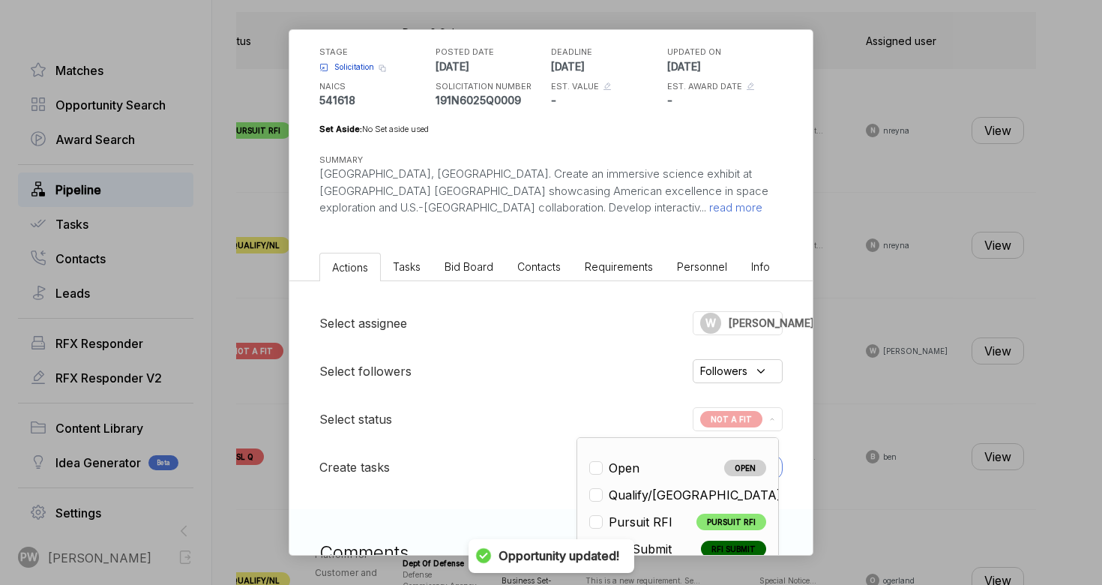
scroll to position [0, 0]
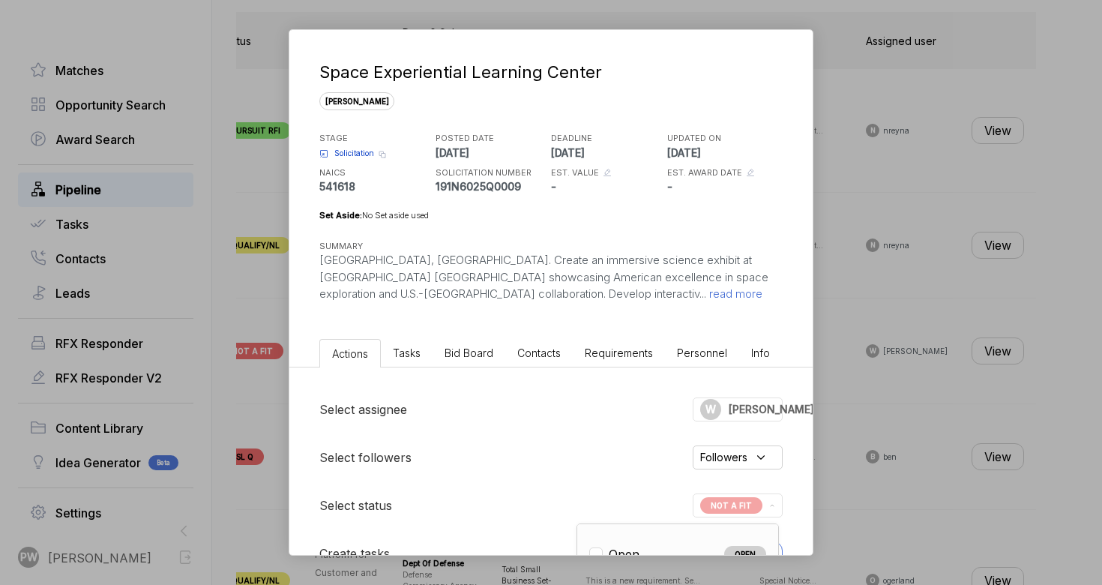
click at [1011, 261] on div "Space Experiential Learning Center [PERSON_NAME] STAGE Solicitation Copy link P…" at bounding box center [551, 292] width 1102 height 585
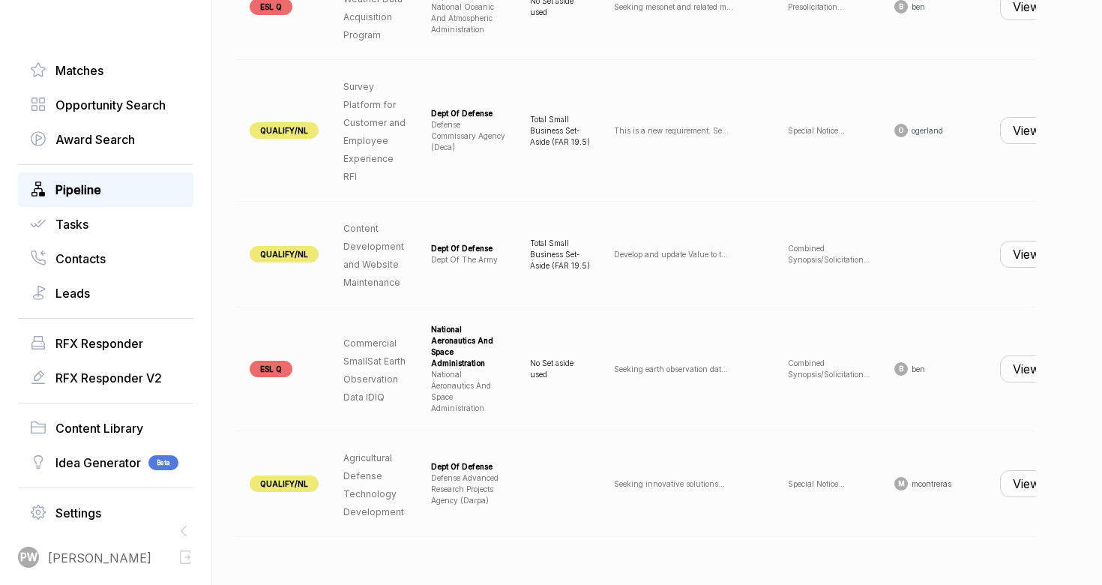
scroll to position [0, 157]
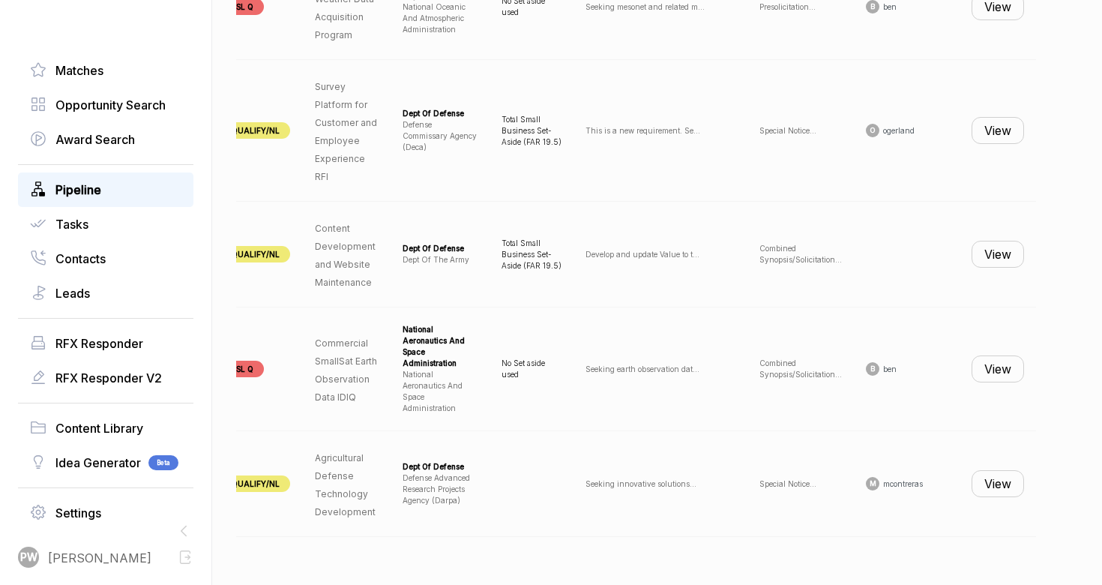
click at [992, 139] on button "View" at bounding box center [998, 130] width 52 height 27
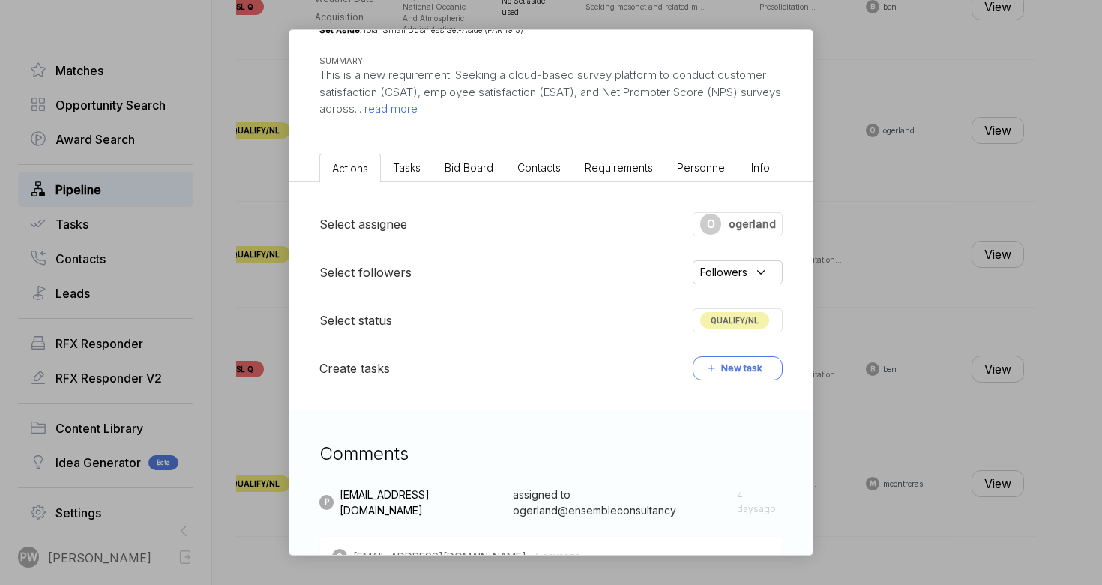
scroll to position [0, 0]
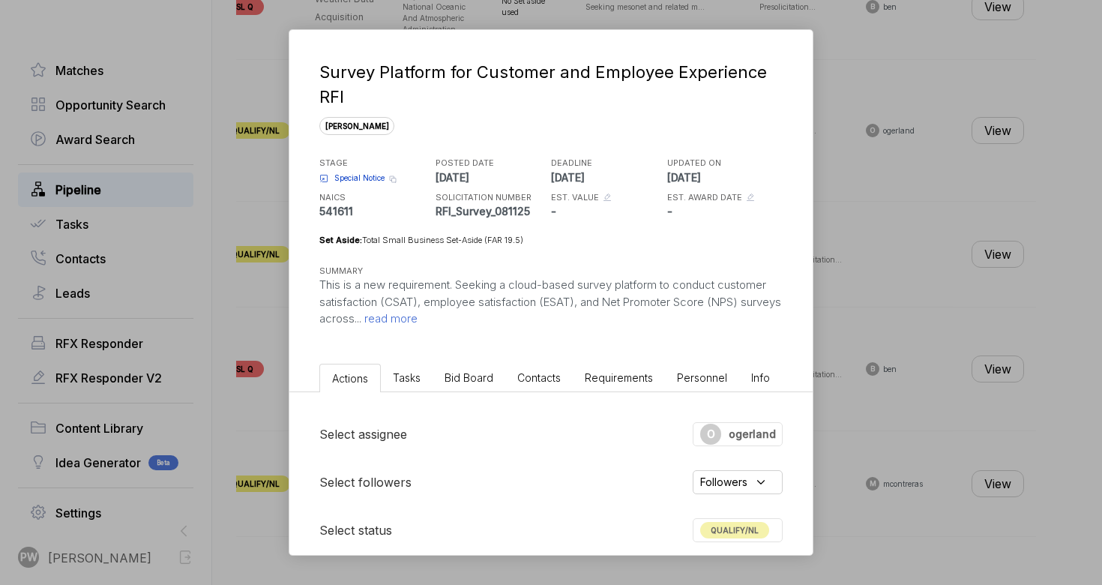
click at [418, 322] on span "read more" at bounding box center [389, 318] width 56 height 14
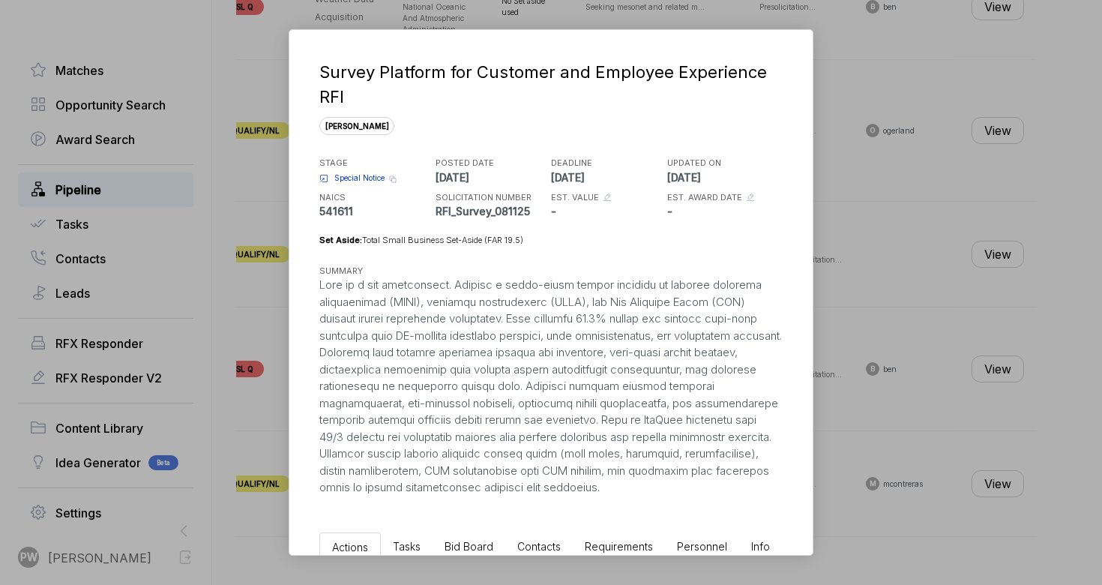
click at [821, 192] on div "Survey Platform for Customer and Employee Experience RFI [PERSON_NAME] STAGE Sp…" at bounding box center [551, 292] width 1102 height 585
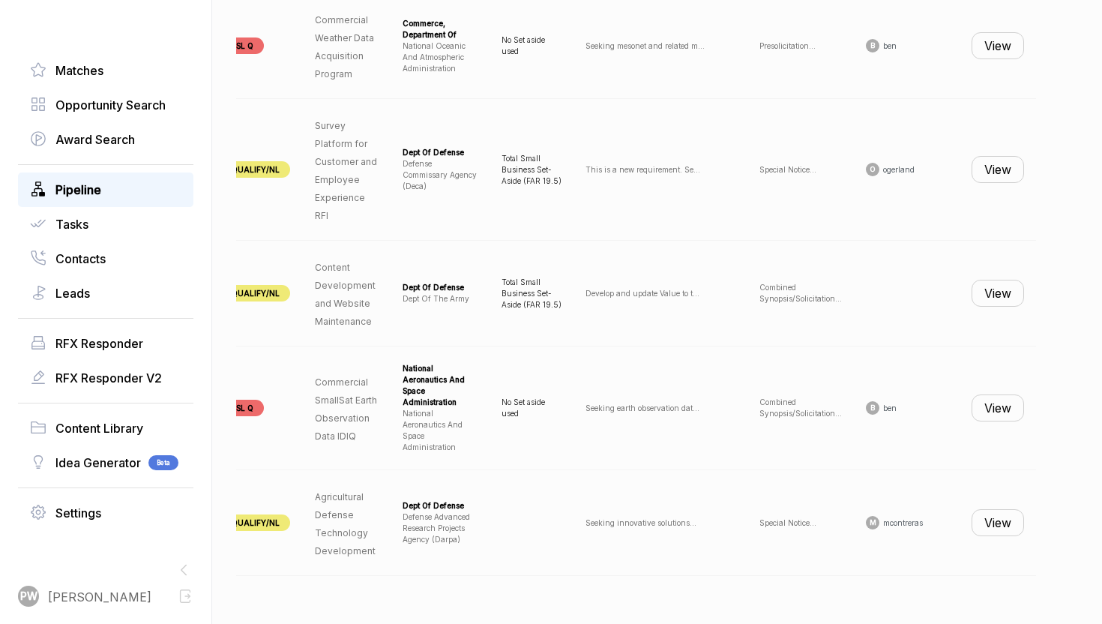
scroll to position [991, 0]
